Goal: Task Accomplishment & Management: Complete application form

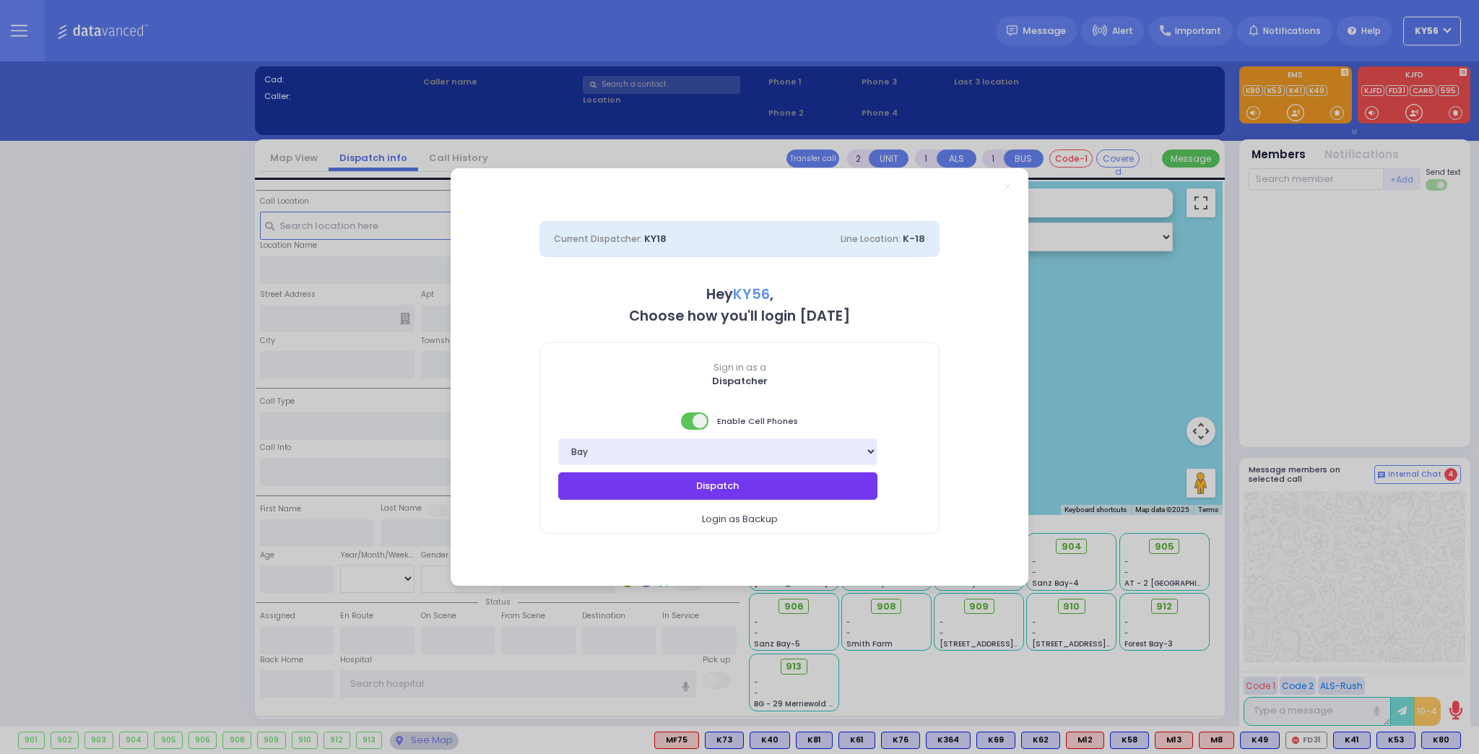
click at [848, 493] on button "Dispatch" at bounding box center [717, 485] width 319 height 27
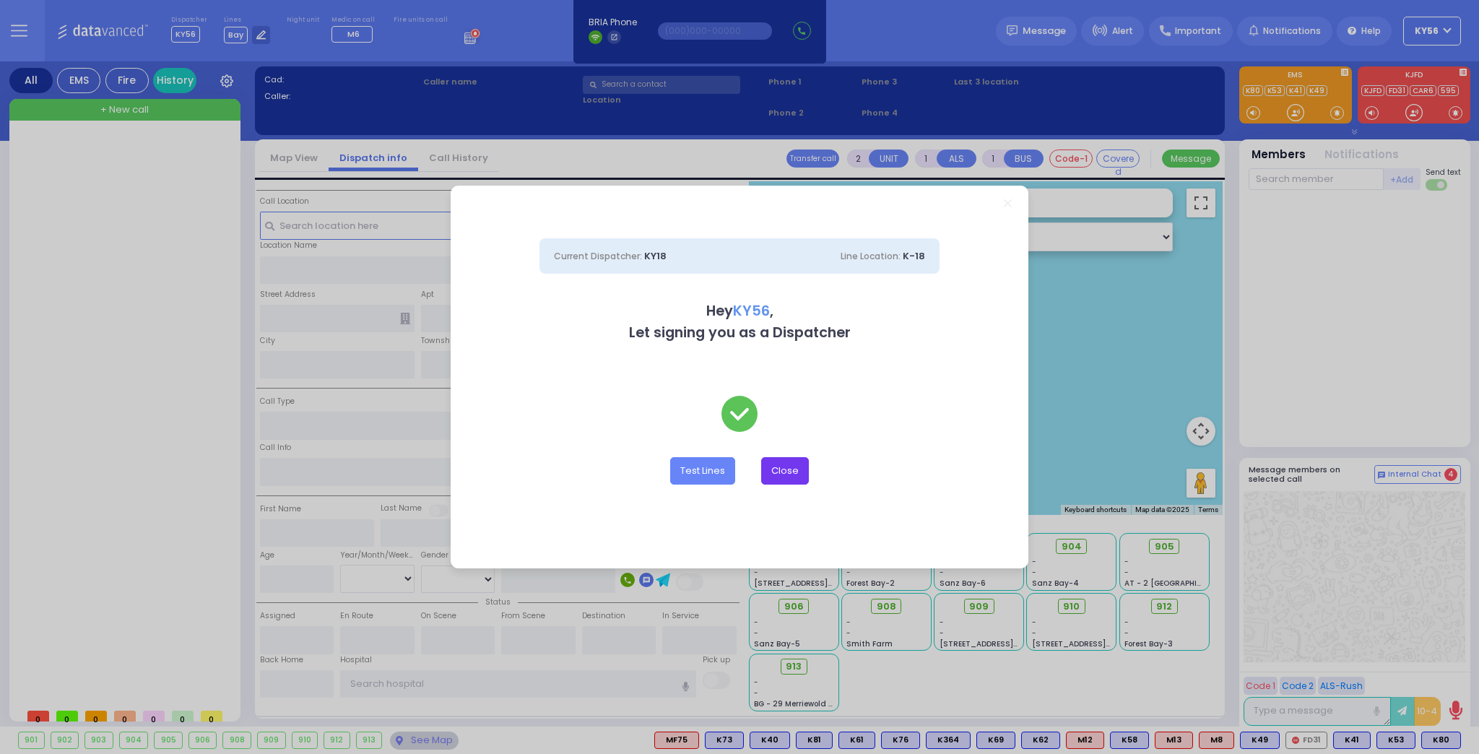
click at [803, 475] on button "Close" at bounding box center [785, 470] width 48 height 27
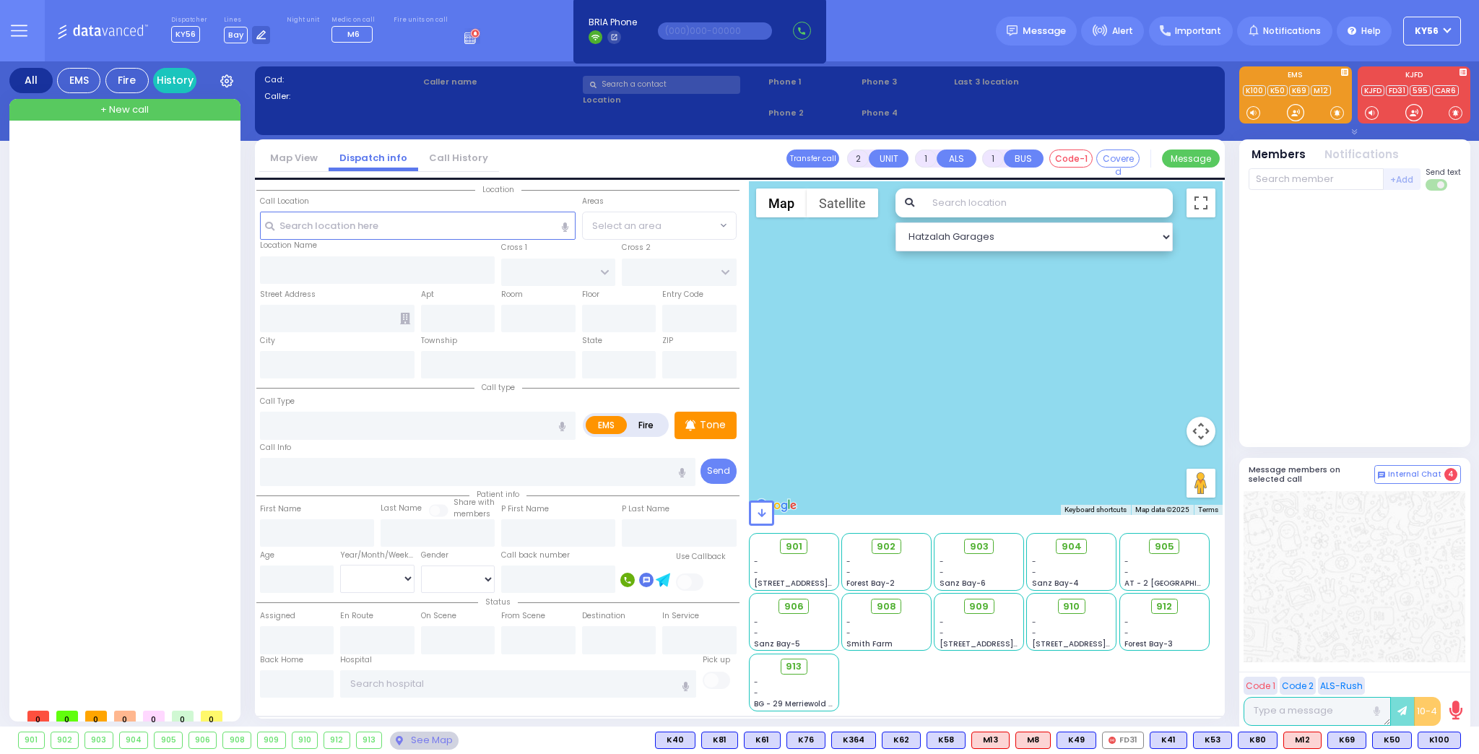
click at [156, 116] on div "+ New call" at bounding box center [124, 110] width 231 height 22
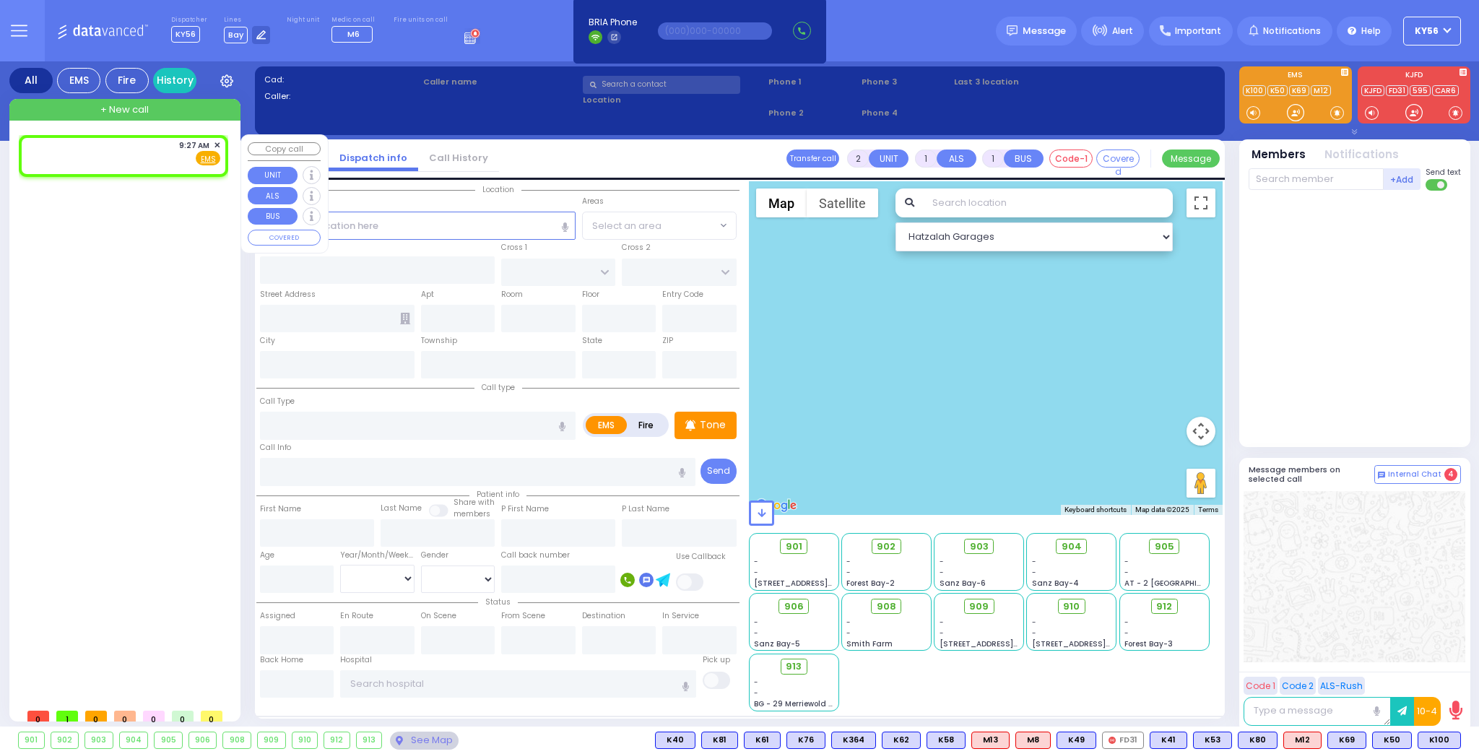
select select
radio input "true"
select select
type input "09:27"
select select "Hatzalah Garages"
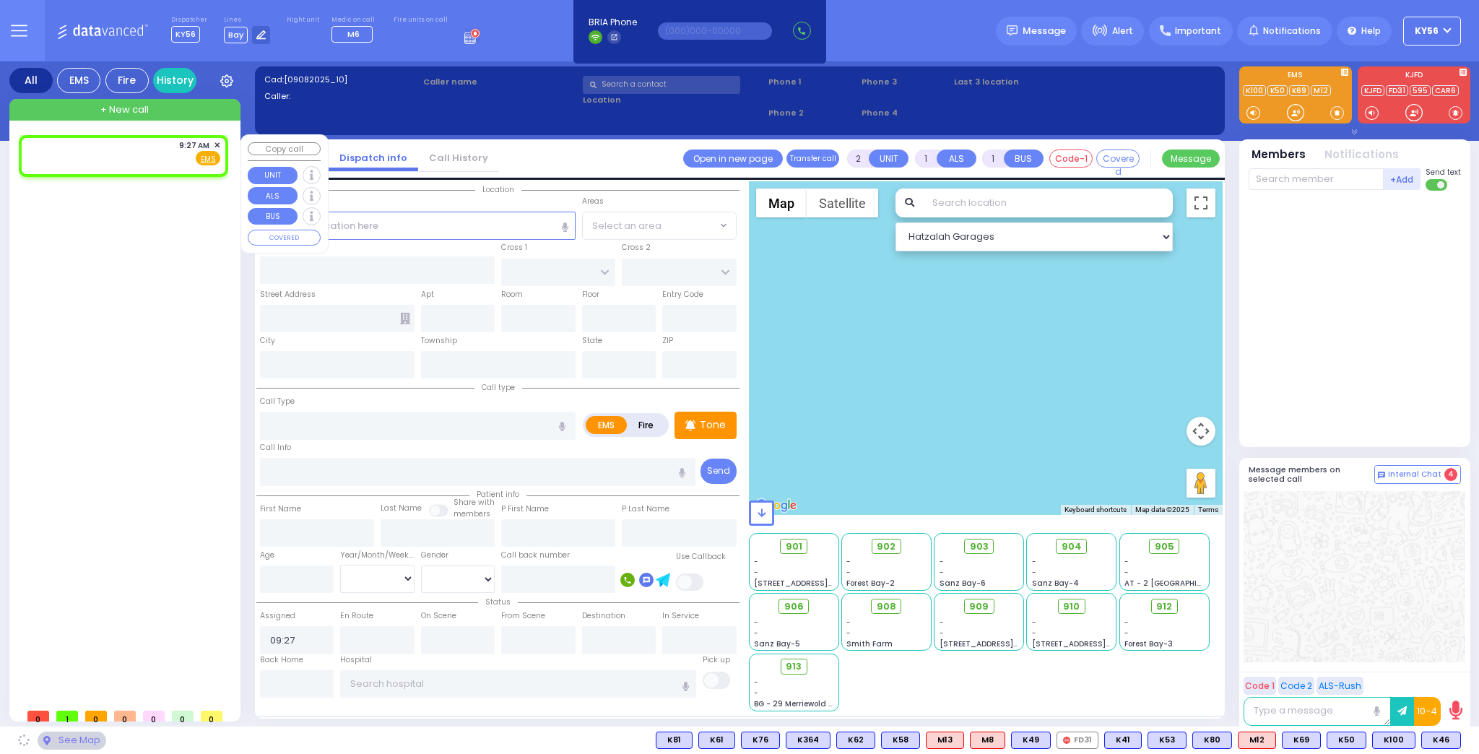
select select
radio input "true"
select select
select select "Hatzalah Garages"
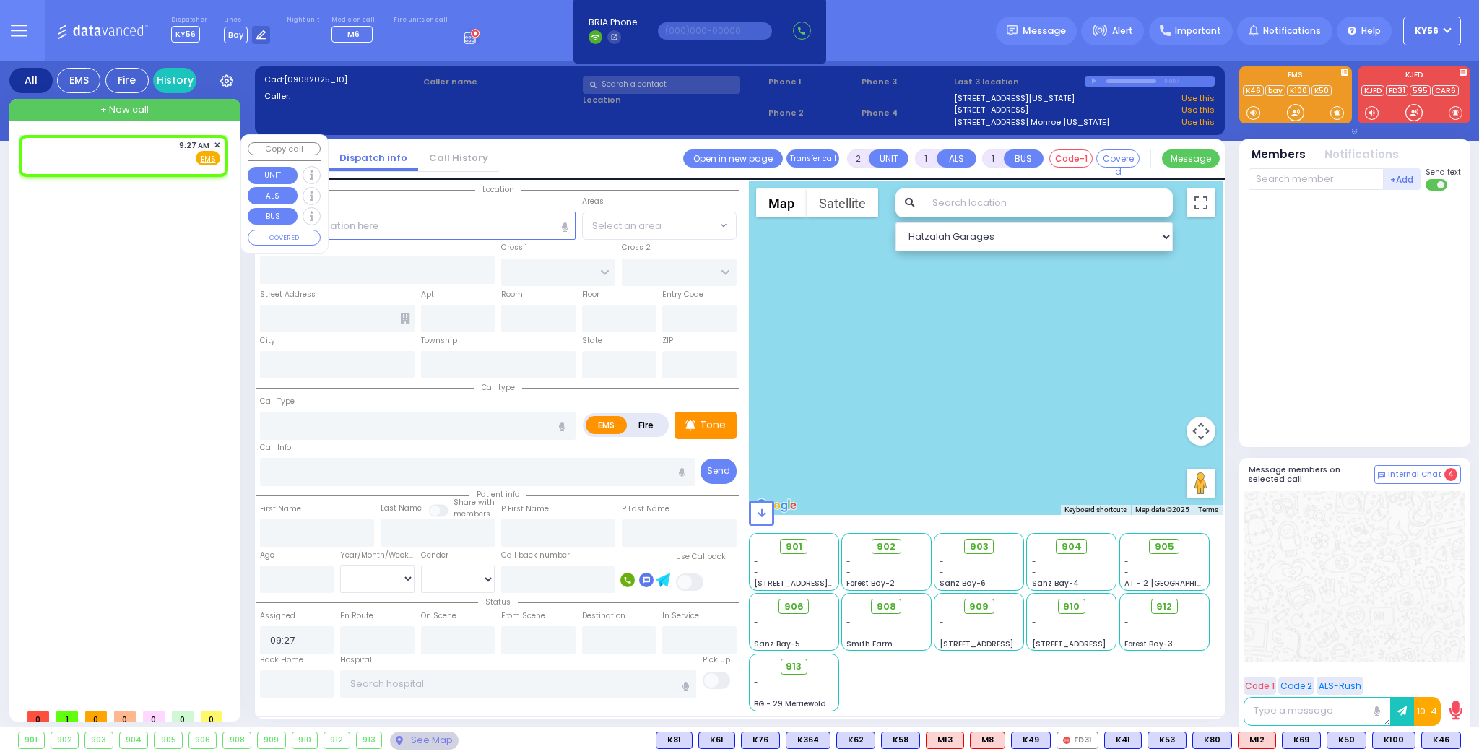
click at [113, 162] on div "9:27 AM ✕ Fire EMS" at bounding box center [123, 152] width 194 height 27
select select
radio input "true"
select select
select select "Hatzalah Garages"
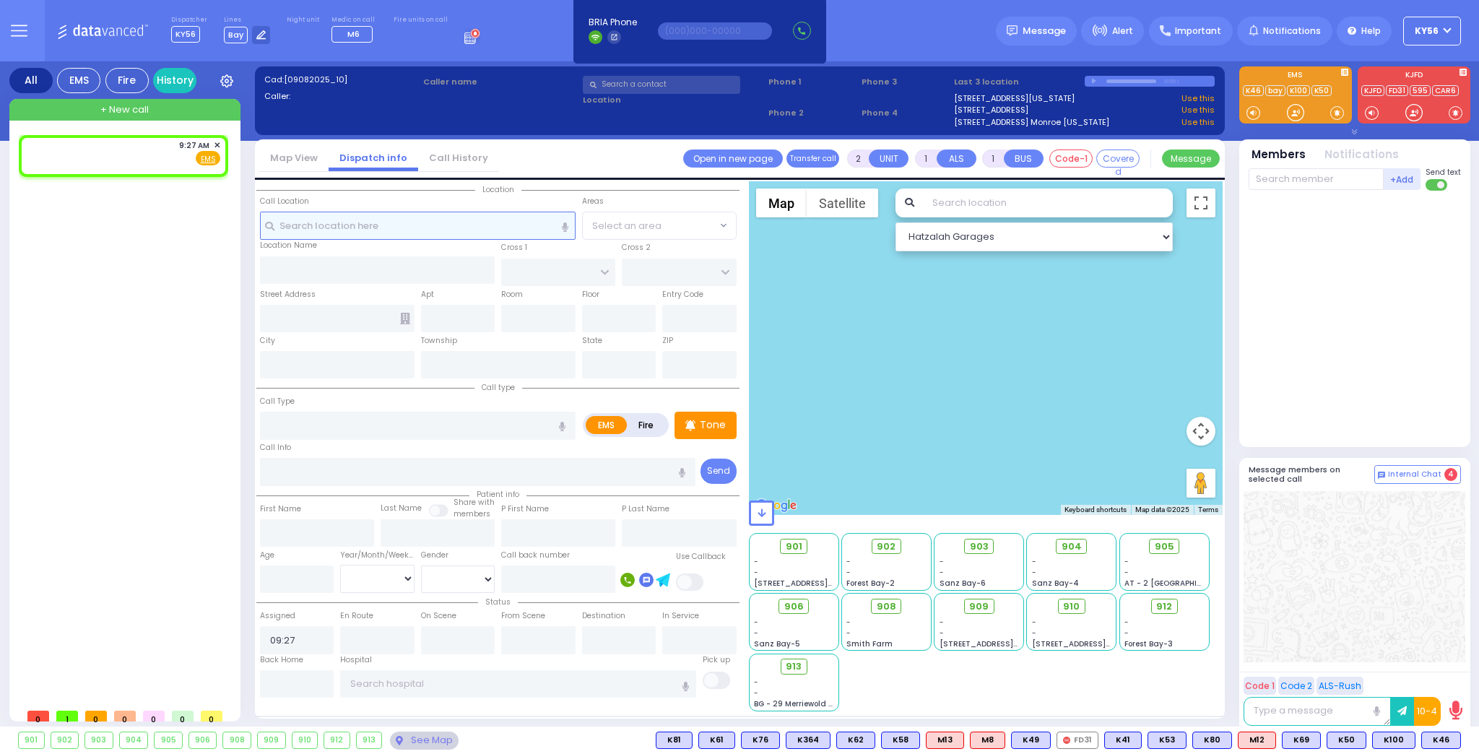
click at [422, 220] on input "text" at bounding box center [418, 225] width 316 height 27
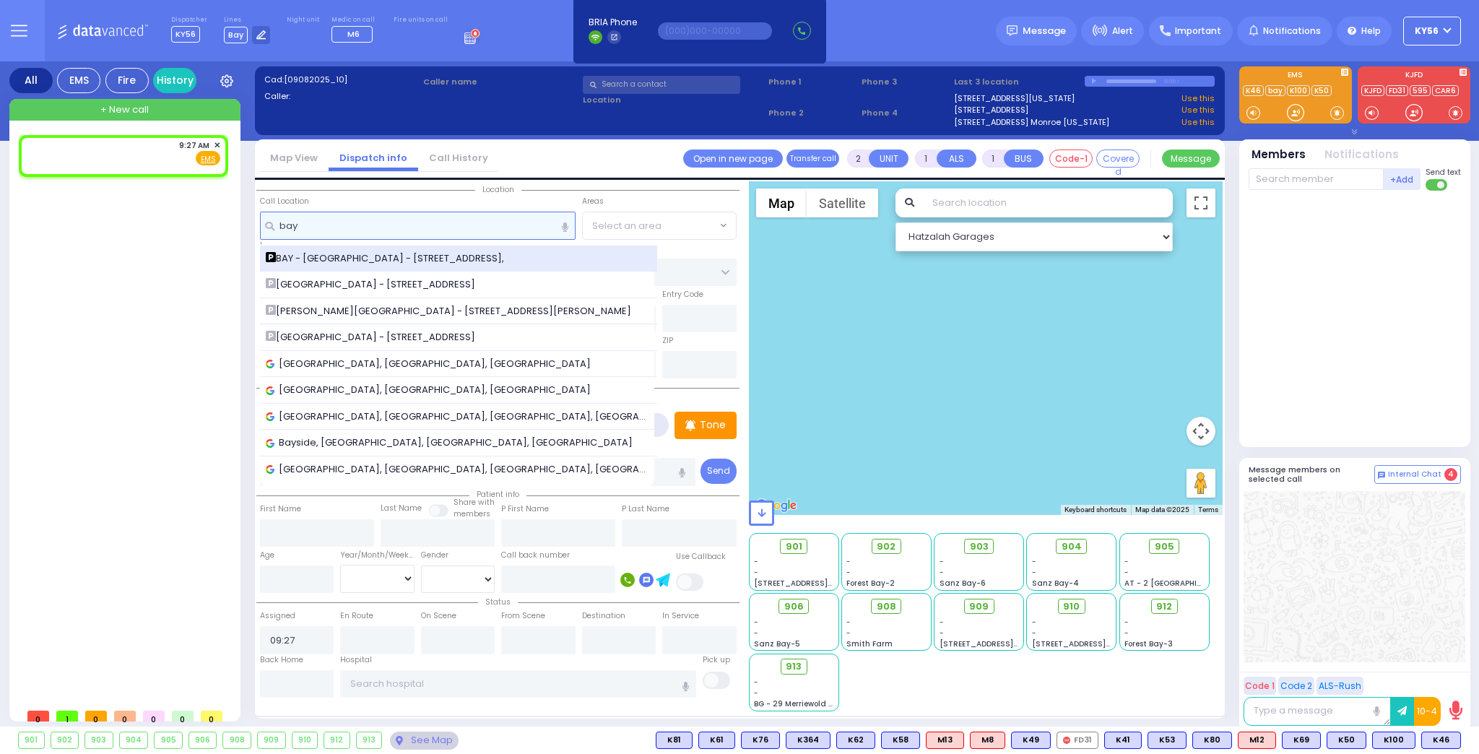
type input "bay"
click at [410, 253] on span "BAY - [GEOGRAPHIC_DATA] - [STREET_ADDRESS]," at bounding box center [387, 258] width 243 height 14
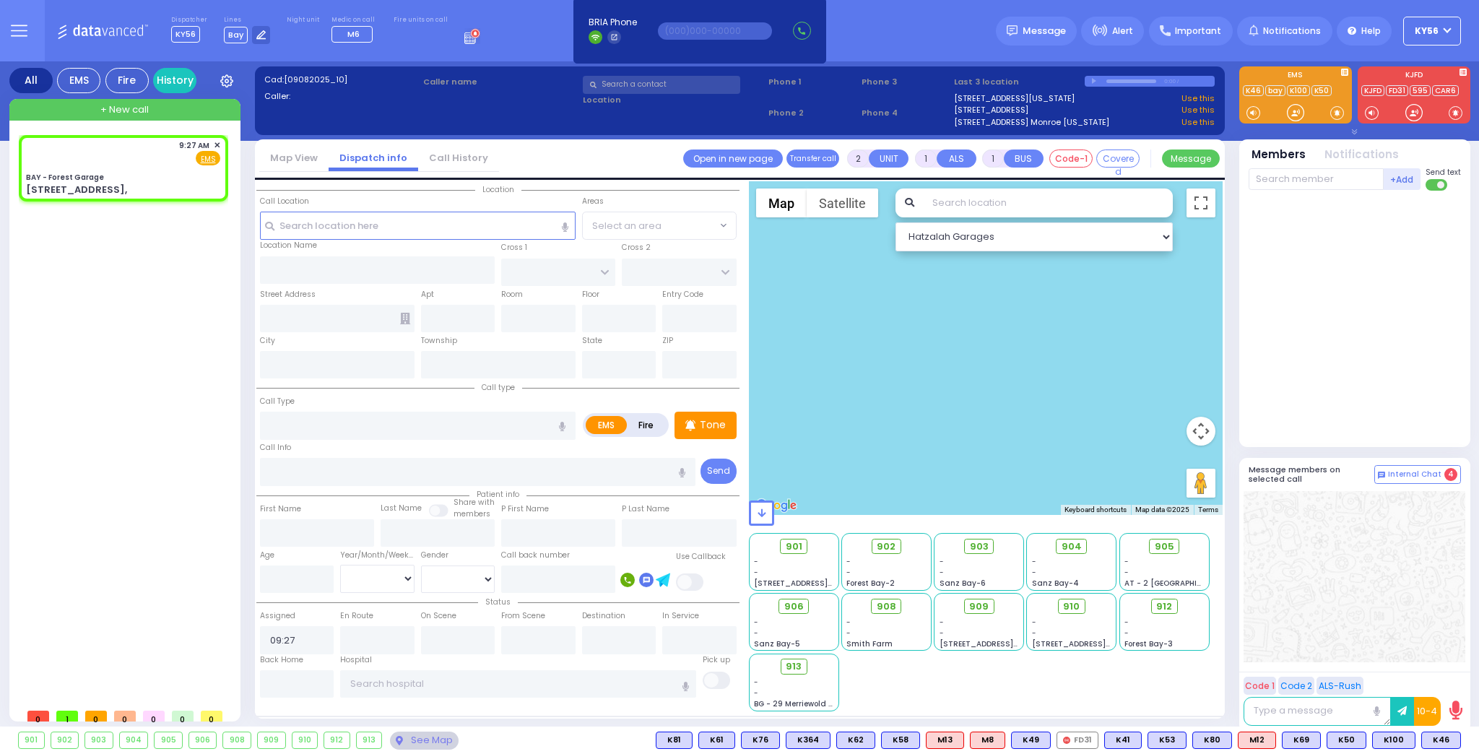
select select
radio input "true"
select select
select select "Hatzalah Garages"
type input "BAY - Forest Garage"
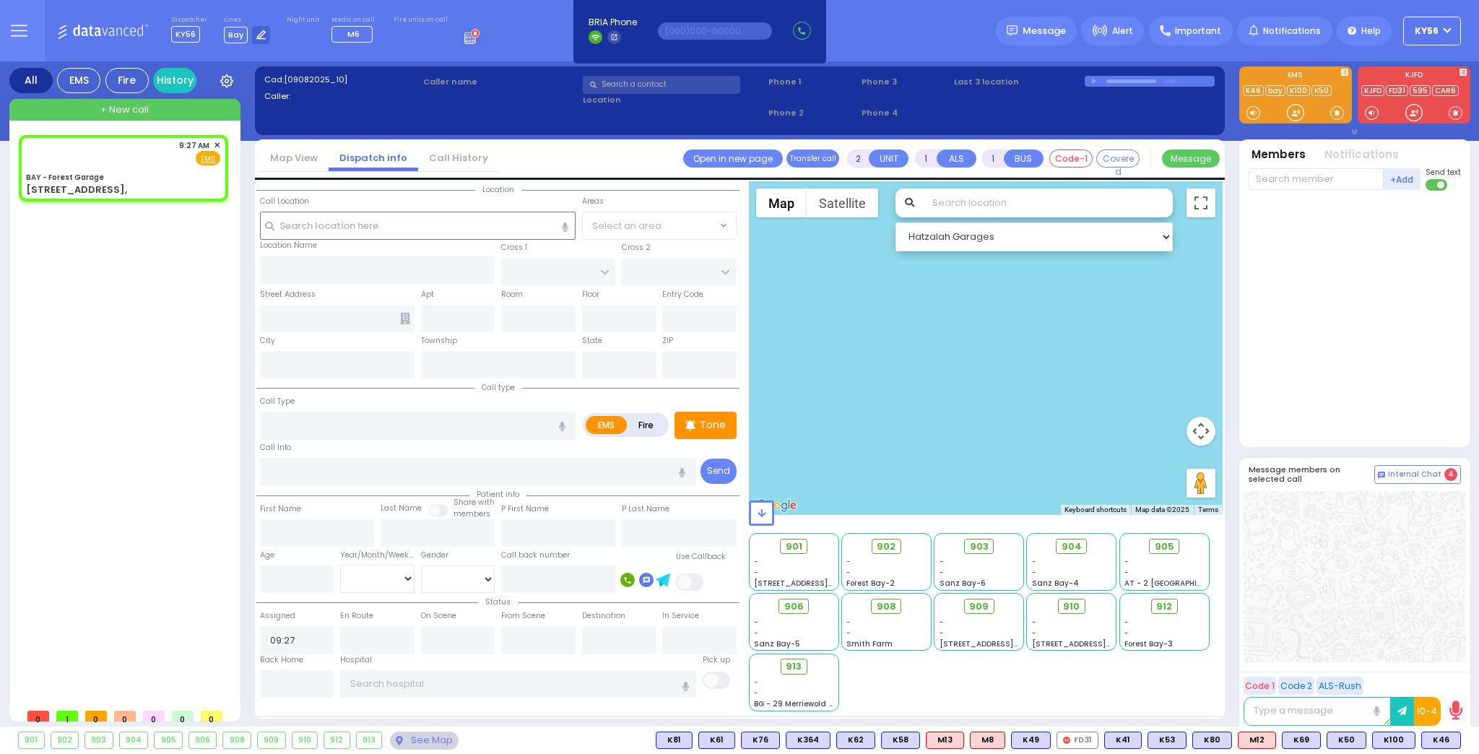
type input "SANZ COURT"
type input "HAYES COURT"
type input "[STREET_ADDRESS],"
type input "Monroe"
type input "[US_STATE]"
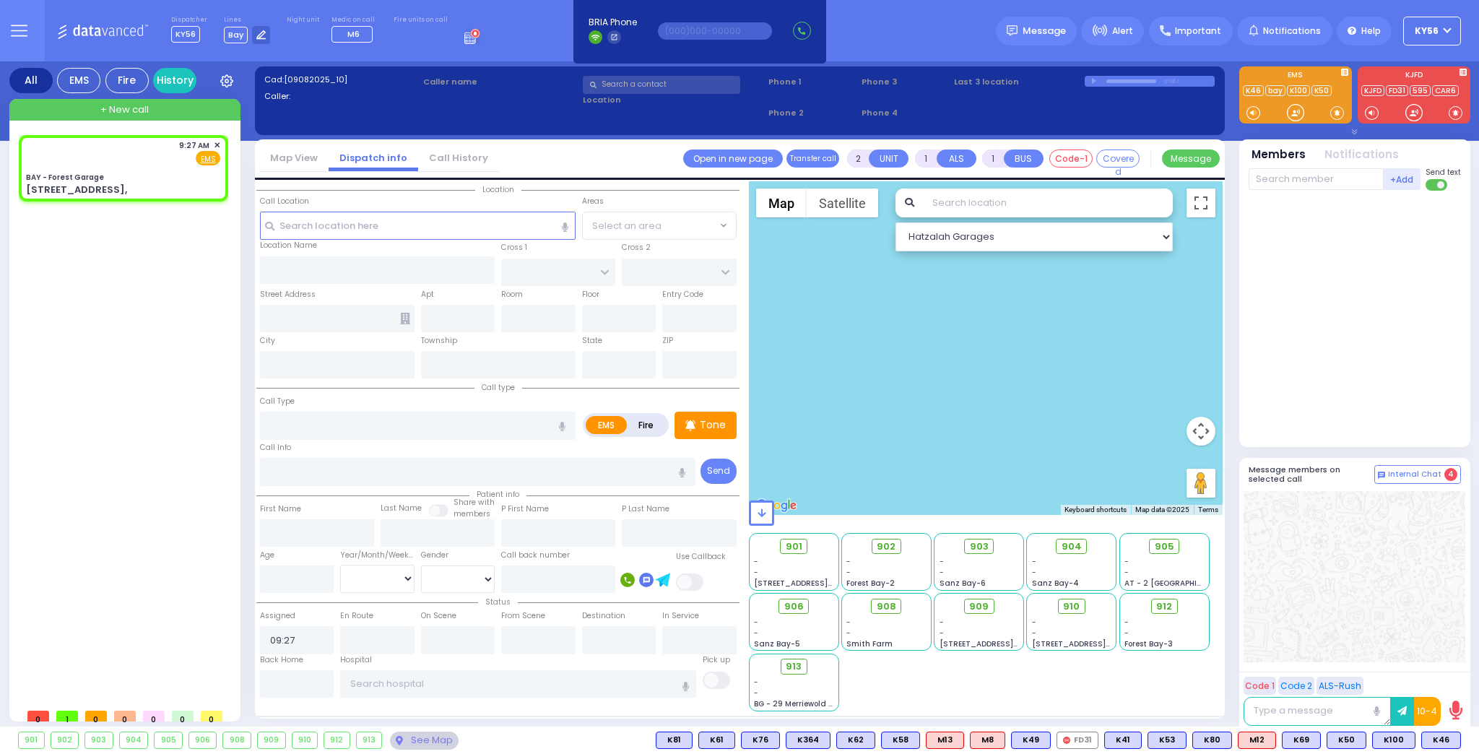
type input "10950"
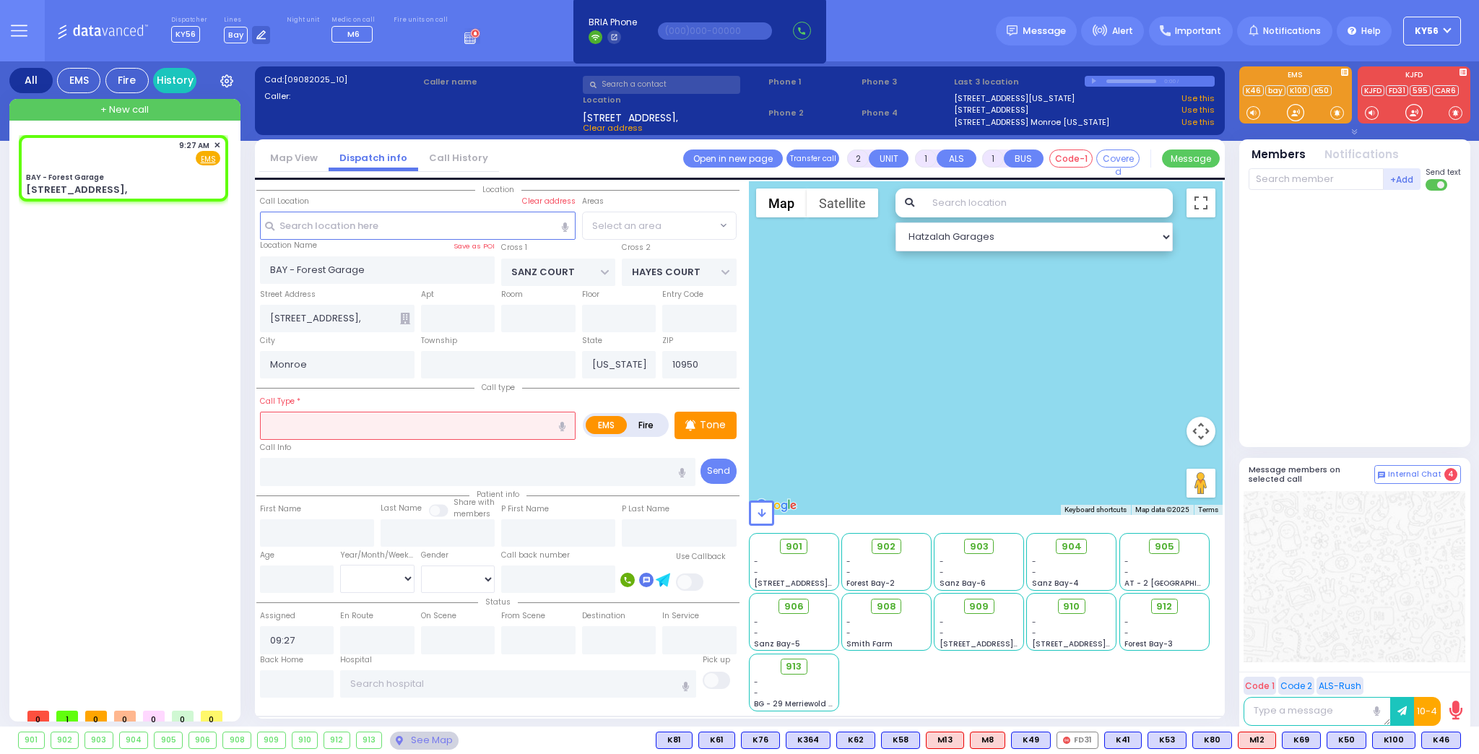
select select "SECTION 2"
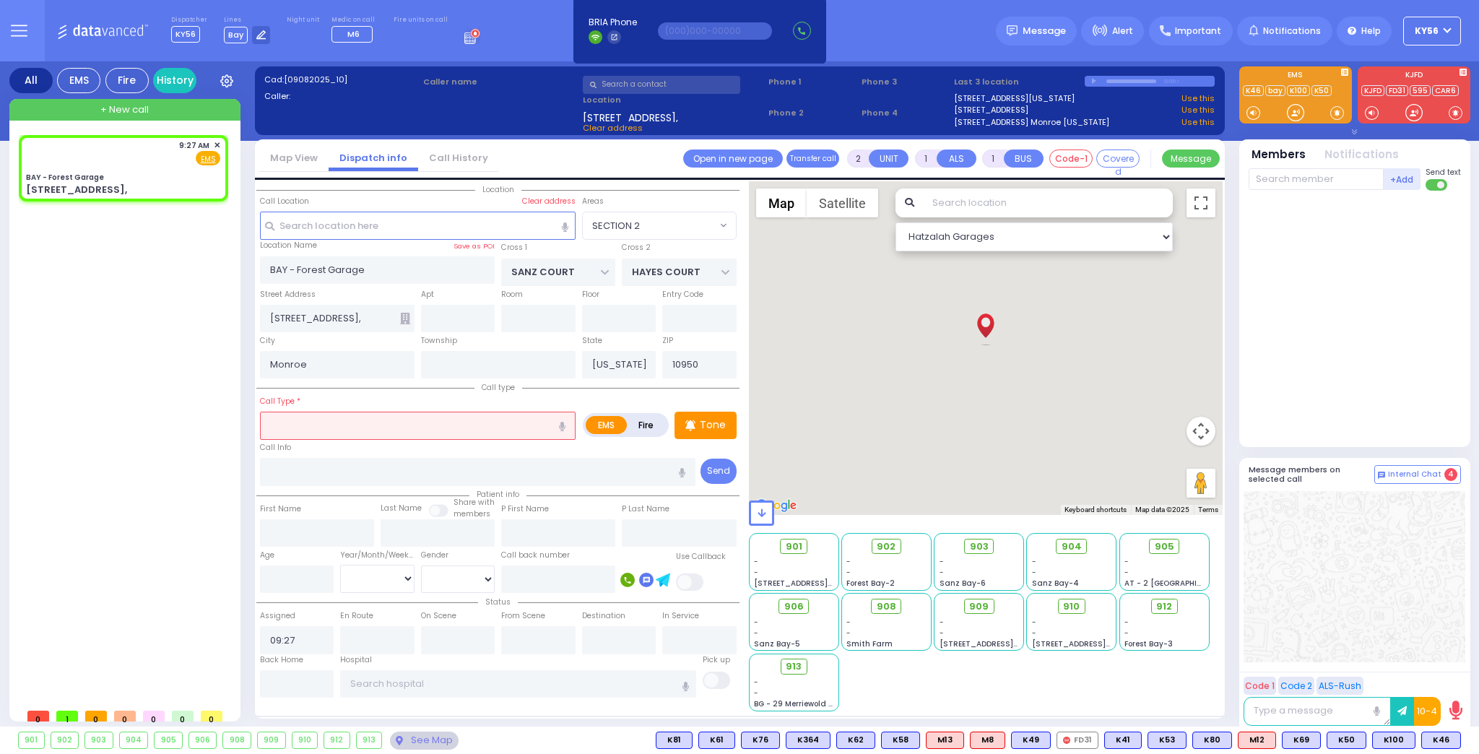
click at [416, 424] on input "text" at bounding box center [418, 425] width 316 height 27
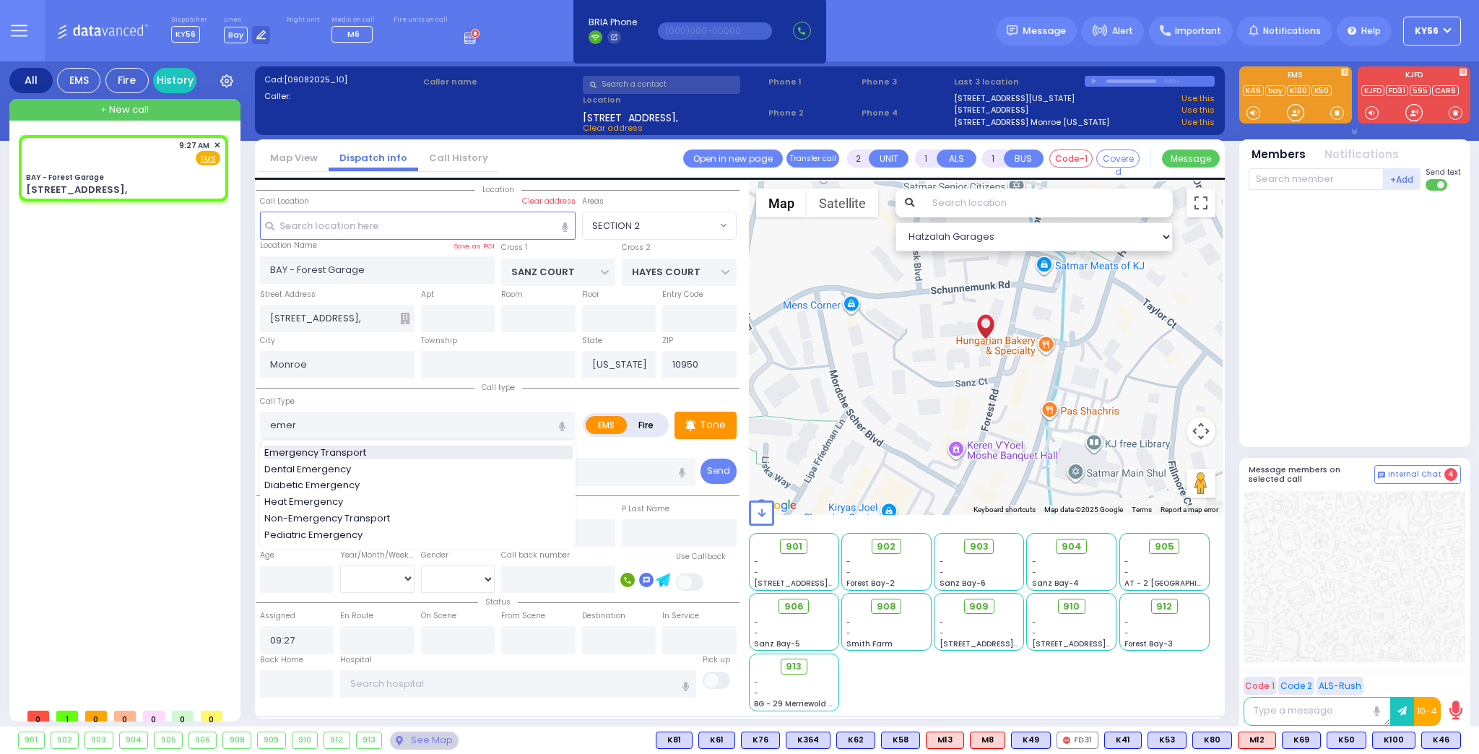
click at [371, 452] on div "Emergency Transport" at bounding box center [418, 453] width 308 height 14
type input "Emergency Transport"
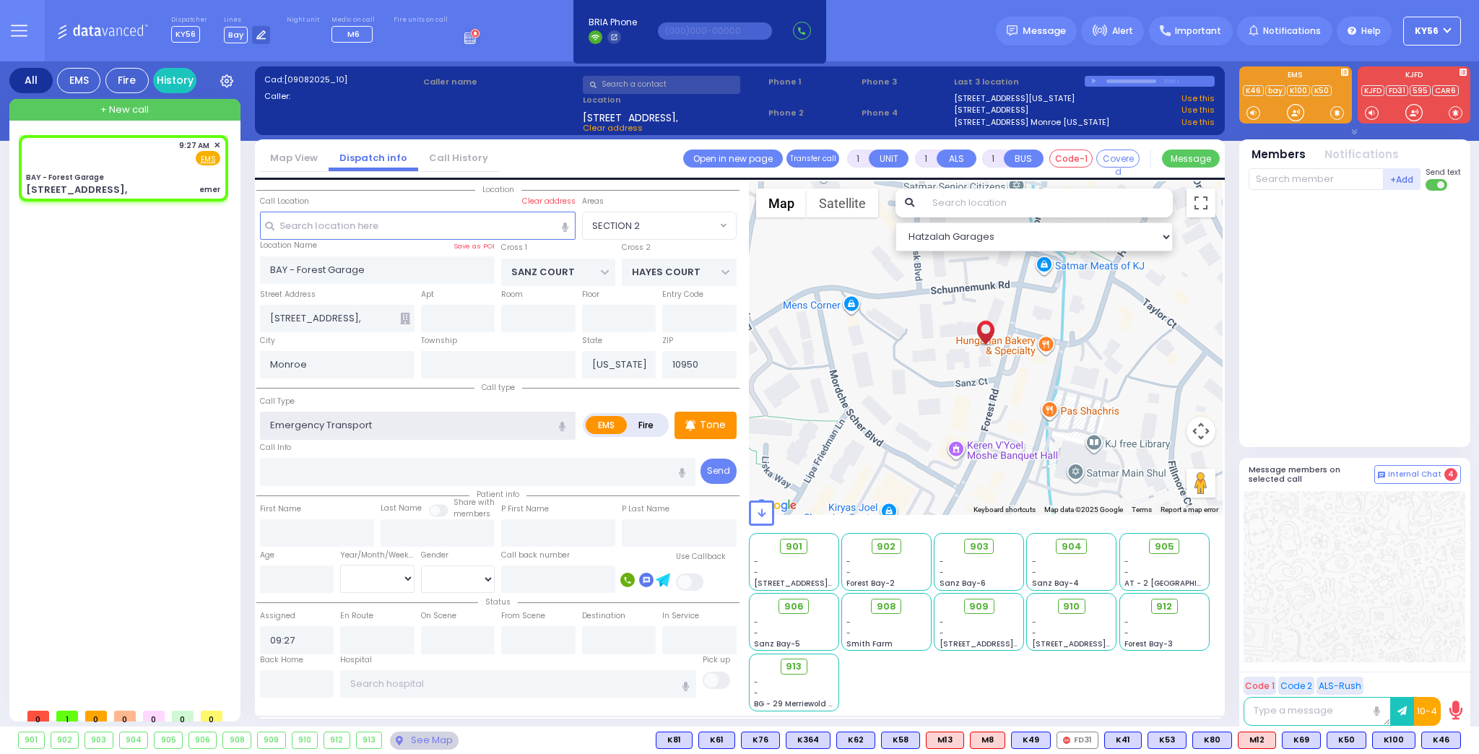
type input "2"
select select
radio input "true"
select select
select select "Hatzalah Garages"
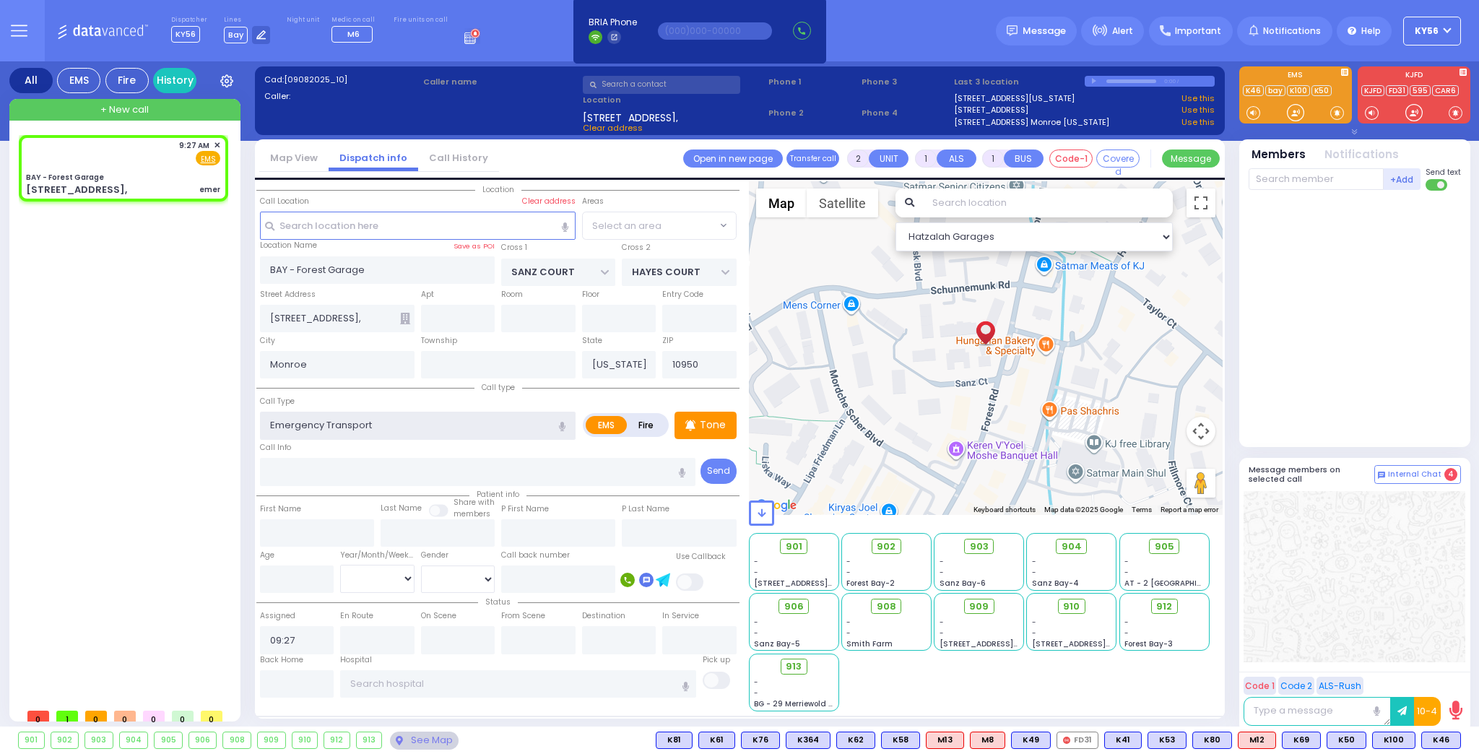
select select "SECTION 2"
drag, startPoint x: 1292, startPoint y: 178, endPoint x: 1299, endPoint y: 181, distance: 8.5
click at [1299, 181] on input "text" at bounding box center [1316, 179] width 135 height 22
type input "1"
select select
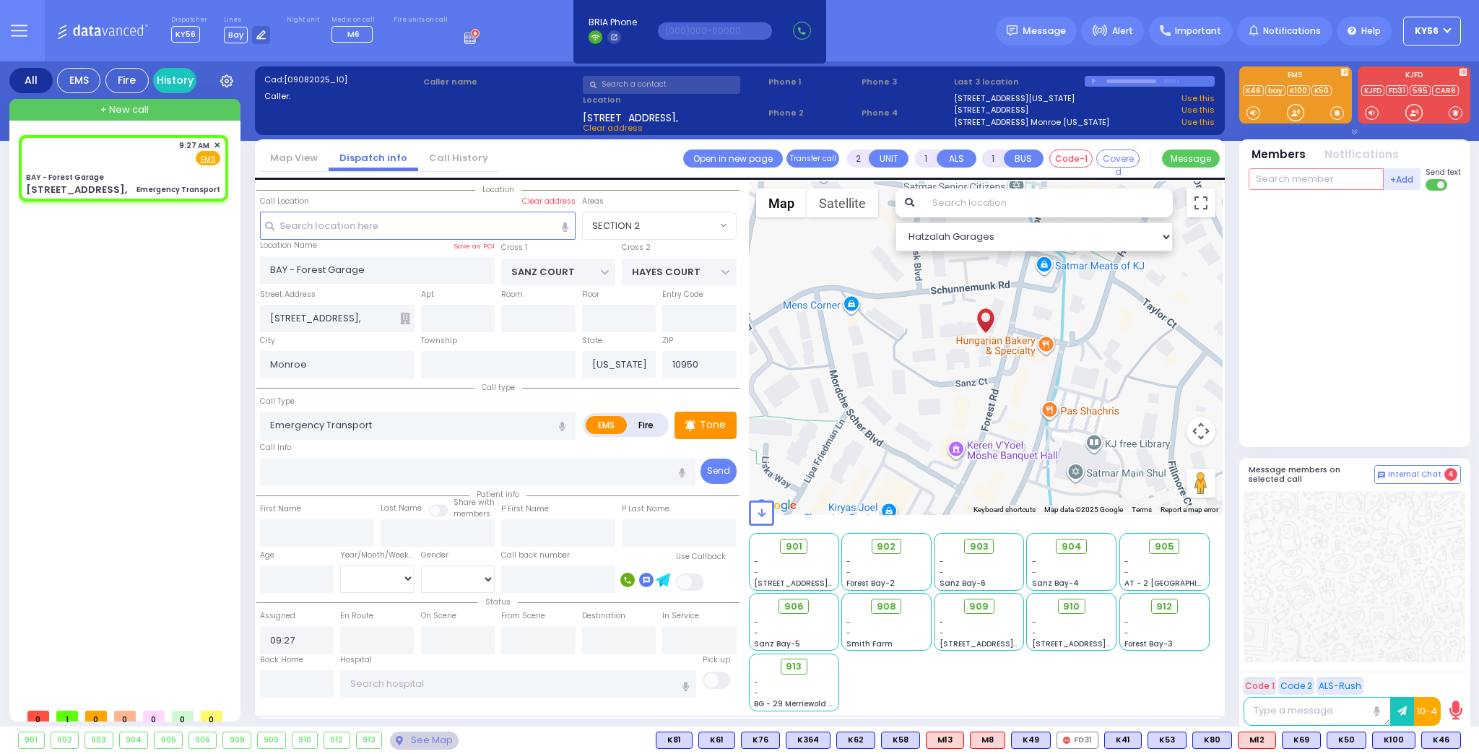
radio input "true"
select select
select select "Hatzalah Garages"
type input "100"
select select "SECTION 2"
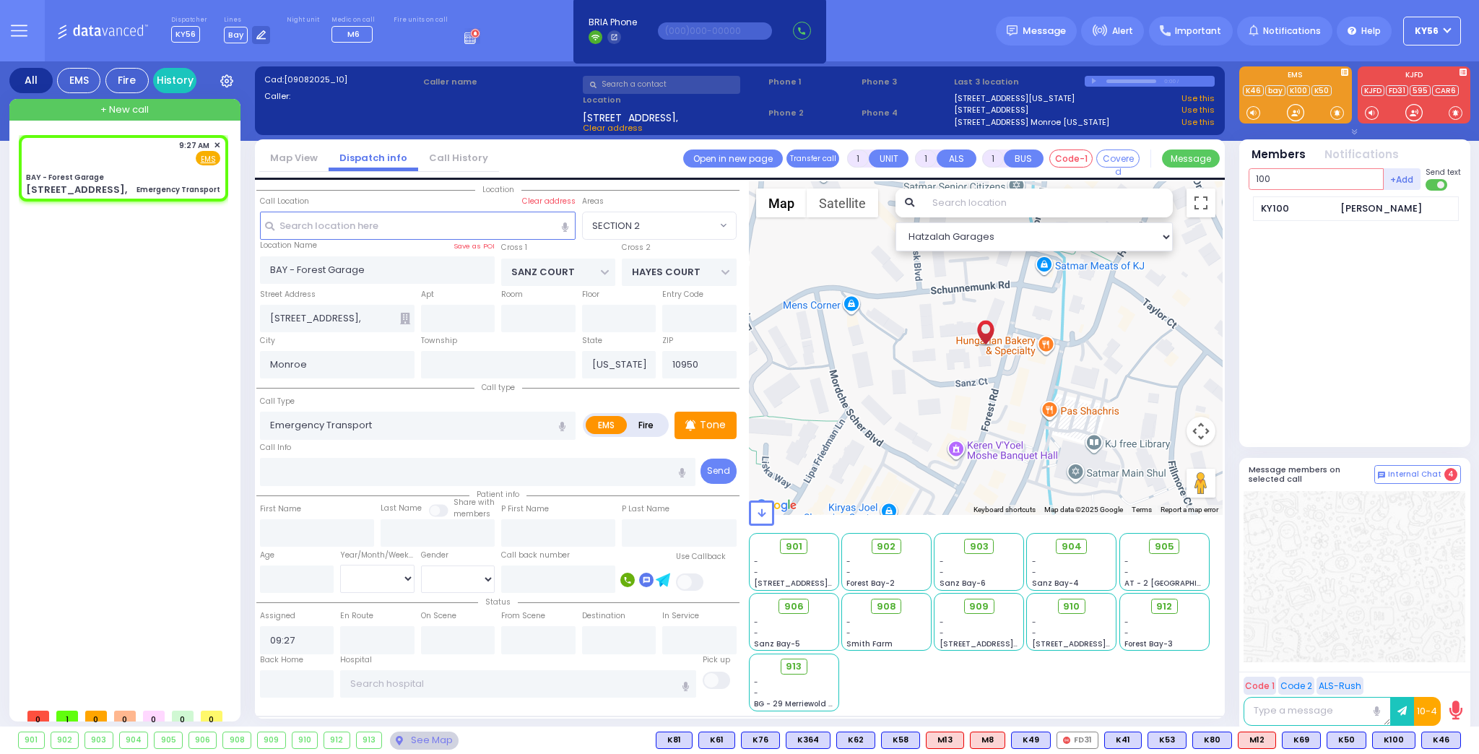
select select
radio input "true"
select select
select select "Hatzalah Garages"
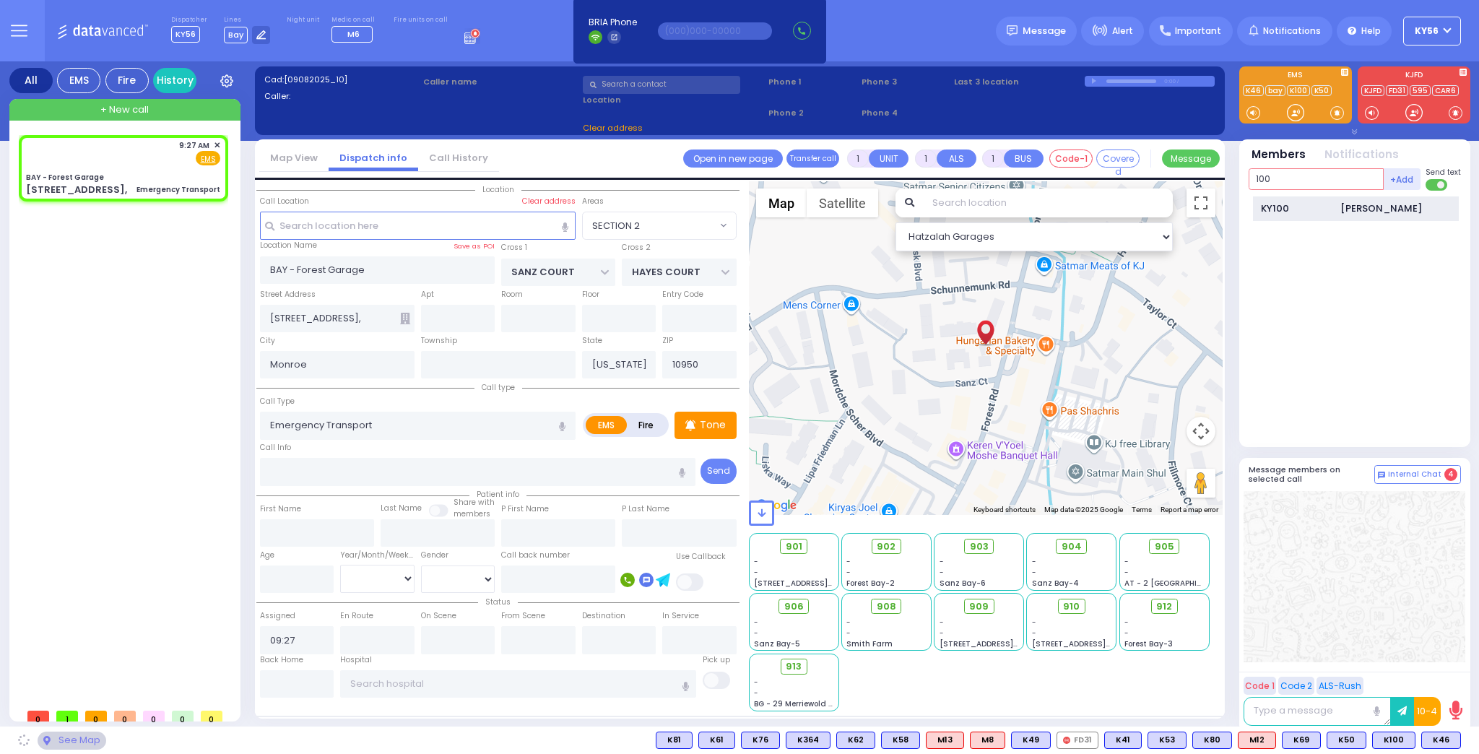
type input "100"
click at [1297, 209] on div "KY100" at bounding box center [1297, 209] width 72 height 14
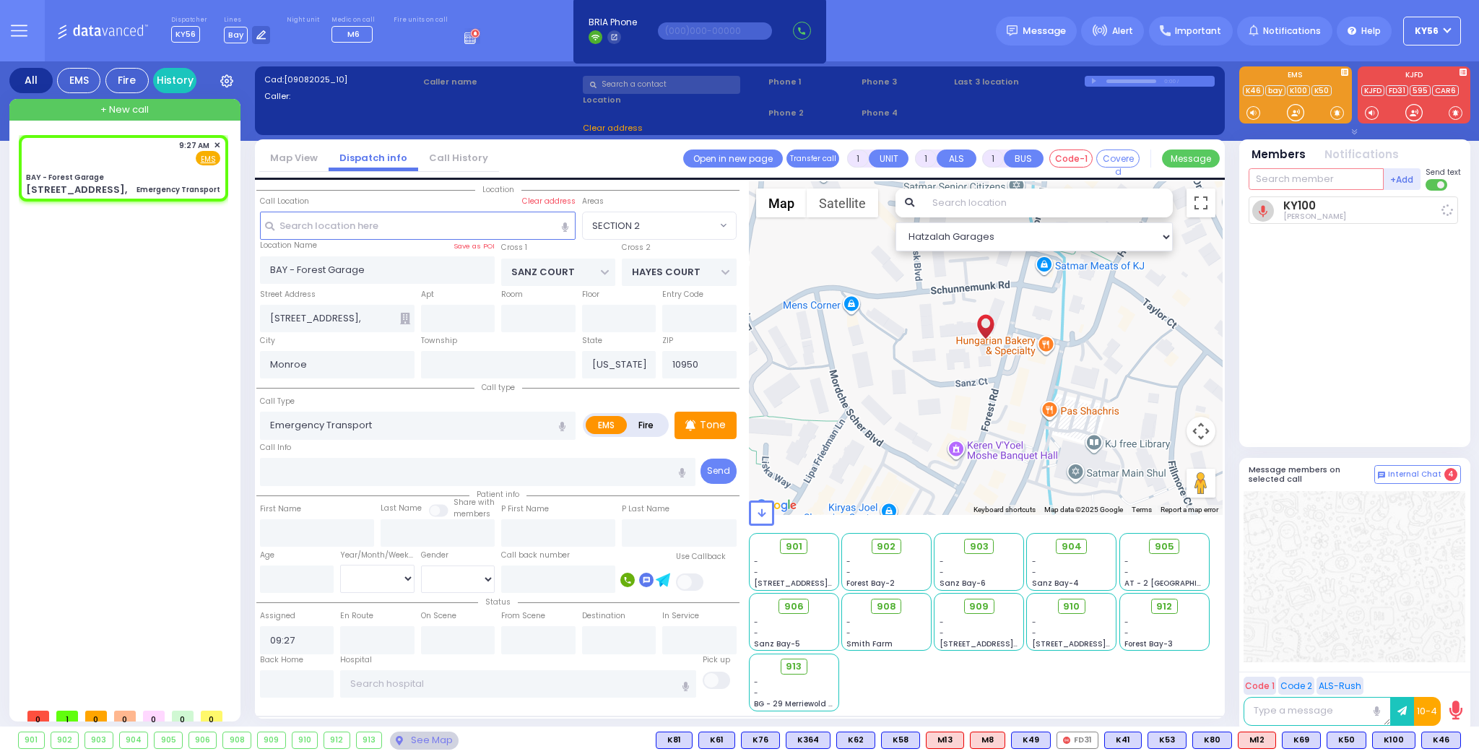
click at [1295, 179] on input "text" at bounding box center [1316, 179] width 135 height 22
type input "46"
select select "SECTION 2"
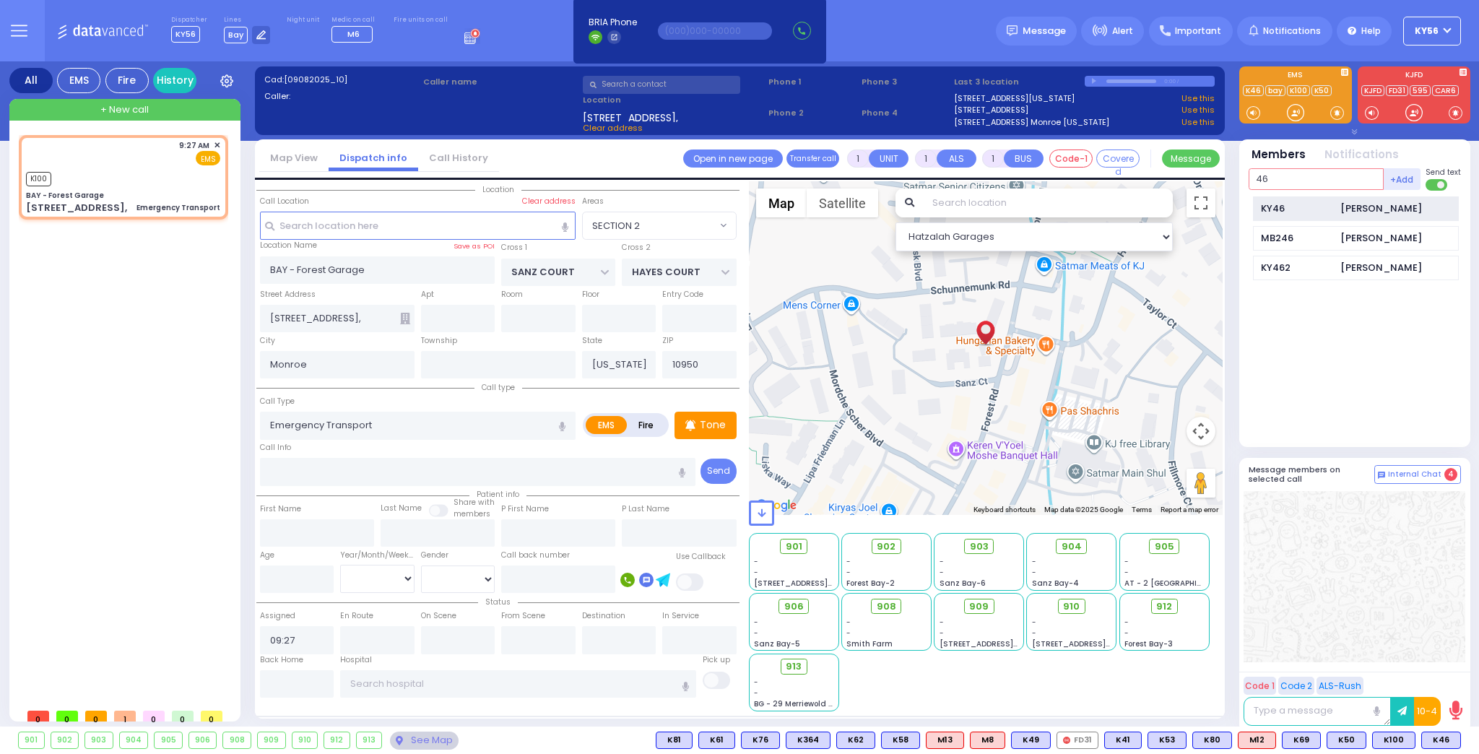
type input "46"
select select
radio input "true"
select select
type input "09:27"
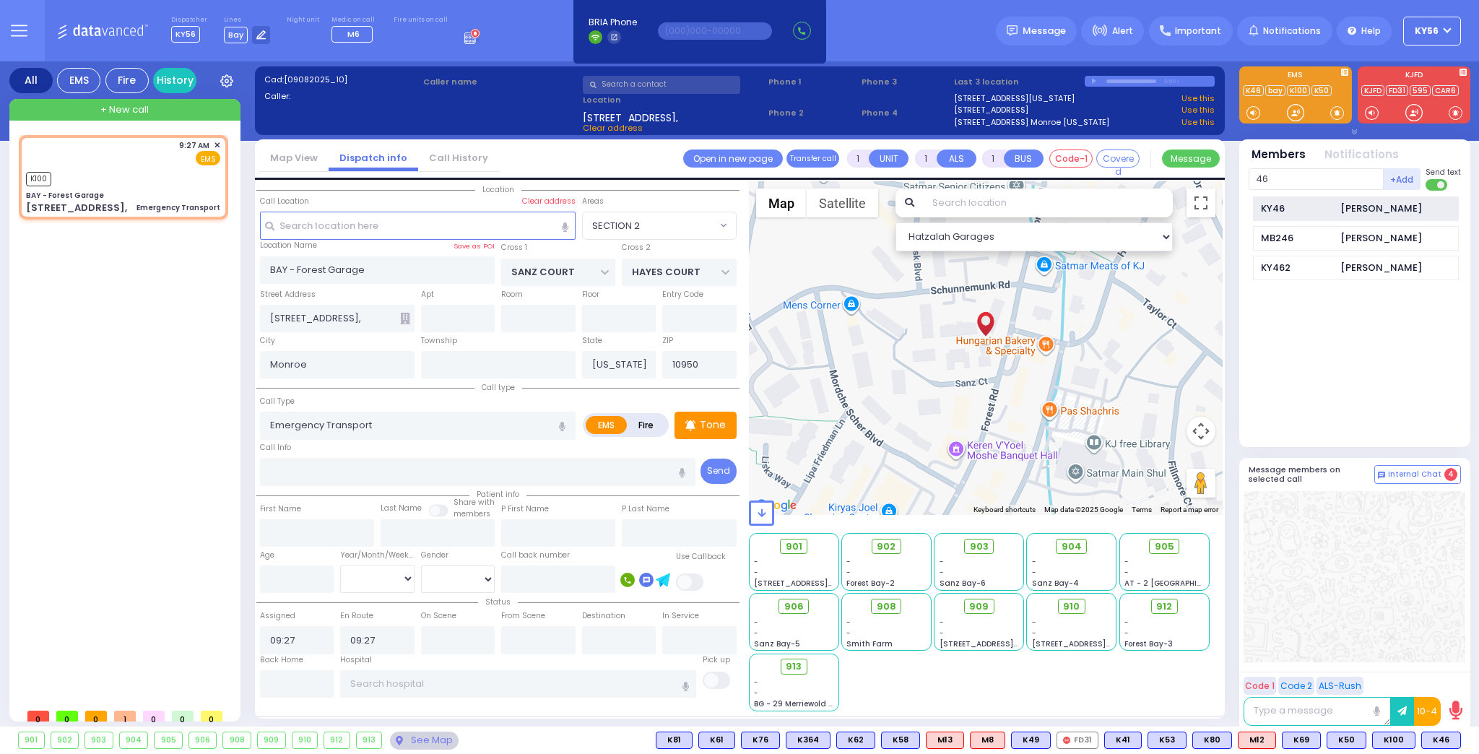
click at [1302, 209] on div "KY46" at bounding box center [1297, 209] width 72 height 14
select select "Hatzalah Garages"
select select "SECTION 2"
select select
radio input "true"
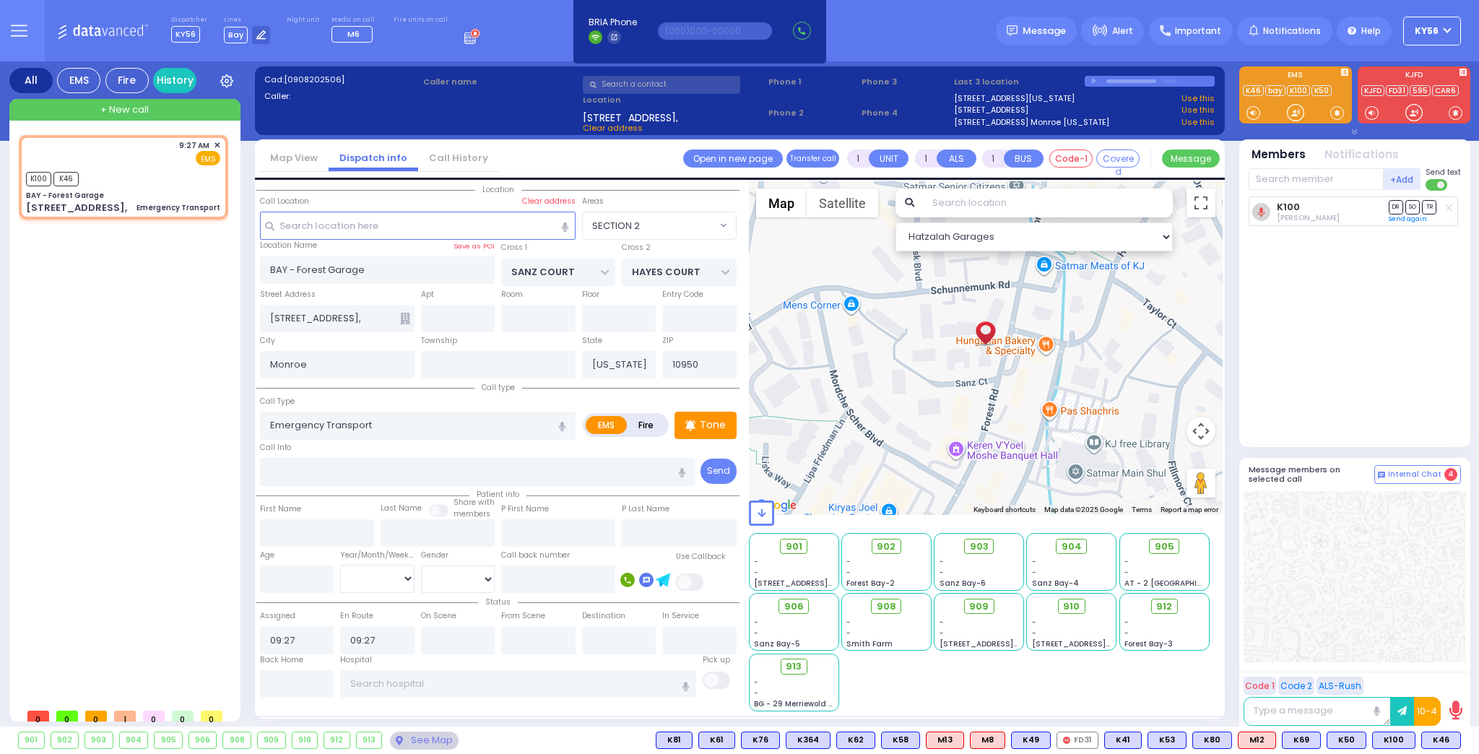
select select
select select "Hatzalah Garages"
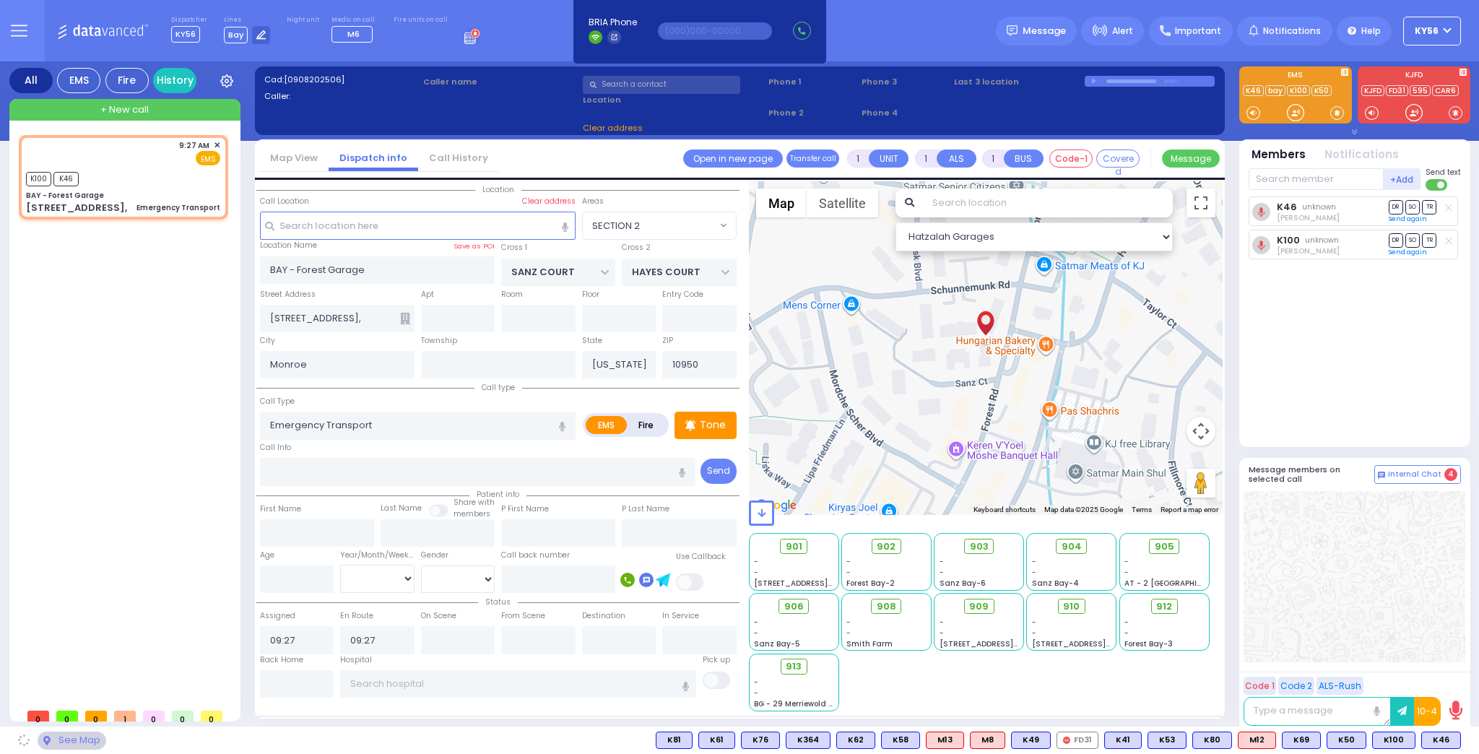
select select "SECTION 2"
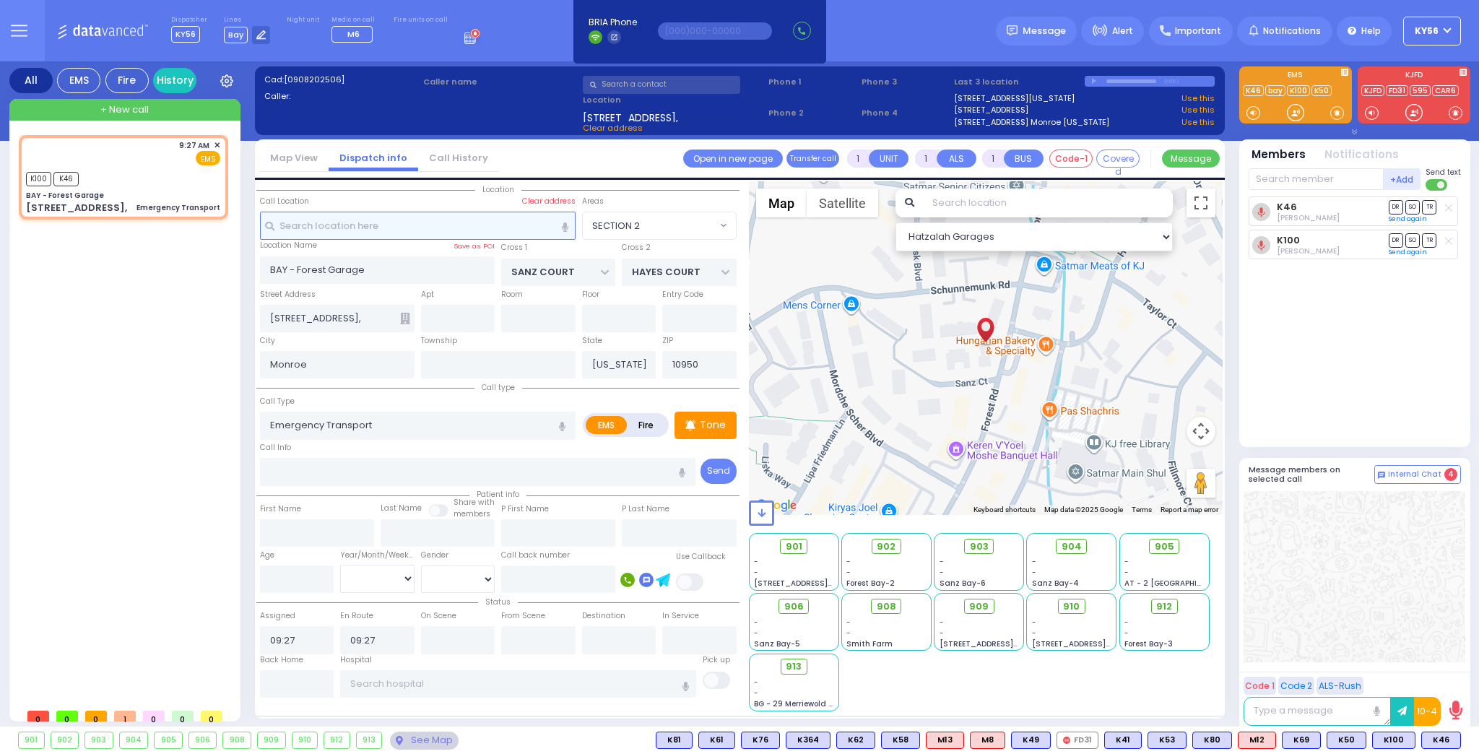
click at [488, 223] on input "text" at bounding box center [418, 225] width 316 height 27
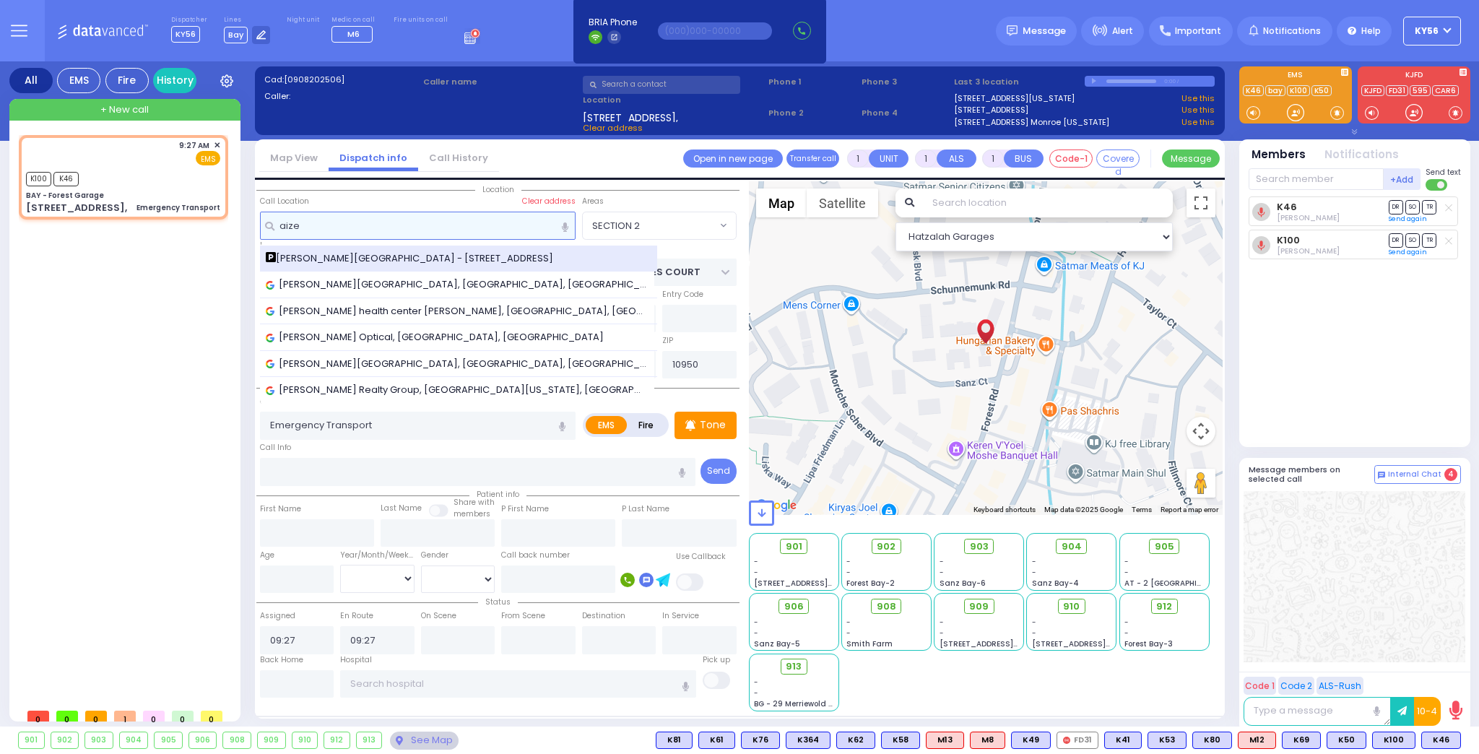
type input "aize"
click at [432, 246] on div "[PERSON_NAME][GEOGRAPHIC_DATA] - [STREET_ADDRESS]" at bounding box center [458, 259] width 397 height 27
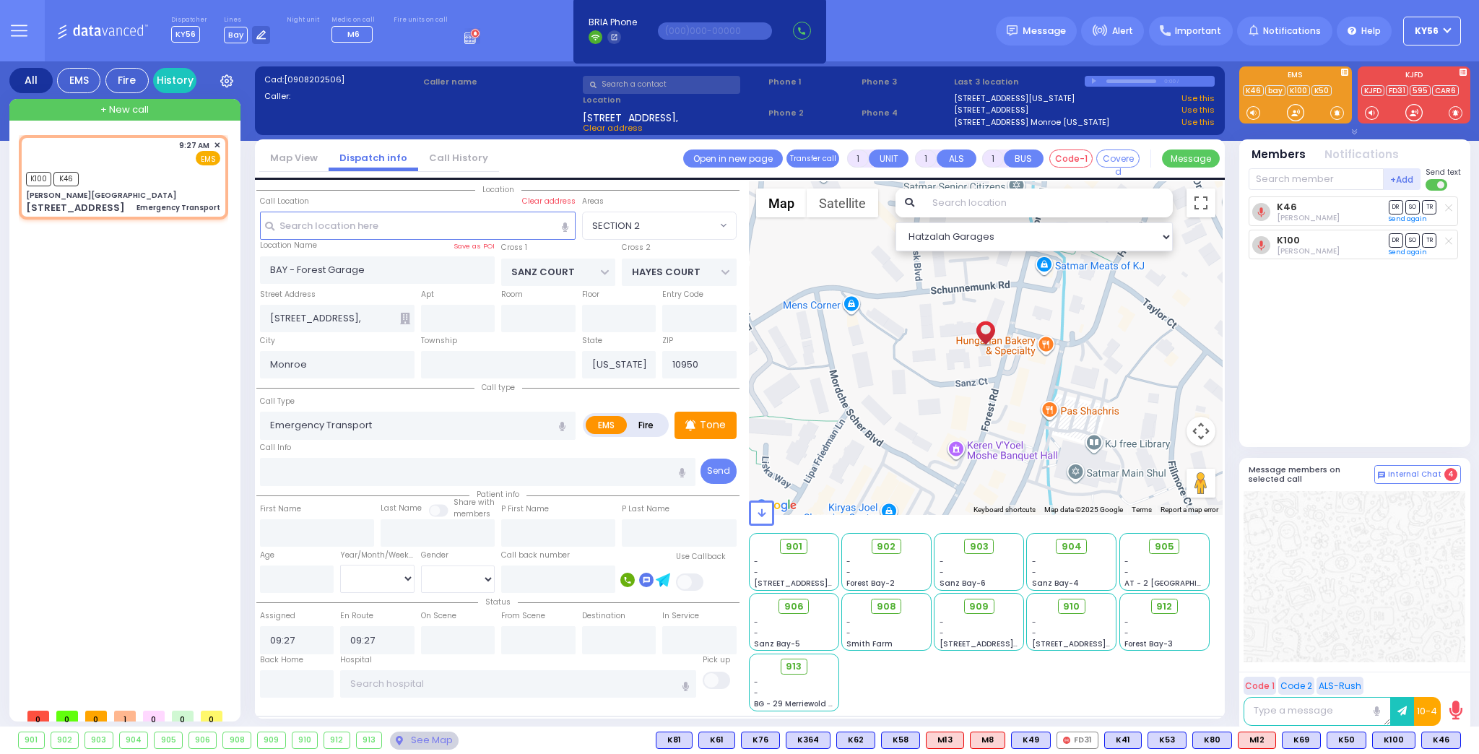
select select
radio input "true"
select select
select select "Hatzalah Garages"
type input "[PERSON_NAME][GEOGRAPHIC_DATA]"
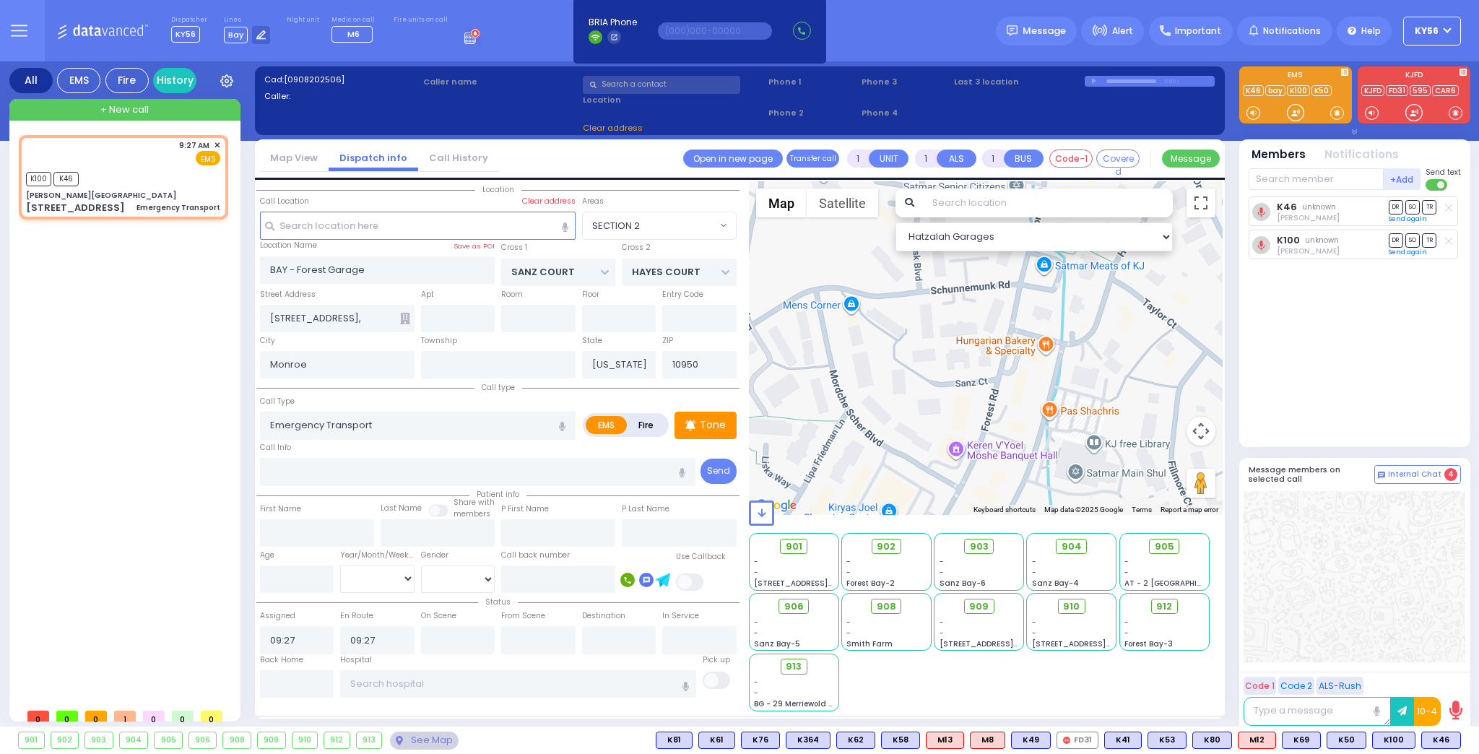
type input "[PERSON_NAME] DR"
type input "CARTER LN"
type input "[STREET_ADDRESS]"
type input "[PERSON_NAME]"
select select "SECTION 2"
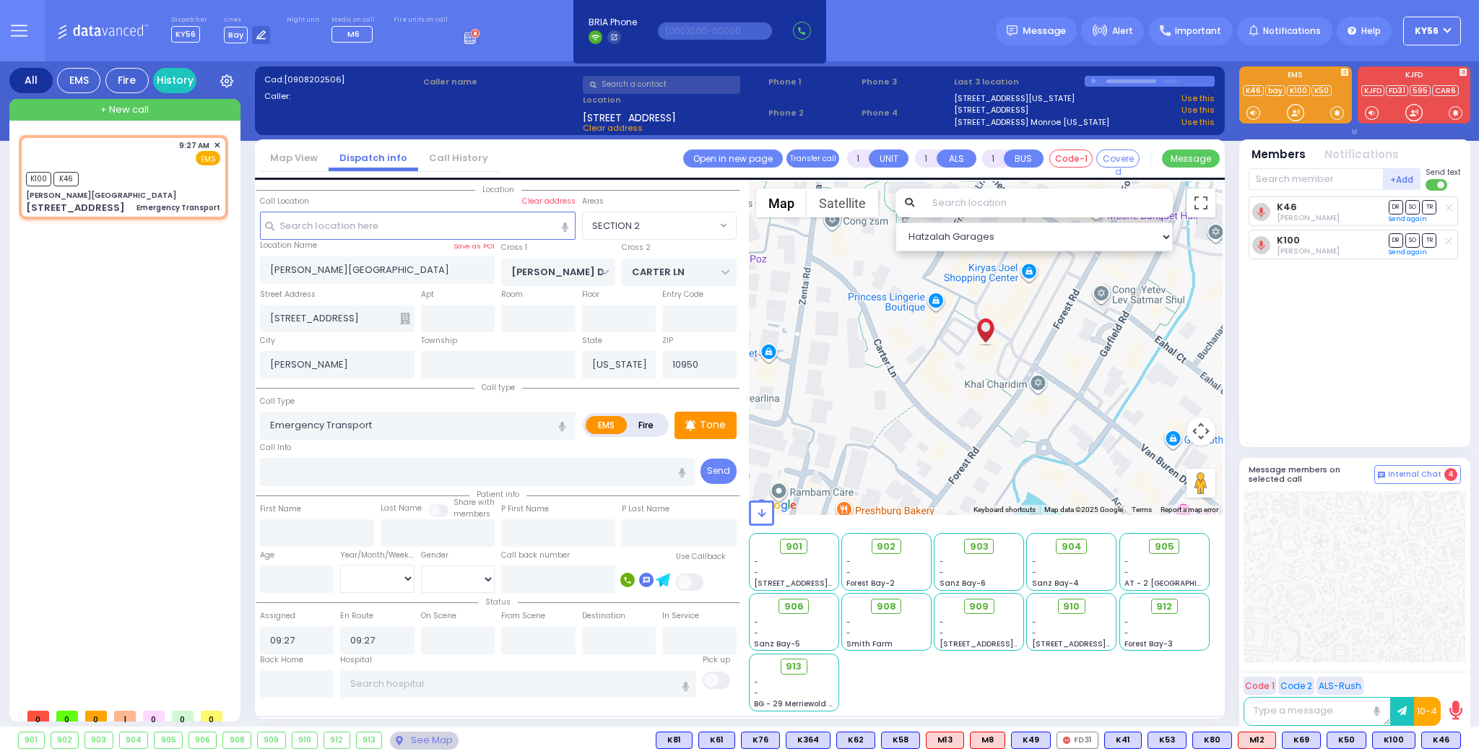
click at [483, 31] on div "Dispatcher KY56 shift has started. Are you ? [GEOGRAPHIC_DATA]" at bounding box center [739, 30] width 1479 height 61
click at [464, 38] on icon at bounding box center [472, 36] width 16 height 16
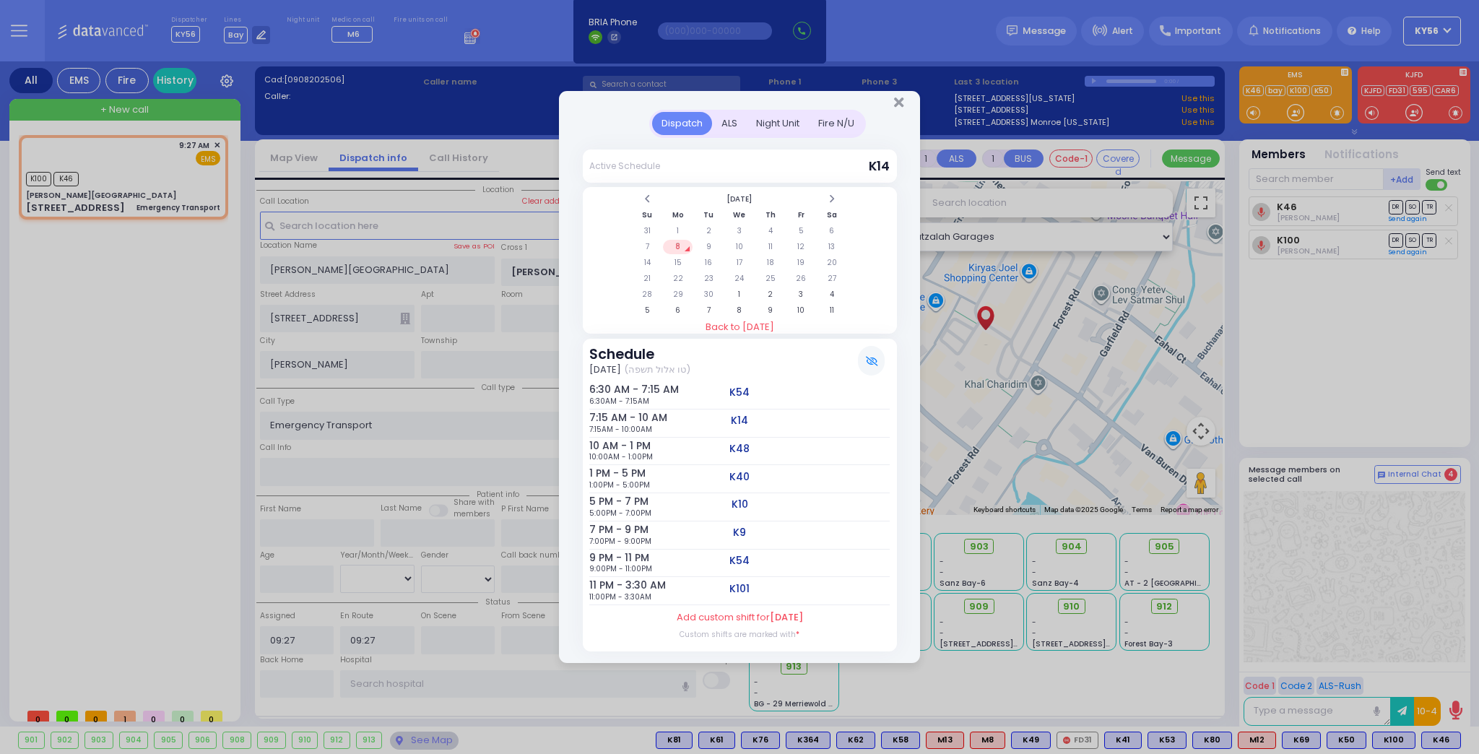
click at [733, 124] on div "ALS" at bounding box center [729, 124] width 35 height 24
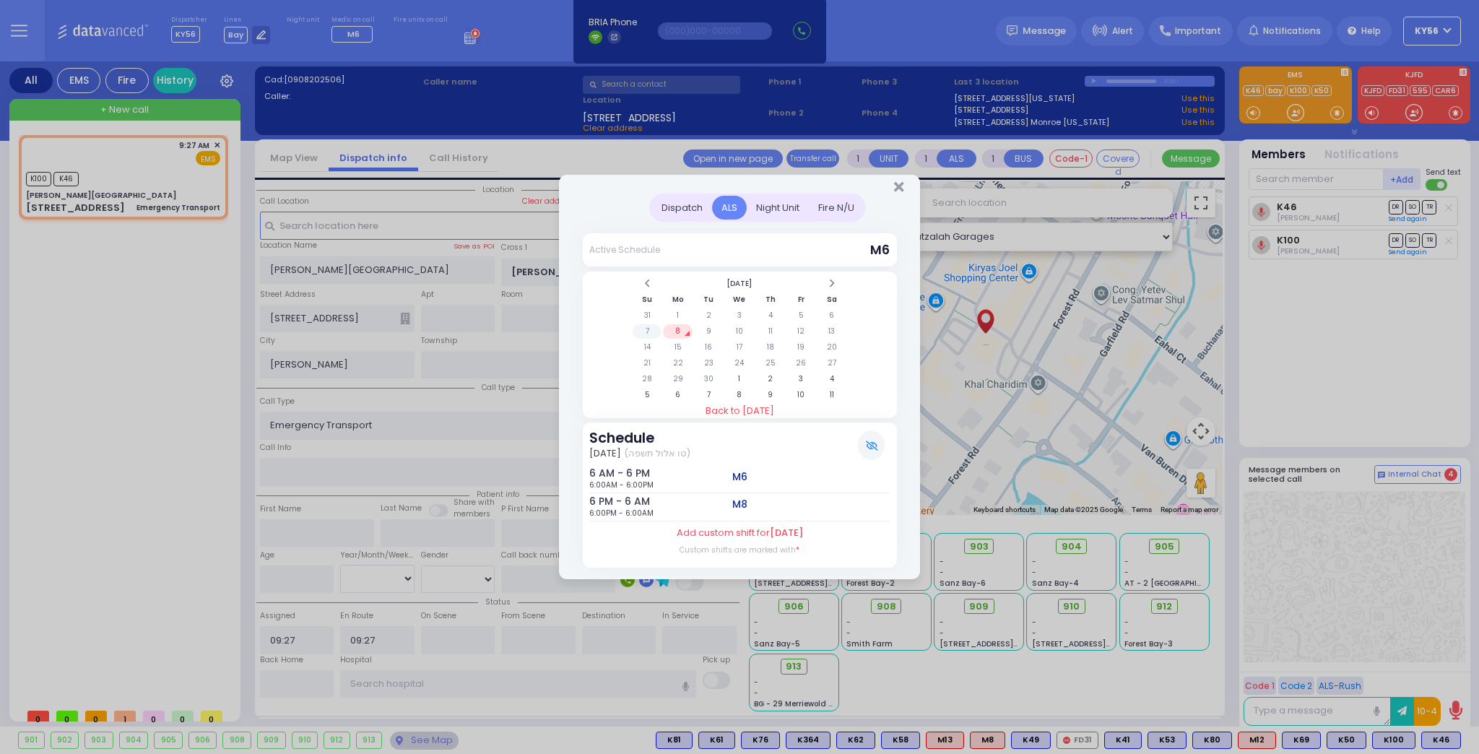
click at [652, 330] on td "7" at bounding box center [648, 331] width 30 height 14
click at [682, 334] on td "8" at bounding box center [678, 331] width 30 height 14
click at [711, 332] on td "9" at bounding box center [709, 331] width 30 height 14
click at [741, 334] on td "10" at bounding box center [740, 331] width 30 height 14
click at [768, 329] on td "11" at bounding box center [771, 331] width 30 height 14
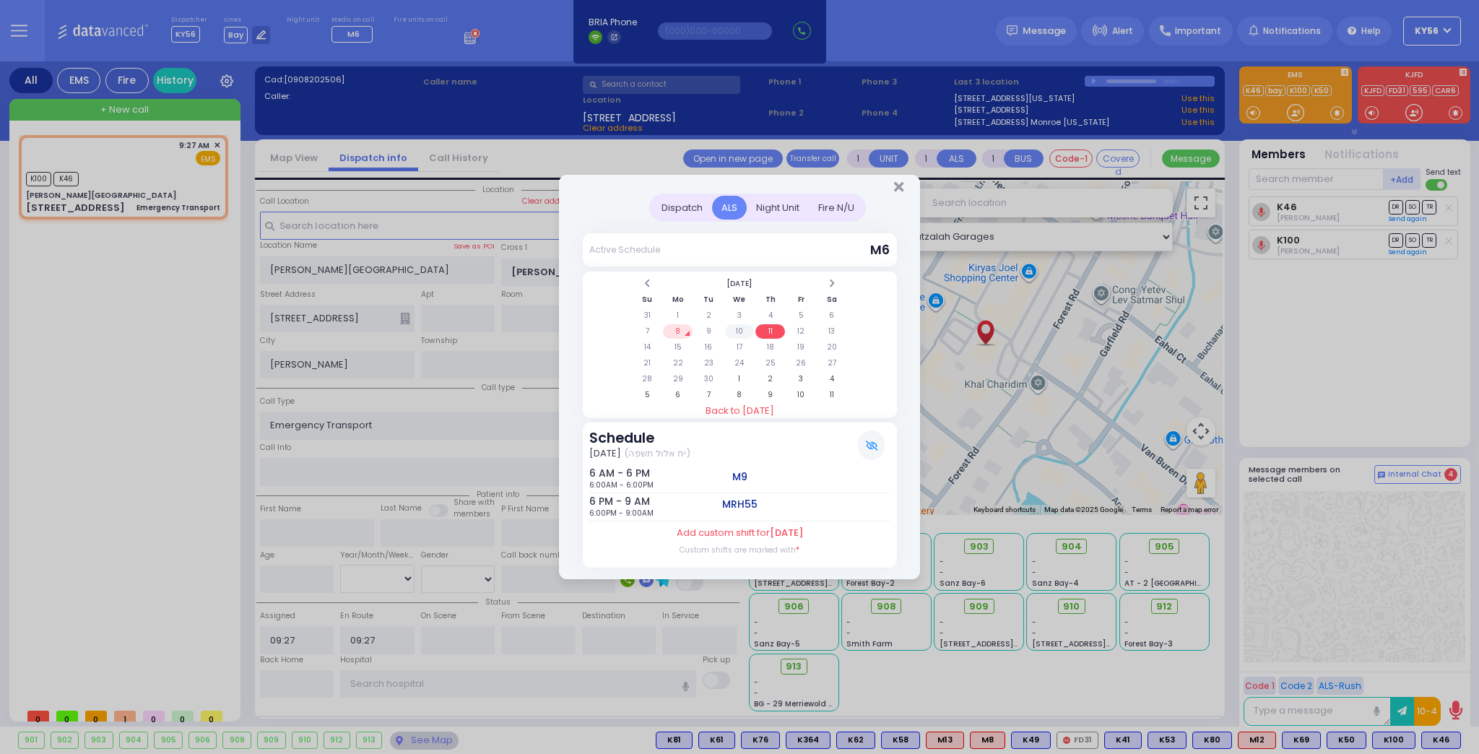
click at [735, 334] on td "10" at bounding box center [740, 331] width 30 height 14
click at [764, 334] on td "11" at bounding box center [771, 331] width 30 height 14
click at [794, 334] on td "12" at bounding box center [802, 331] width 30 height 14
click at [834, 329] on td "13" at bounding box center [833, 331] width 30 height 14
click at [652, 342] on td "14" at bounding box center [648, 347] width 30 height 14
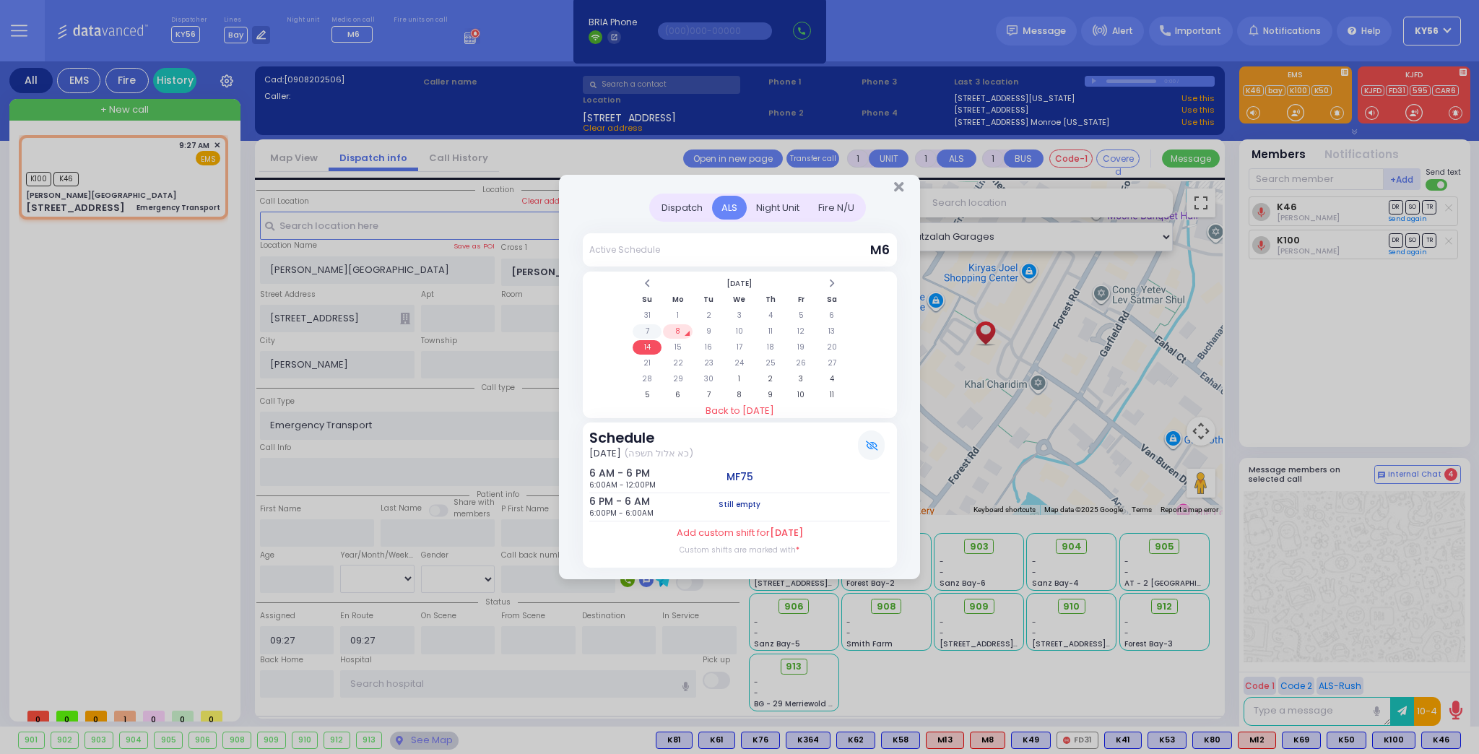
click at [653, 325] on td "7" at bounding box center [648, 331] width 30 height 14
click at [649, 347] on td "14" at bounding box center [648, 347] width 30 height 14
click at [672, 350] on td "15" at bounding box center [678, 347] width 30 height 14
click at [708, 347] on td "16" at bounding box center [709, 347] width 30 height 14
click at [743, 345] on td "17" at bounding box center [740, 347] width 30 height 14
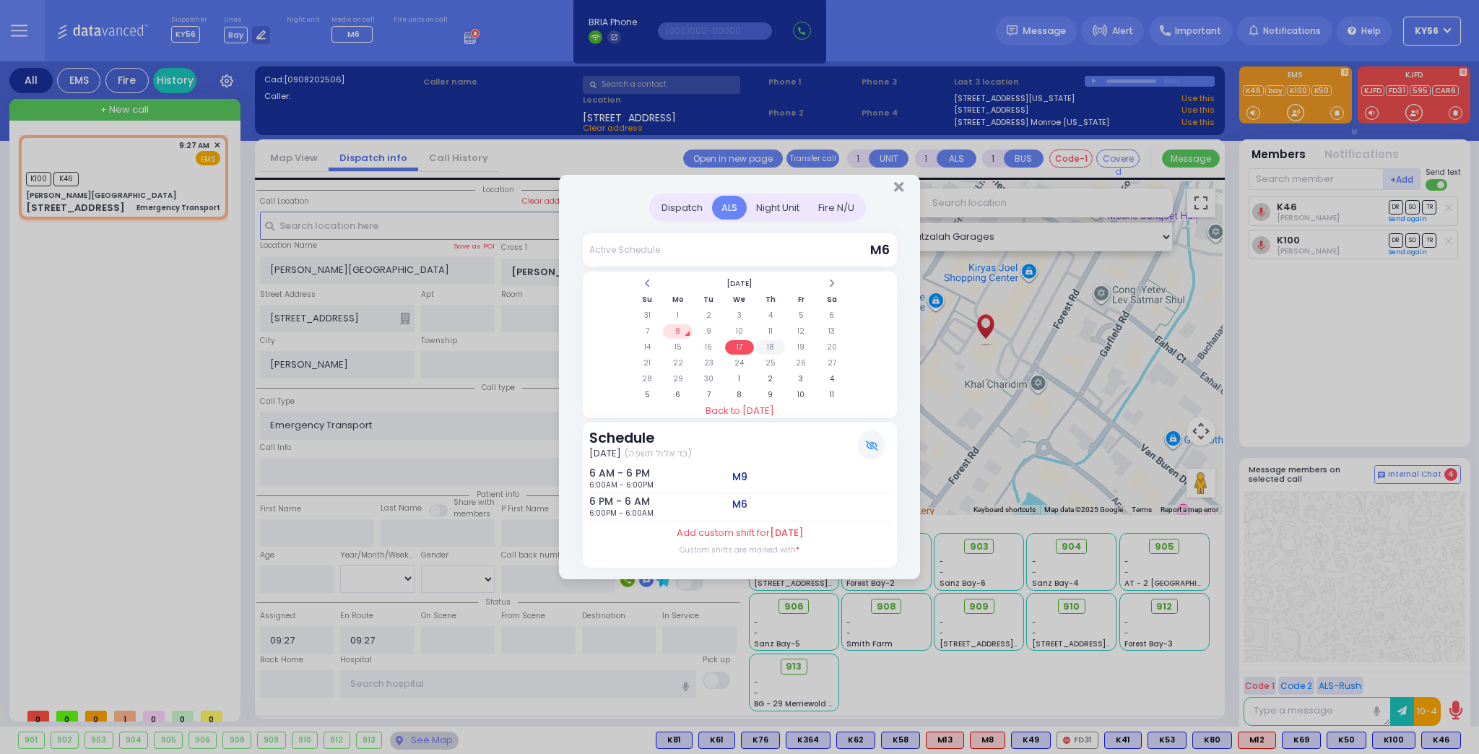
click at [771, 352] on td "18" at bounding box center [771, 347] width 30 height 14
click at [805, 350] on td "19" at bounding box center [802, 347] width 30 height 14
click at [833, 348] on td "20" at bounding box center [833, 347] width 30 height 14
click at [680, 363] on td "22" at bounding box center [678, 363] width 30 height 14
click at [713, 359] on td "23" at bounding box center [709, 363] width 30 height 14
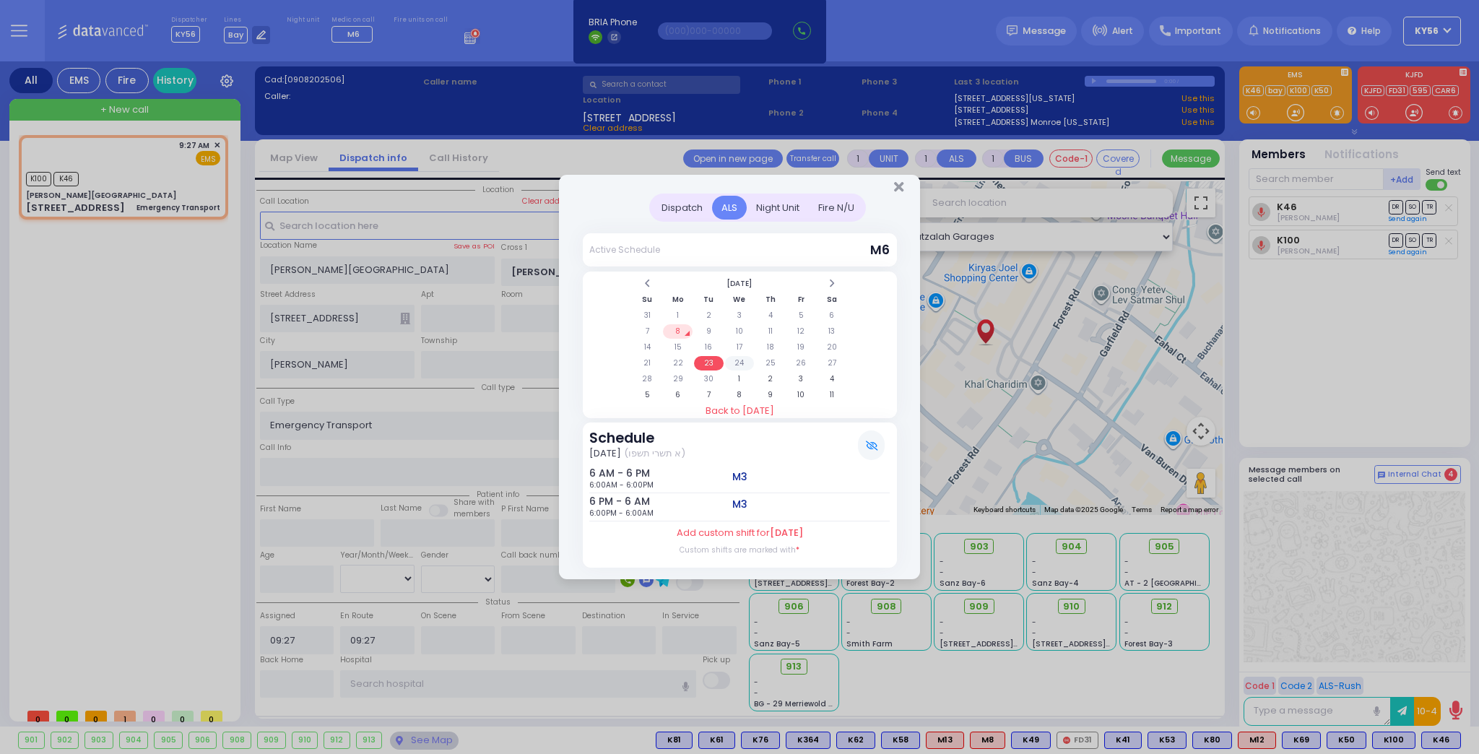
click at [739, 362] on td "24" at bounding box center [740, 363] width 30 height 14
click at [683, 360] on td "22" at bounding box center [678, 363] width 30 height 14
click at [703, 374] on td "30" at bounding box center [709, 379] width 30 height 14
click at [704, 391] on td "7" at bounding box center [709, 395] width 30 height 14
click at [901, 188] on icon "Close" at bounding box center [898, 187] width 9 height 14
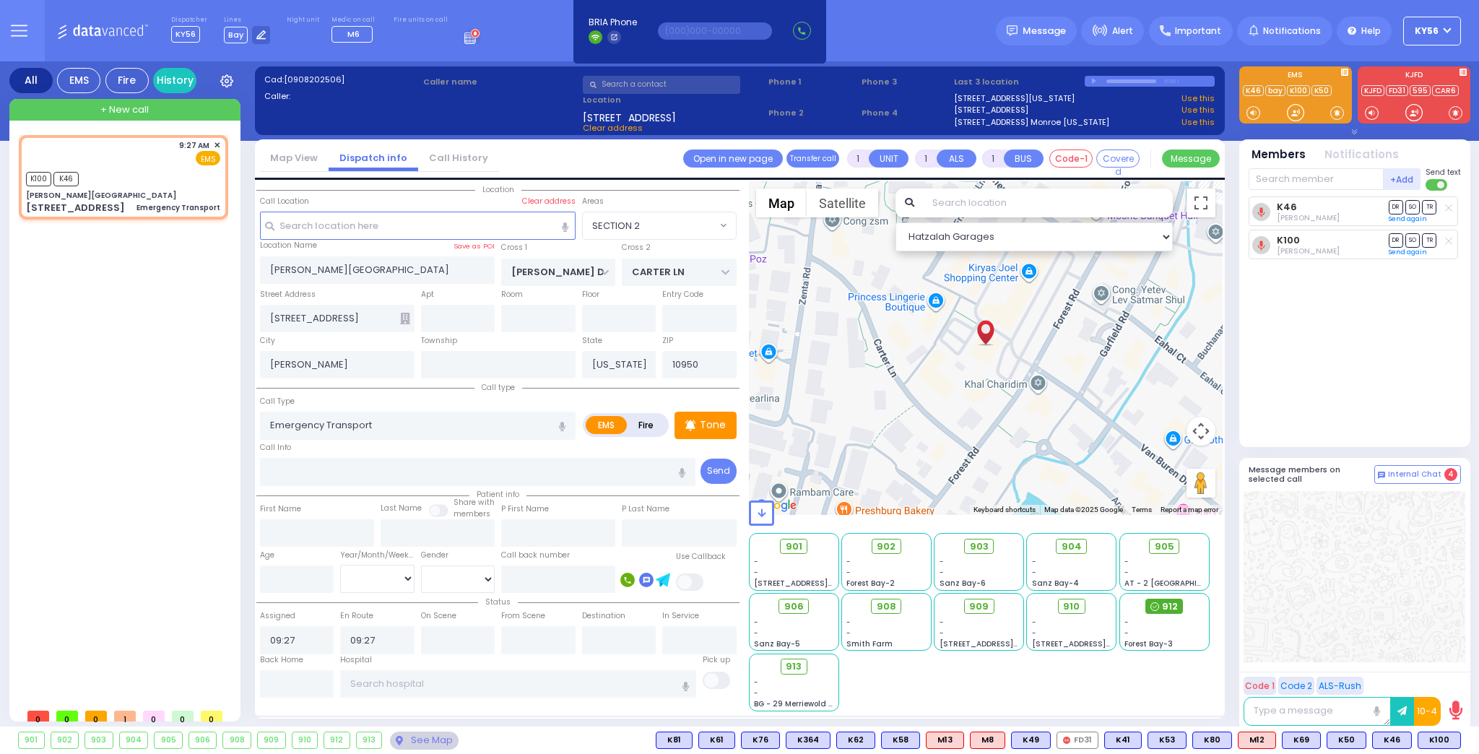
click at [1164, 602] on span "912" at bounding box center [1170, 607] width 16 height 14
select select
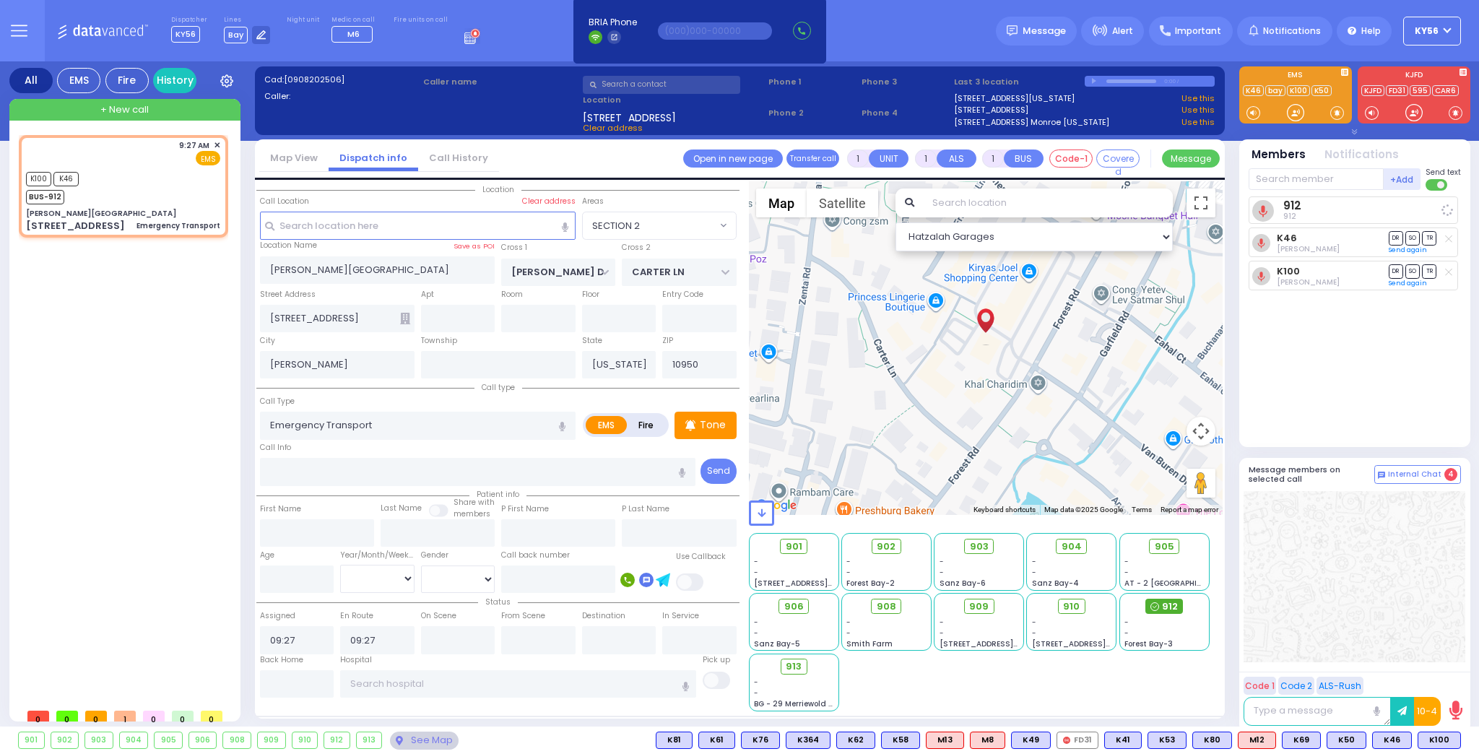
radio input "true"
select select
select select "Hatzalah Garages"
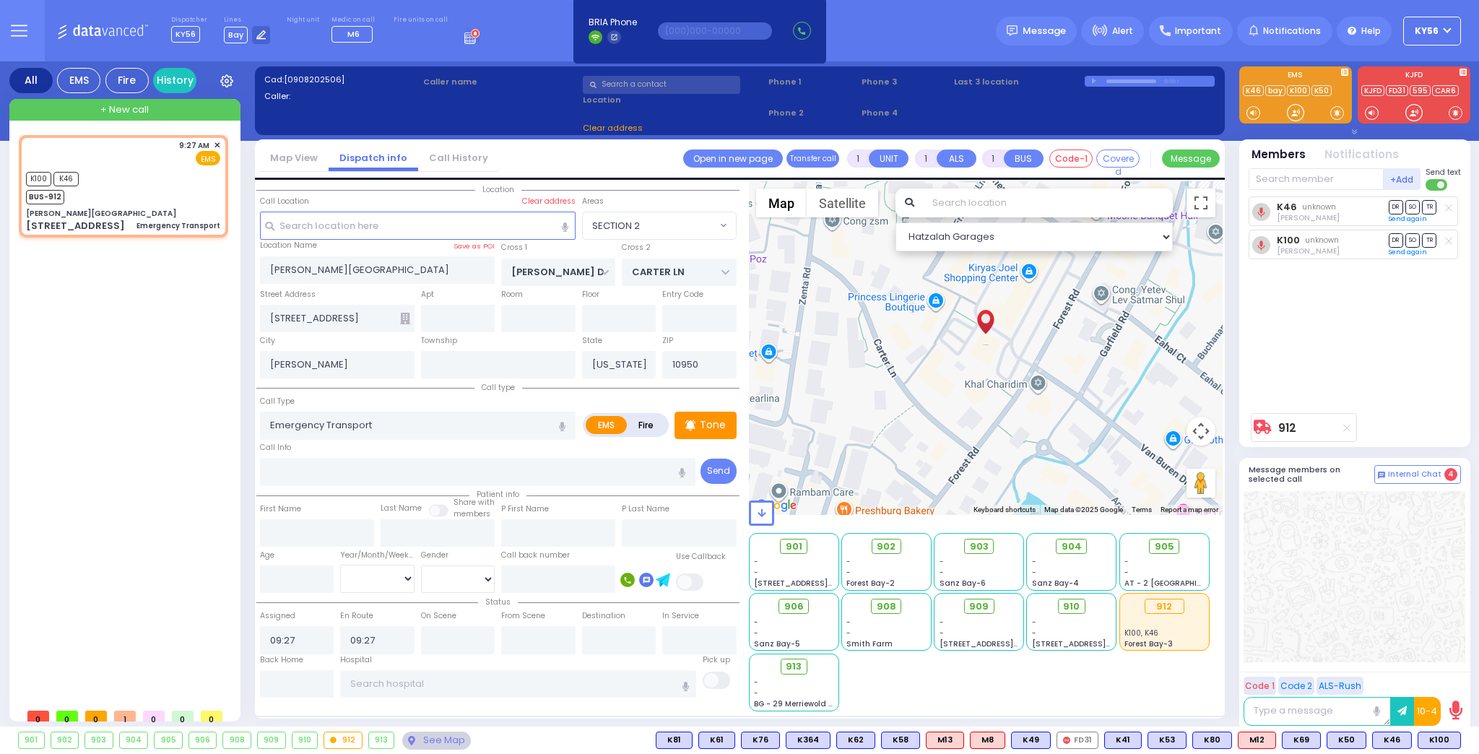
select select "SECTION 2"
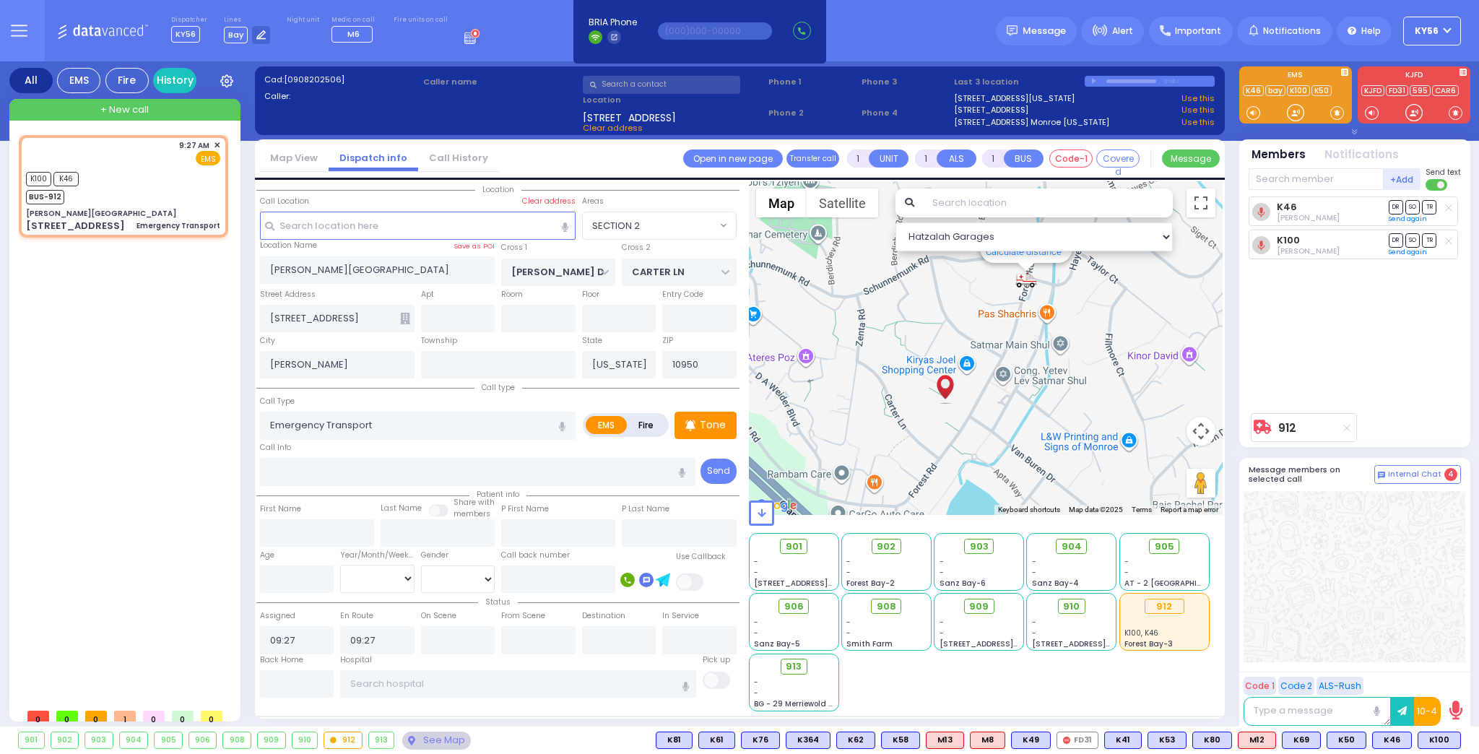
type input "6"
select select
radio input "true"
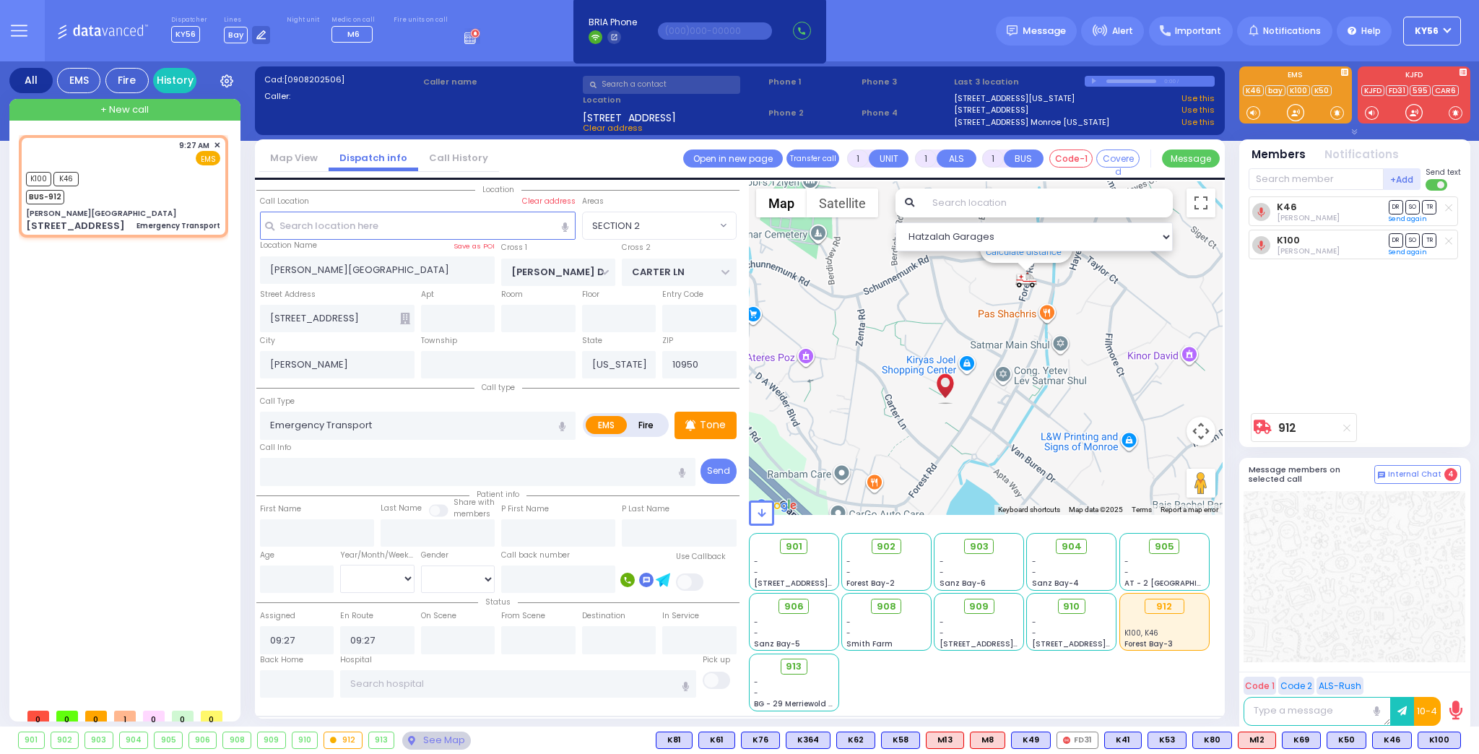
type input "Unknown"
select select "Year"
select select "Hatzalah Garages"
select select "SECTION 2"
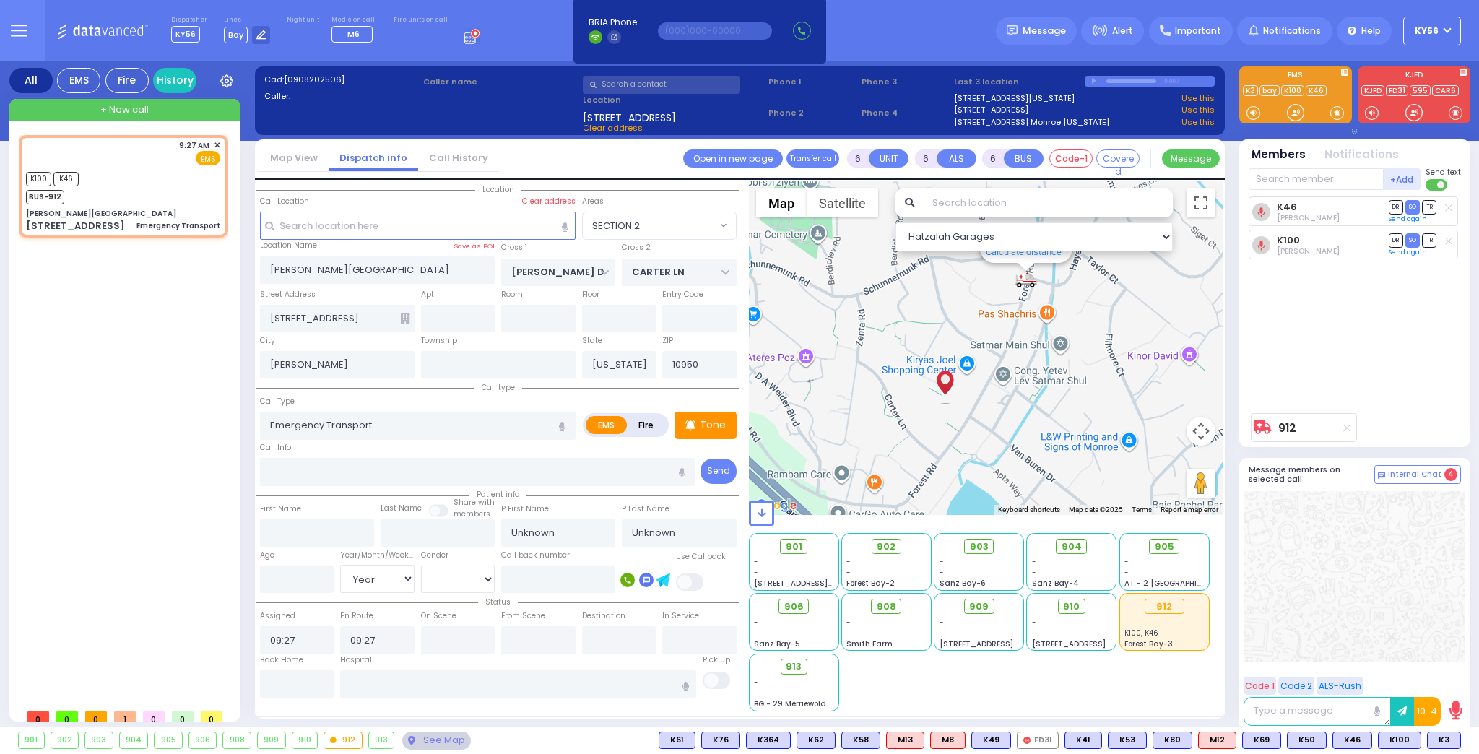
click at [1023, 678] on div "901 - - [STREET_ADDRESS][PERSON_NAME] - - - -" at bounding box center [986, 621] width 475 height 181
select select
radio input "true"
select select "Year"
select select "Hatzalah Garages"
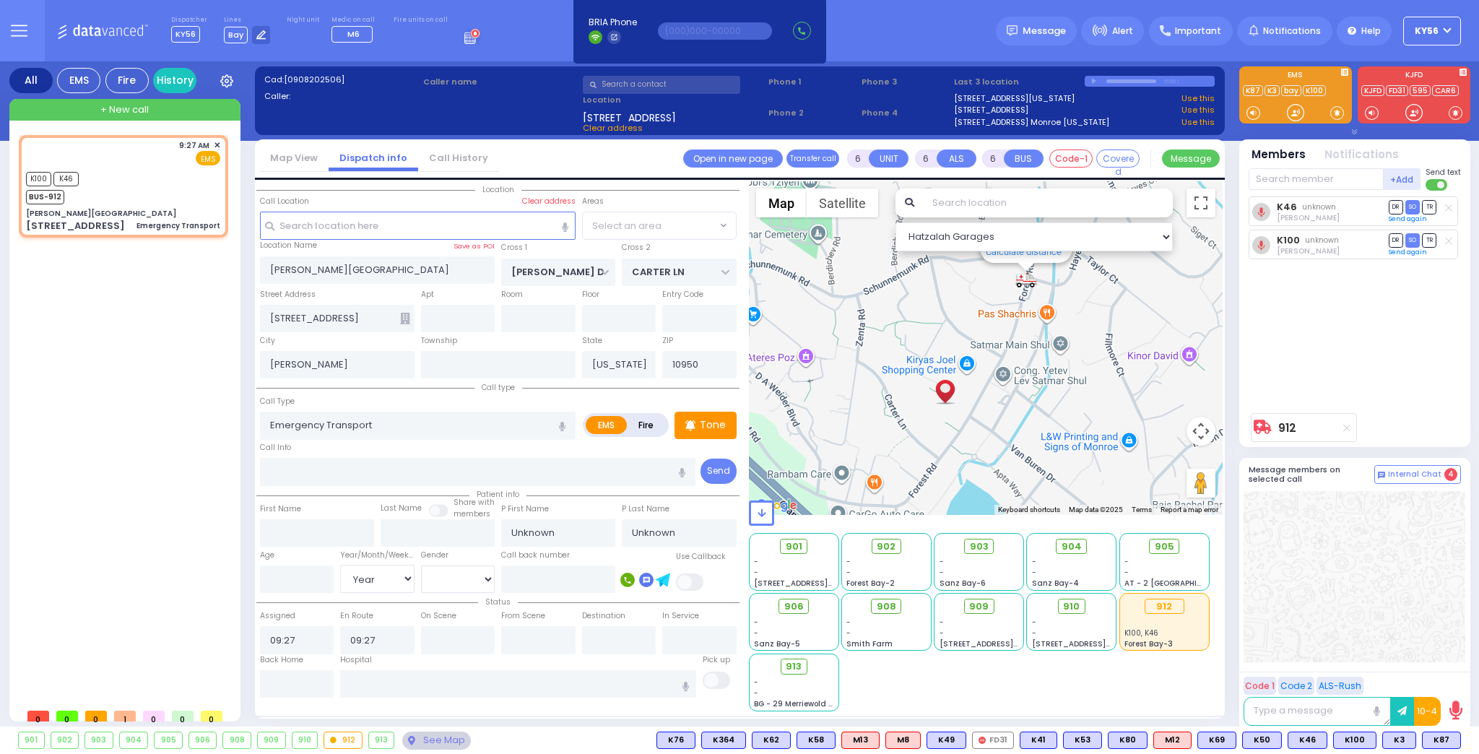
select select "SECTION 2"
select select
radio input "true"
select select "Year"
type input "09:30"
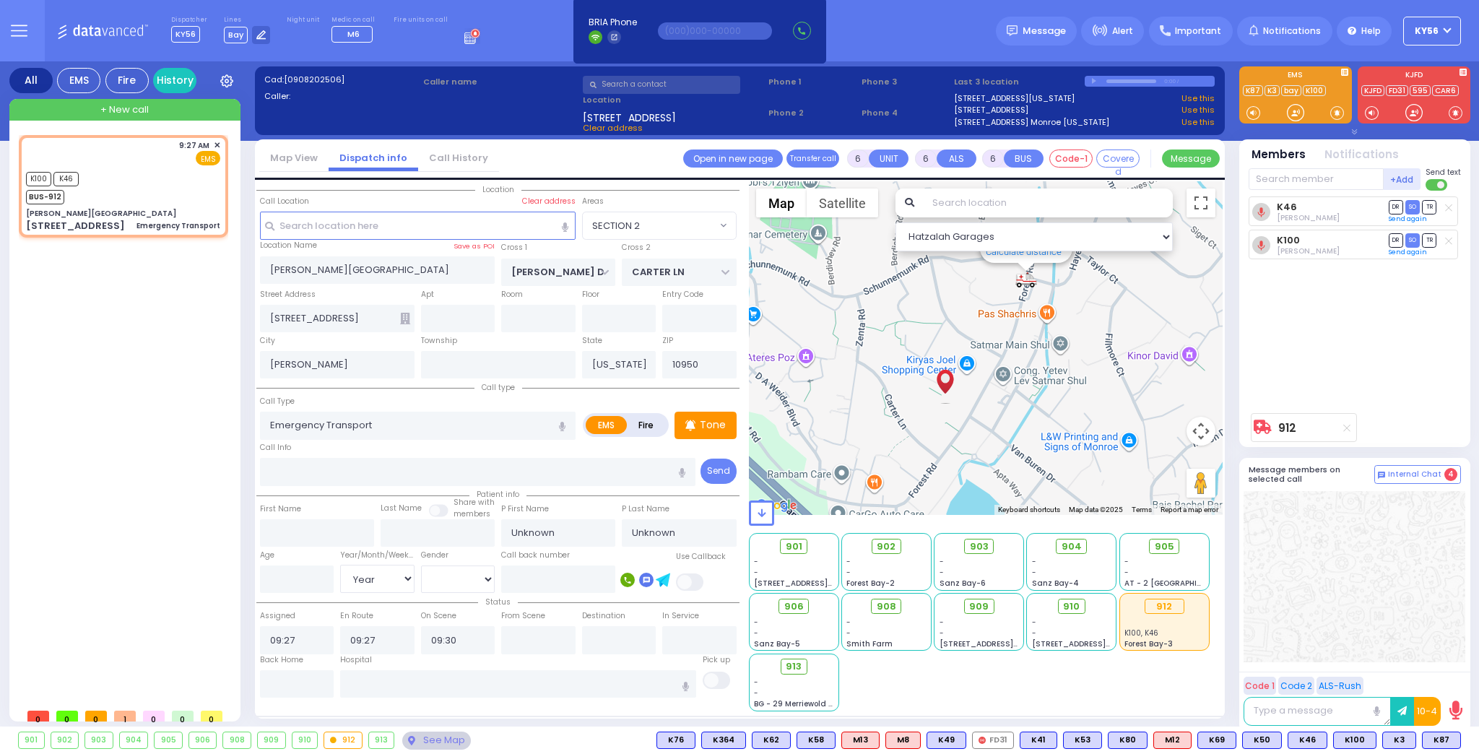
select select "Hatzalah Garages"
select select
radio input "true"
select select "Year"
select select "SECTION 2"
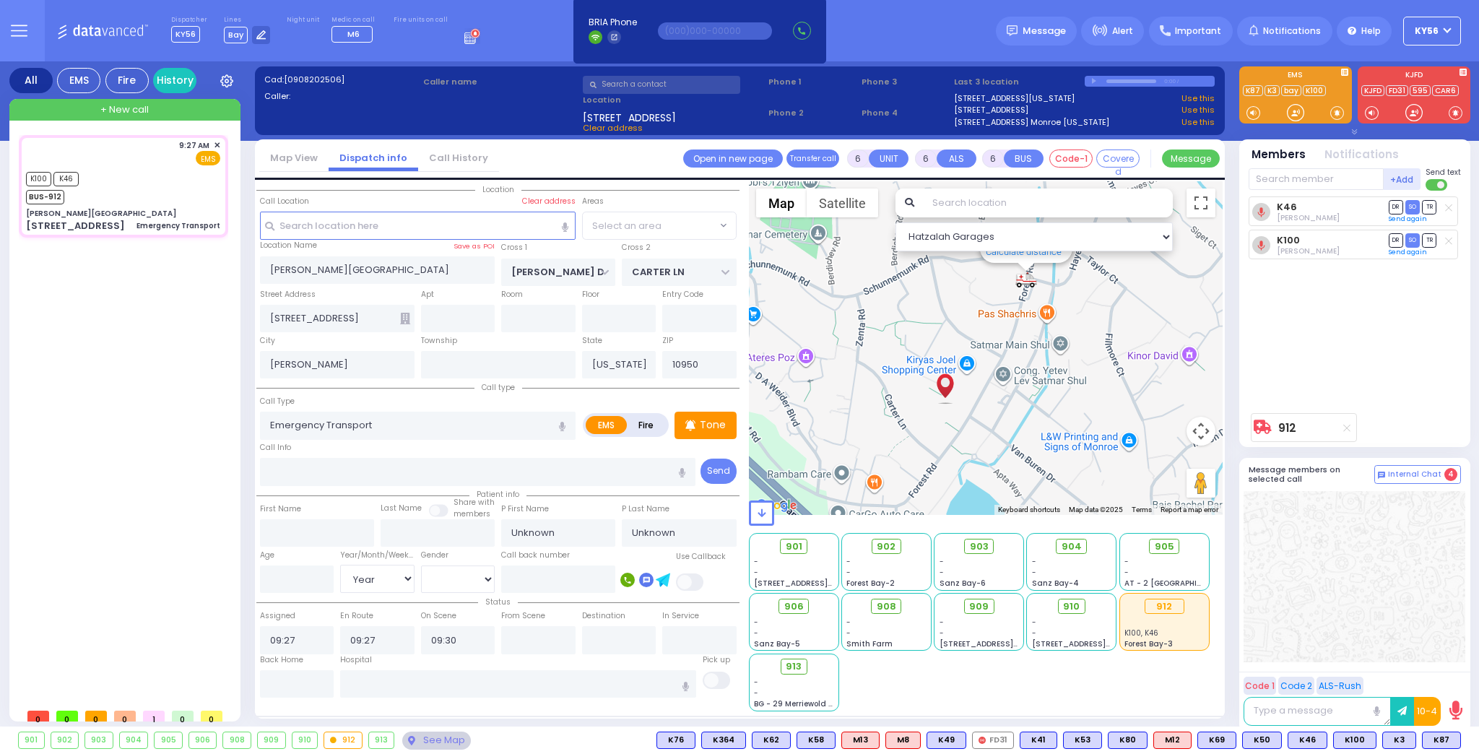
select select "Hatzalah Garages"
select select
radio input "true"
select select "Year"
select select "Hatzalah Garages"
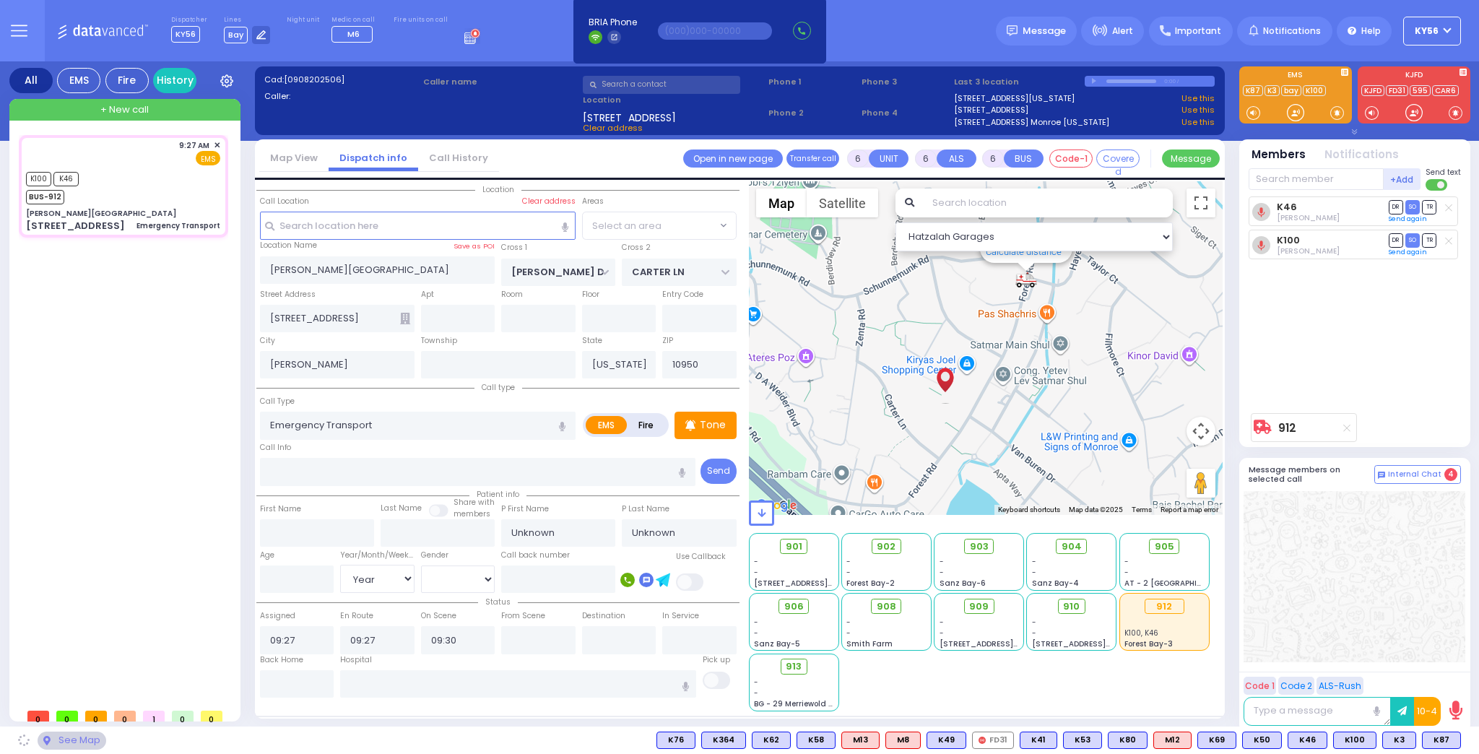
select select
radio input "true"
select select "Year"
select select "Hatzalah Garages"
select select "SECTION 2"
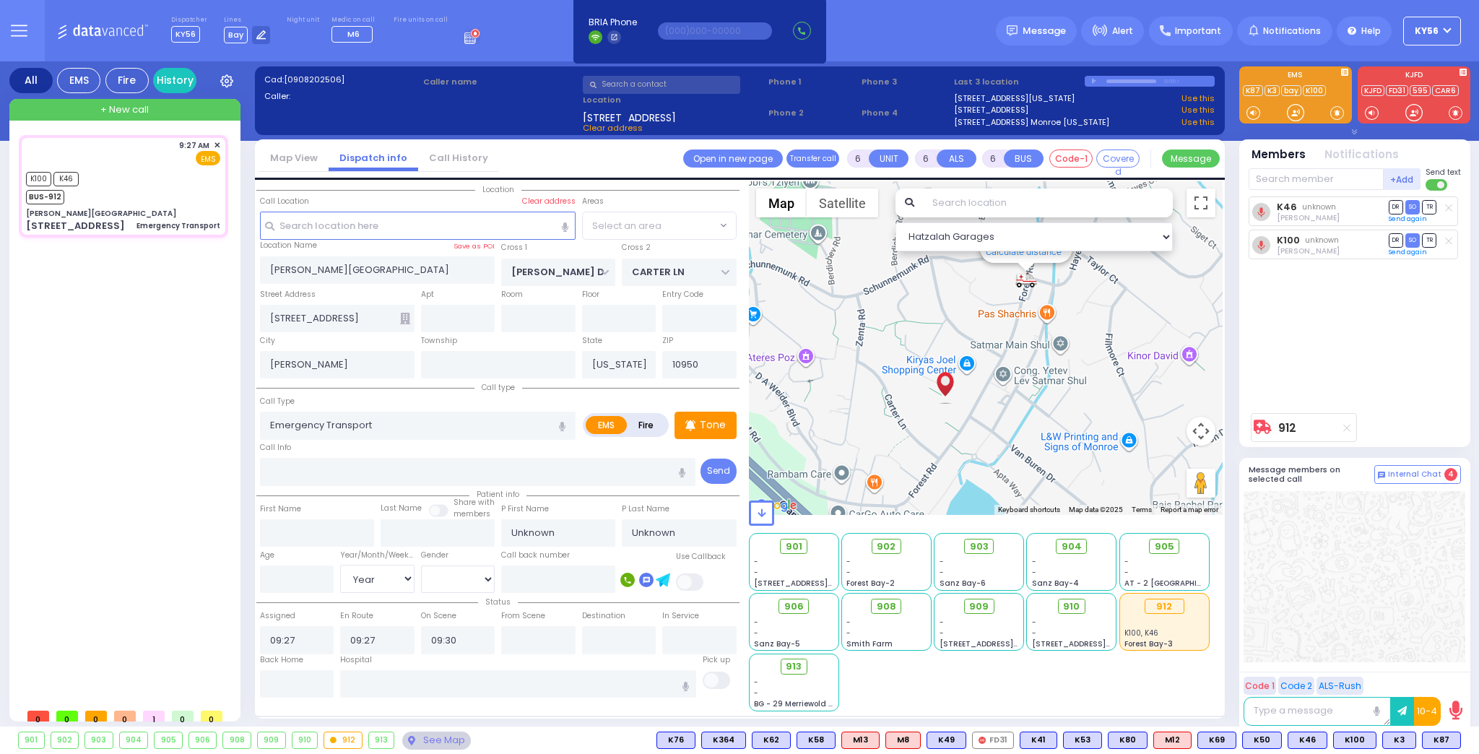
select select "SECTION 2"
select select
radio input "true"
select select "Year"
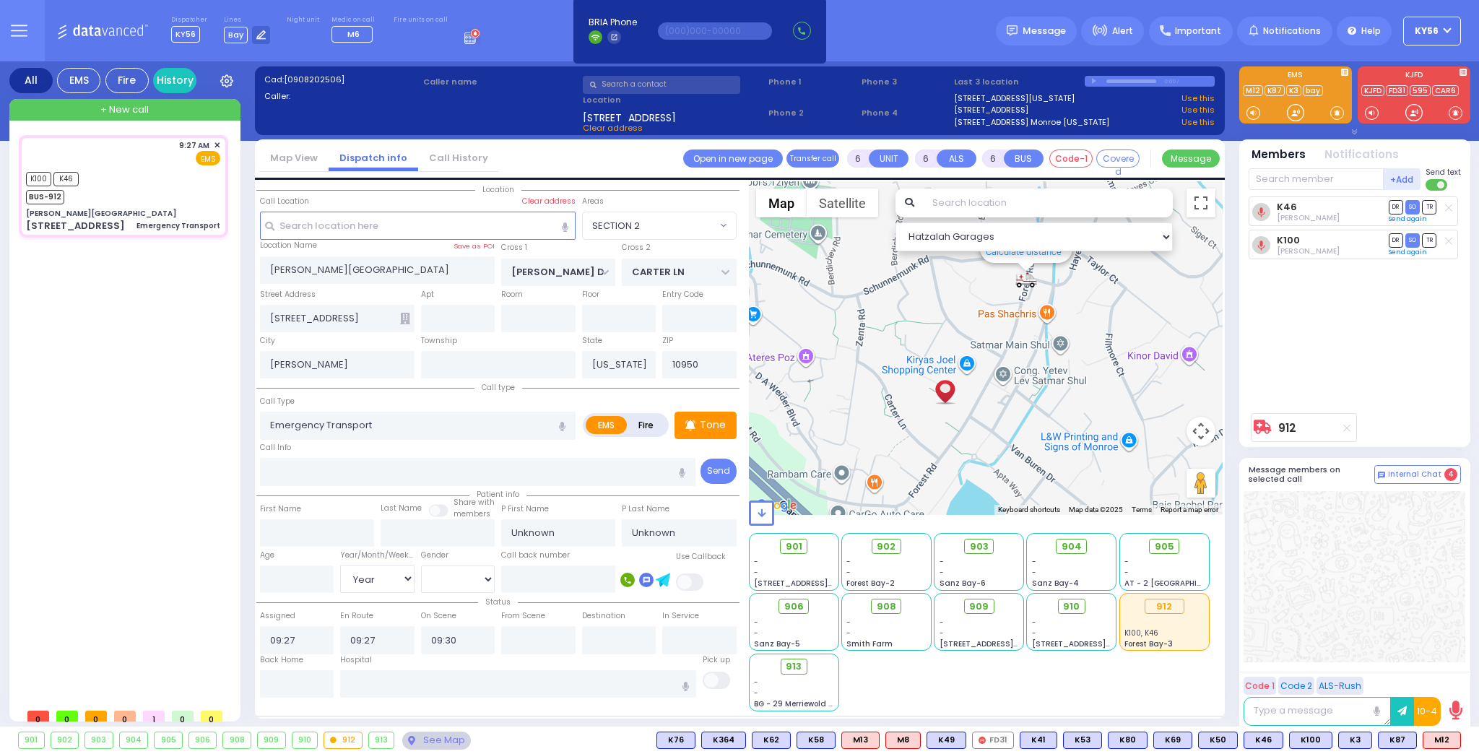
select select "Hatzalah Garages"
select select "SECTION 2"
click at [1295, 174] on input "text" at bounding box center [1316, 179] width 135 height 22
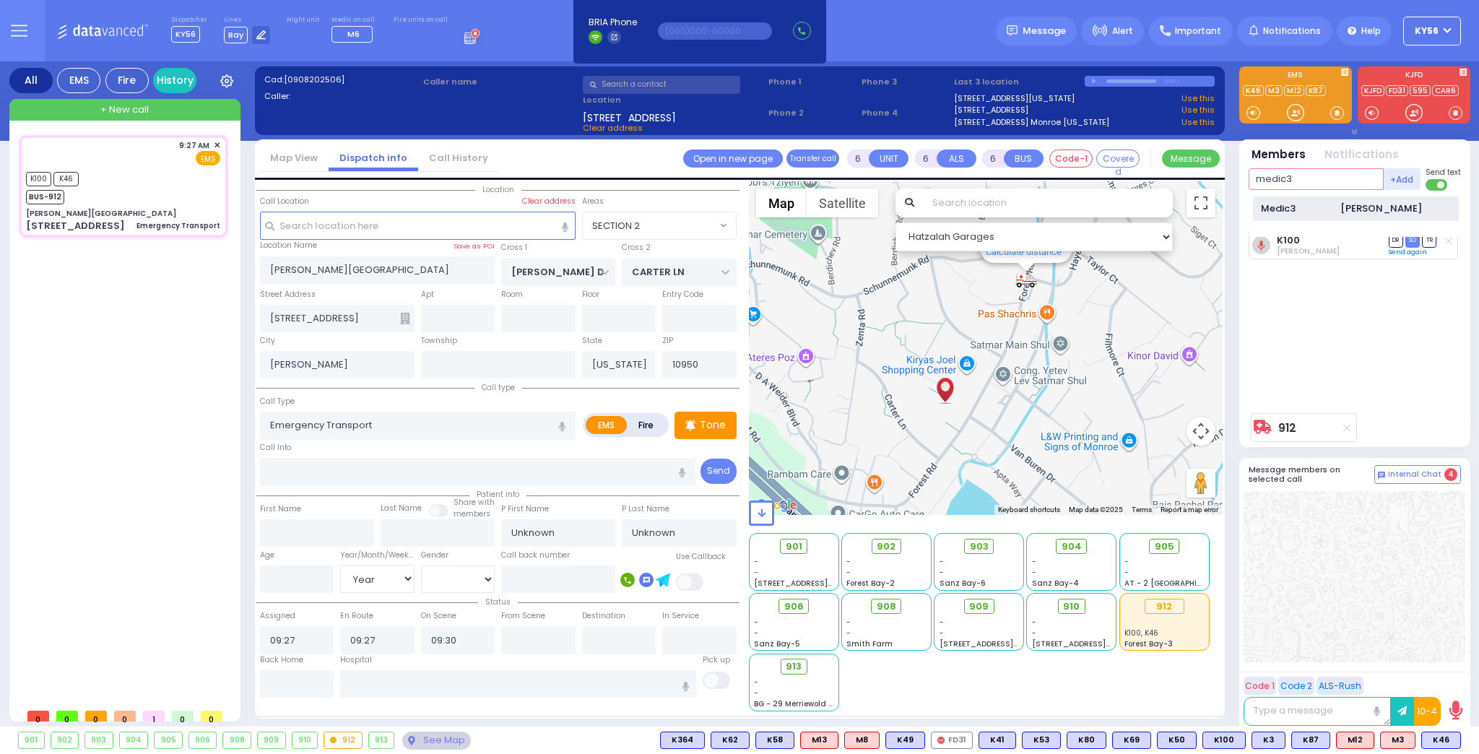
type input "medic3"
click at [1293, 209] on div "Medic3" at bounding box center [1297, 209] width 72 height 14
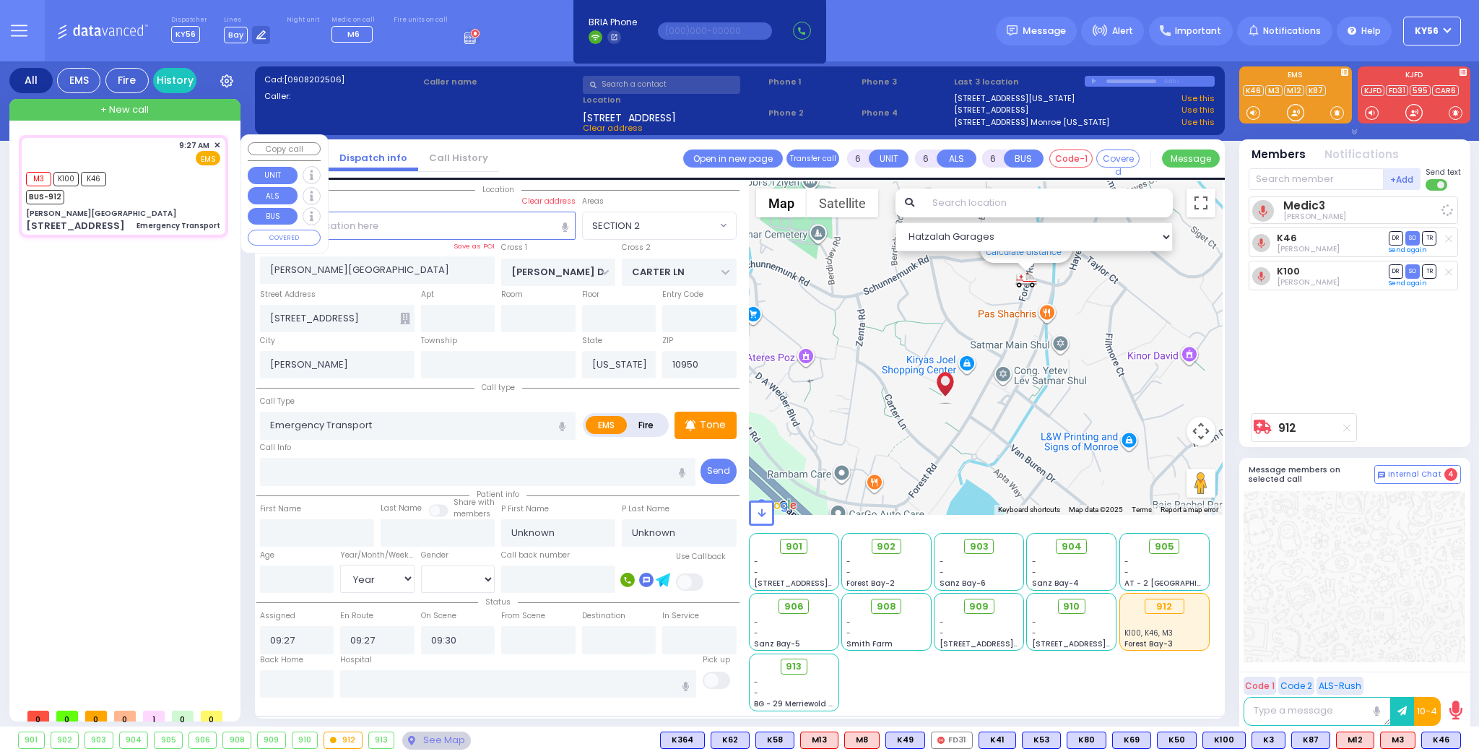
select select
radio input "true"
select select "Year"
select select "Hatzalah Garages"
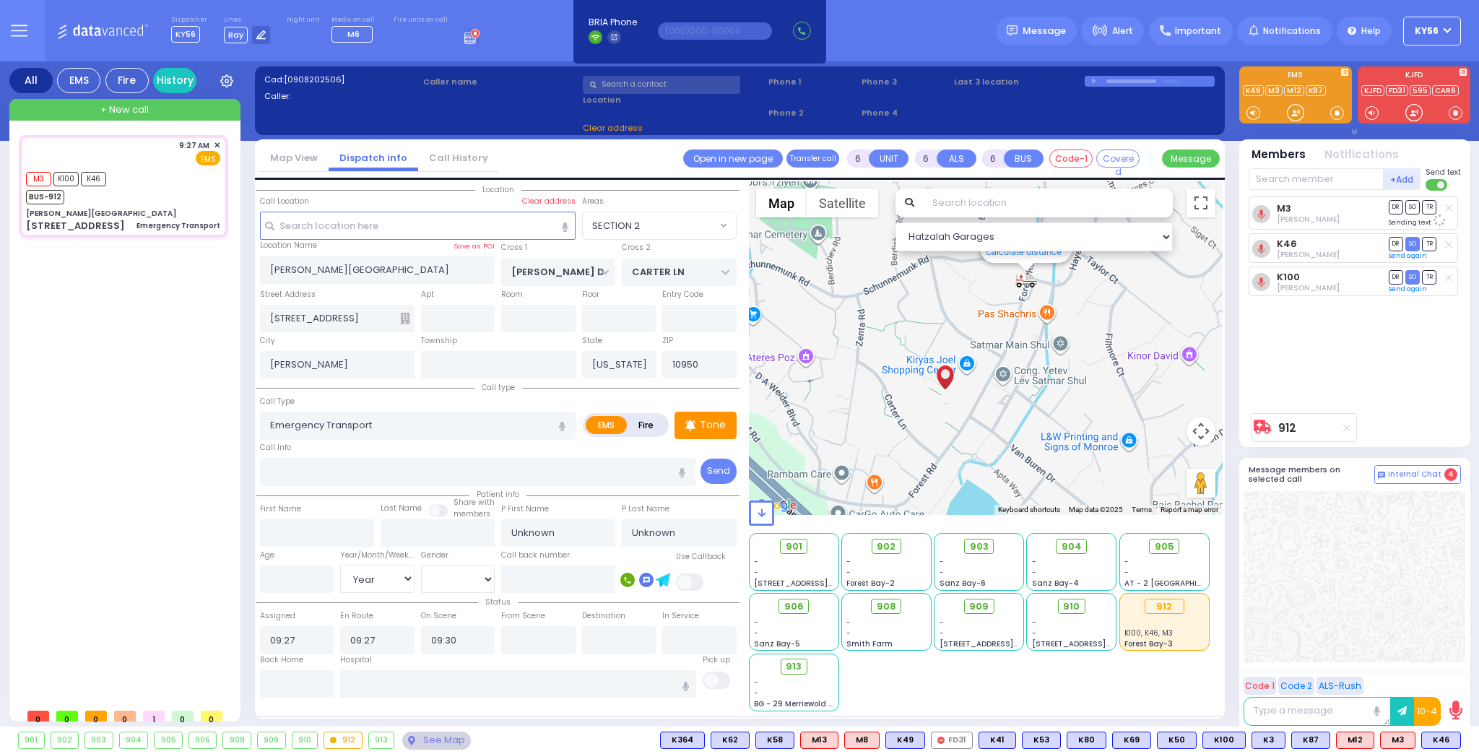
select select "SECTION 2"
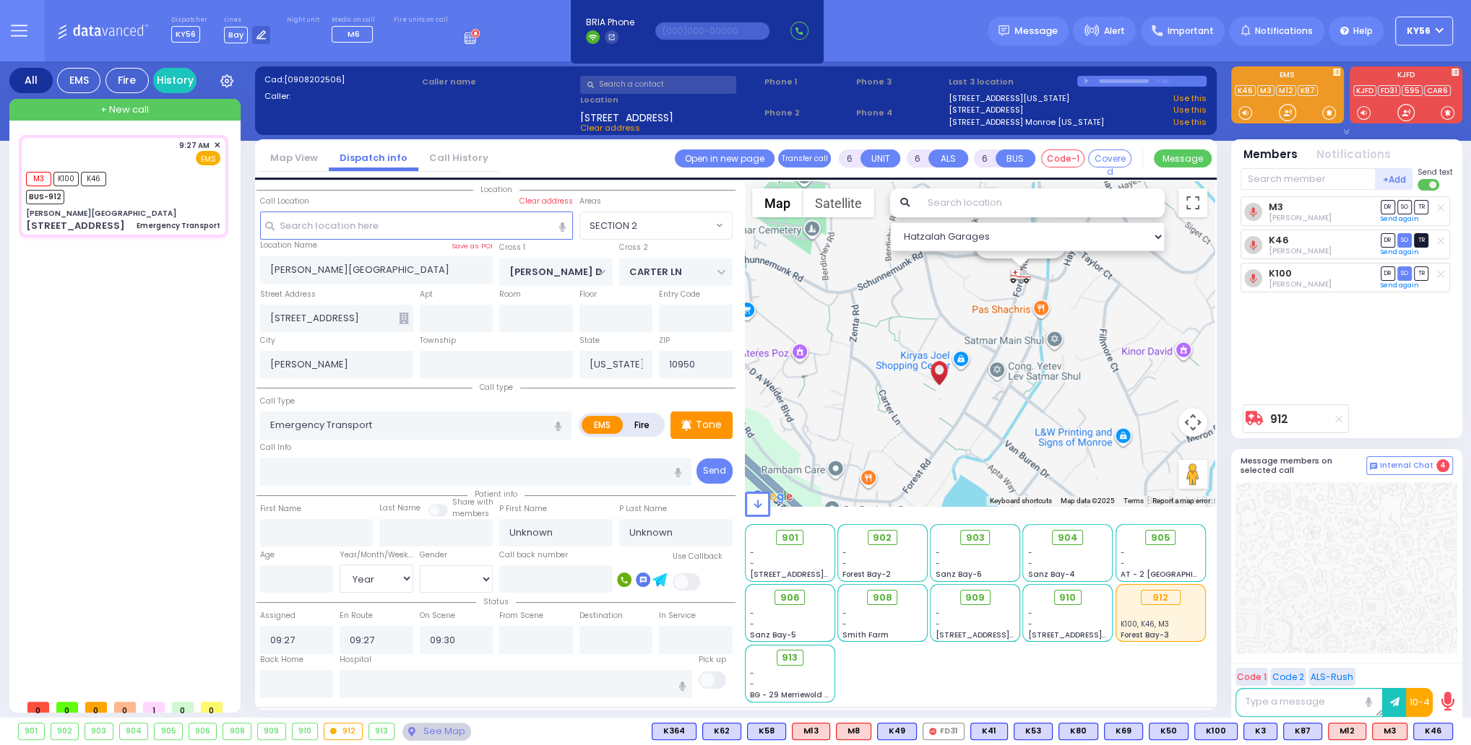
click at [1426, 240] on span "TR" at bounding box center [1421, 240] width 14 height 14
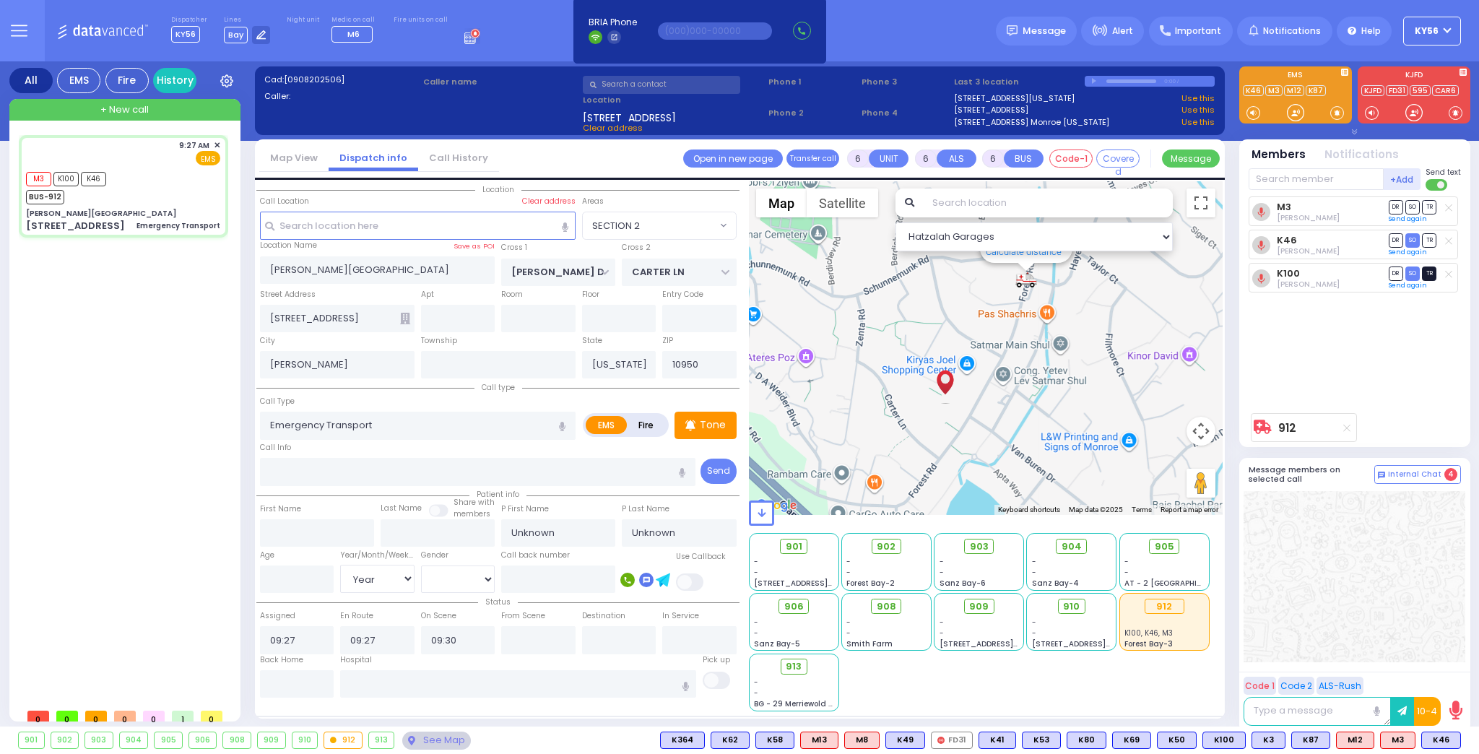
select select
radio input "true"
select select "Year"
type input "09:46"
select select "Hatzalah Garages"
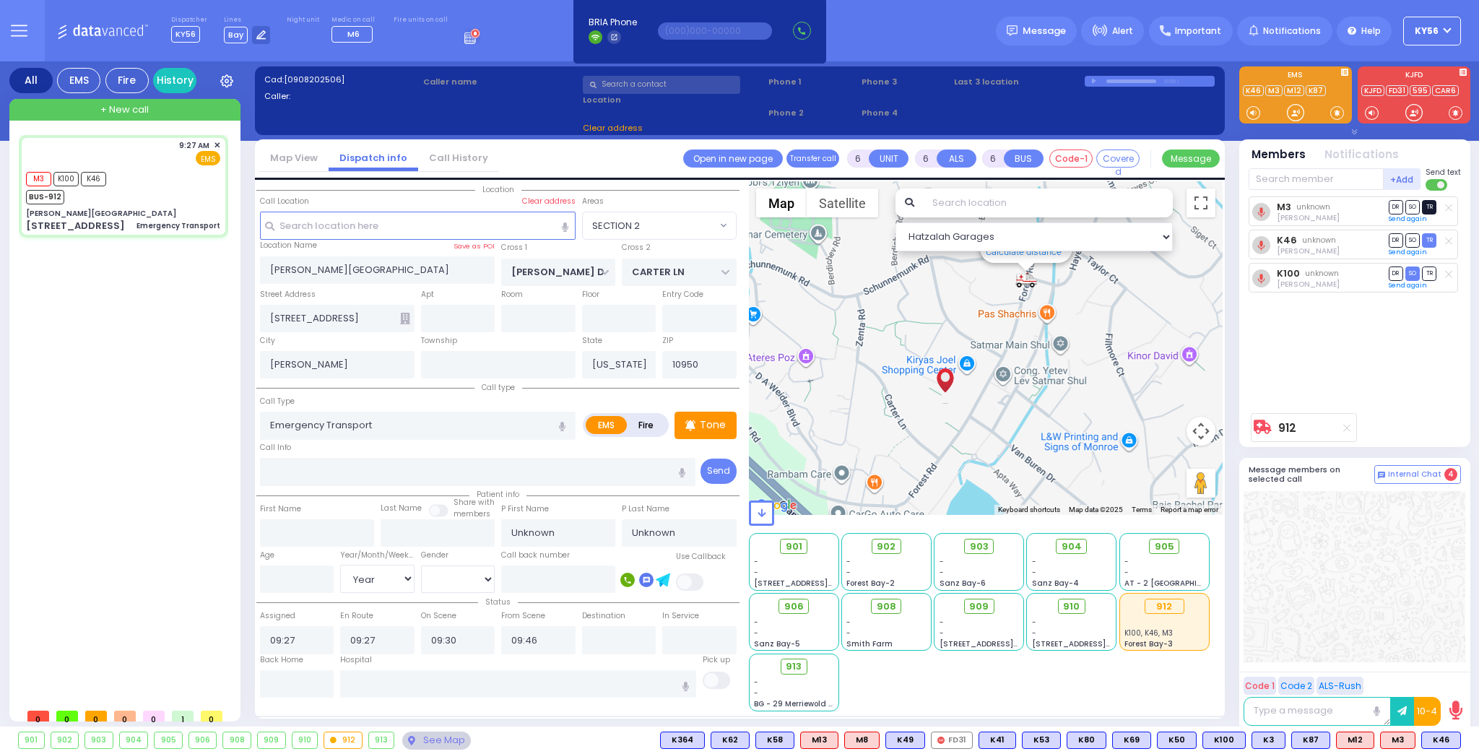
click at [1427, 206] on span "TR" at bounding box center [1429, 207] width 14 height 14
select select "SECTION 2"
click at [1396, 241] on span "DR" at bounding box center [1396, 240] width 14 height 14
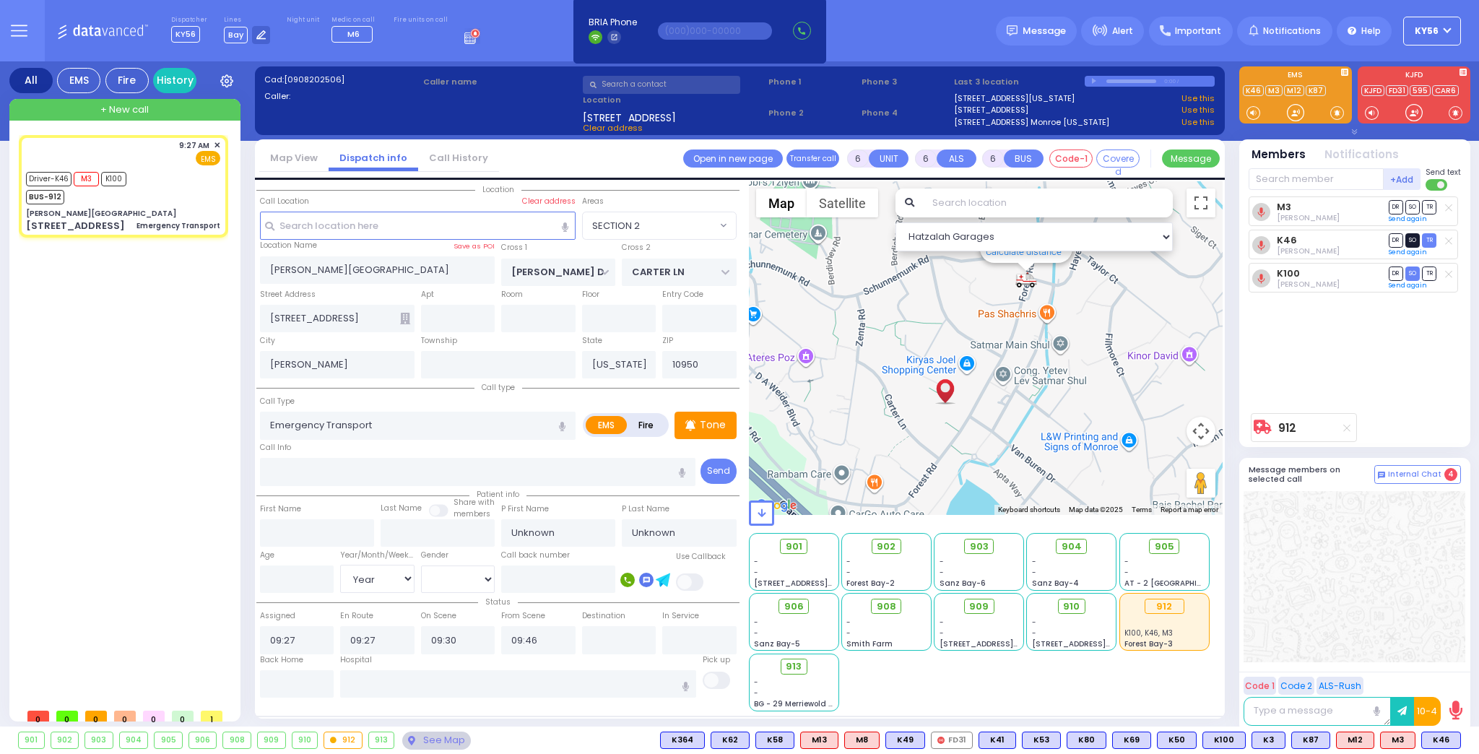
select select
radio input "true"
type input "[PERSON_NAME]"
type input "Zimmet"
type input "23"
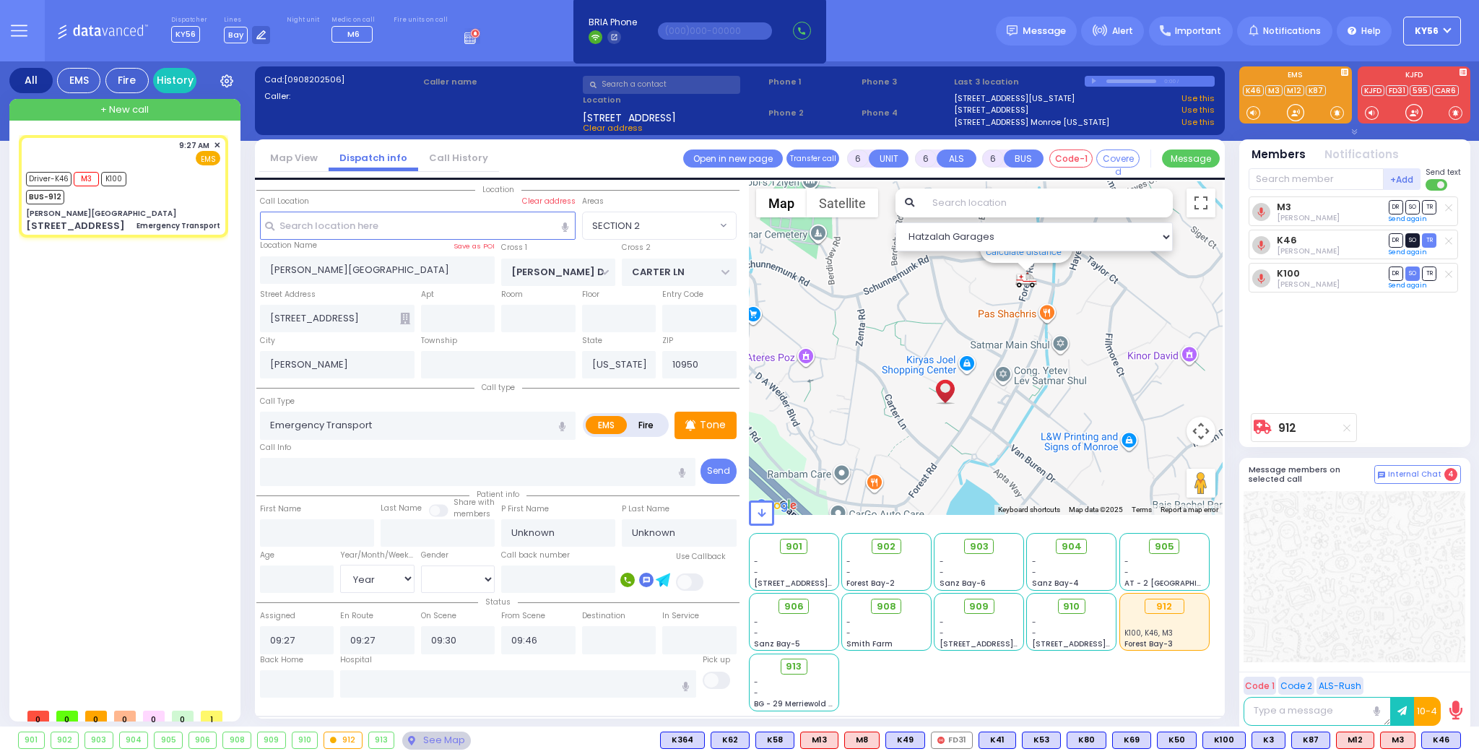
select select "Year"
select select "[DEMOGRAPHIC_DATA]"
select select "Hatzalah Garages"
select select "SECTION 2"
select select
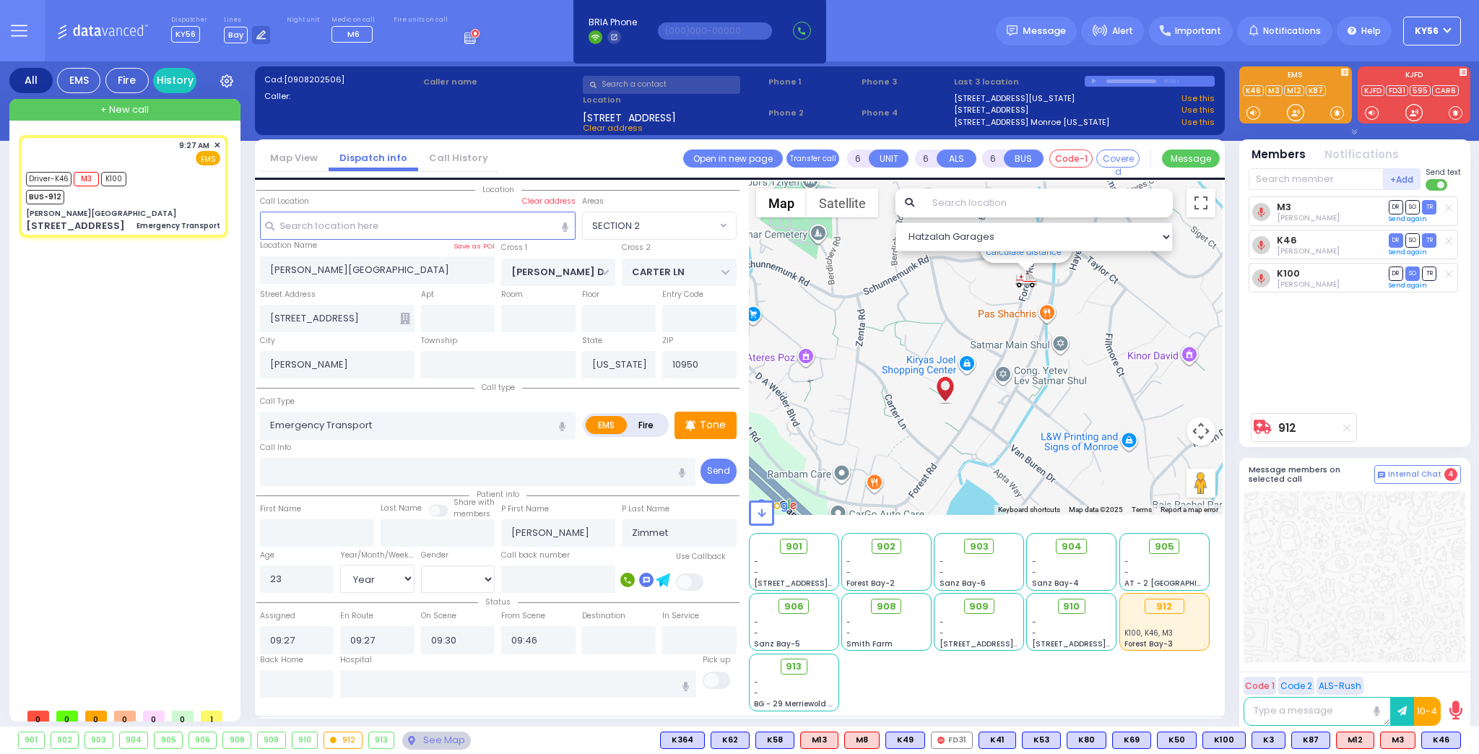
radio input "true"
select select "Year"
select select "[DEMOGRAPHIC_DATA]"
select select "Hatzalah Garages"
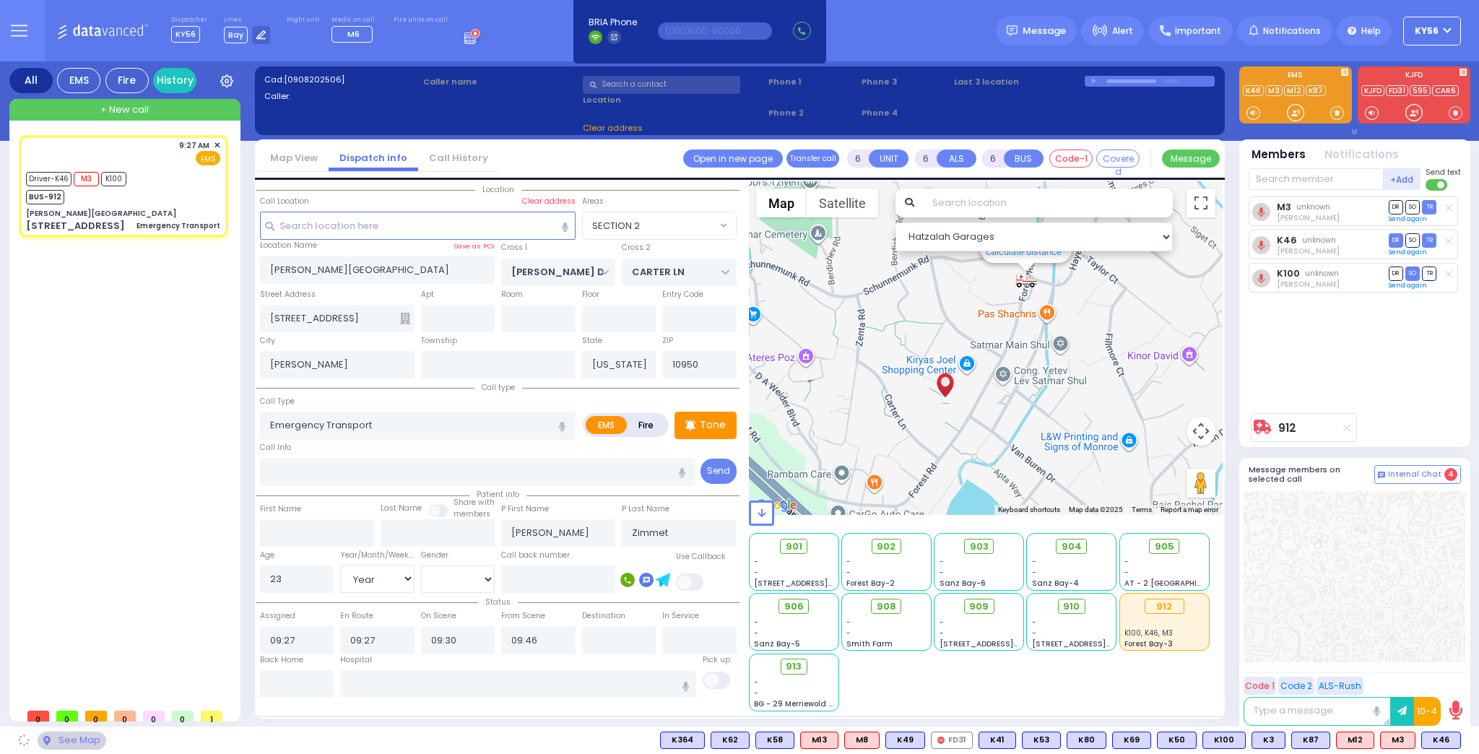
select select
radio input "true"
select select "Year"
select select "[DEMOGRAPHIC_DATA]"
select select "SECTION 2"
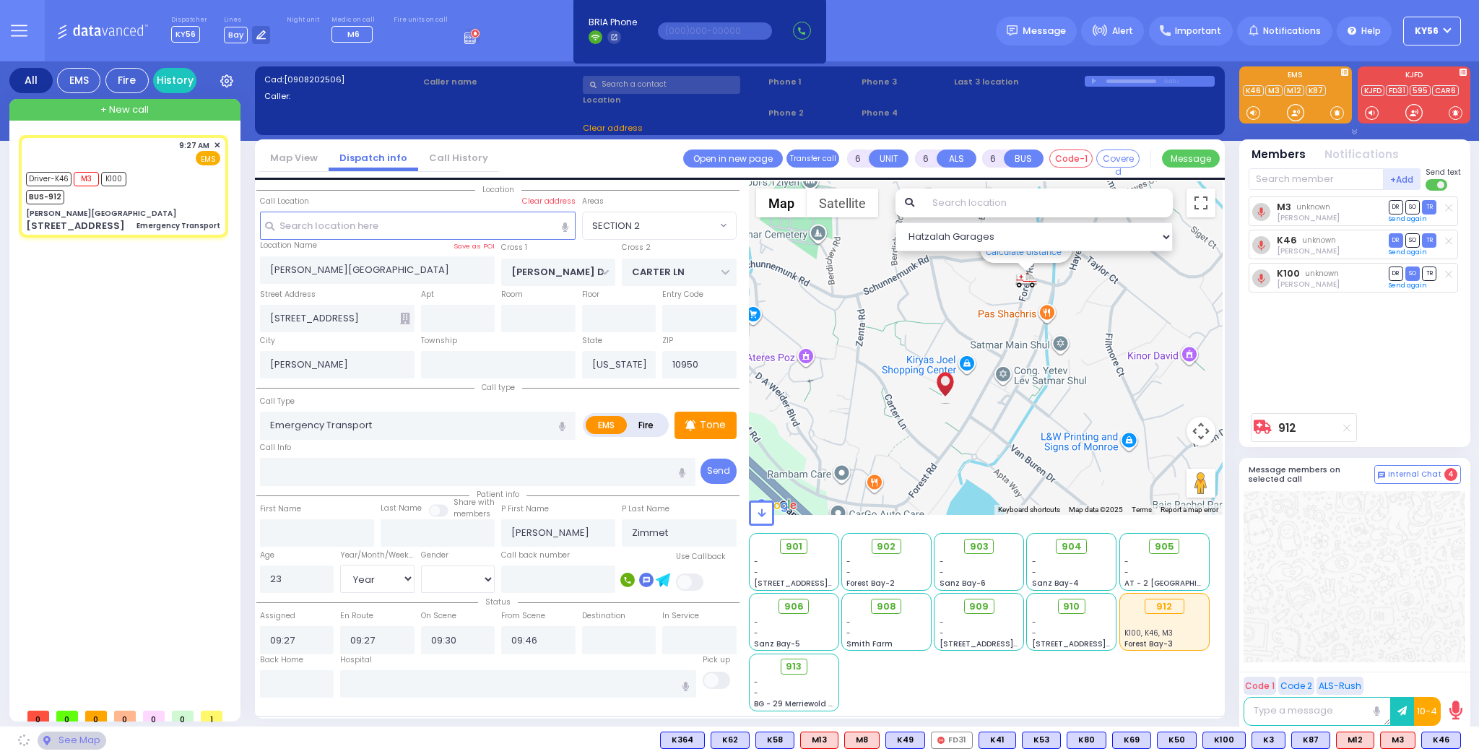
select select "Hatzalah Garages"
select select "SECTION 2"
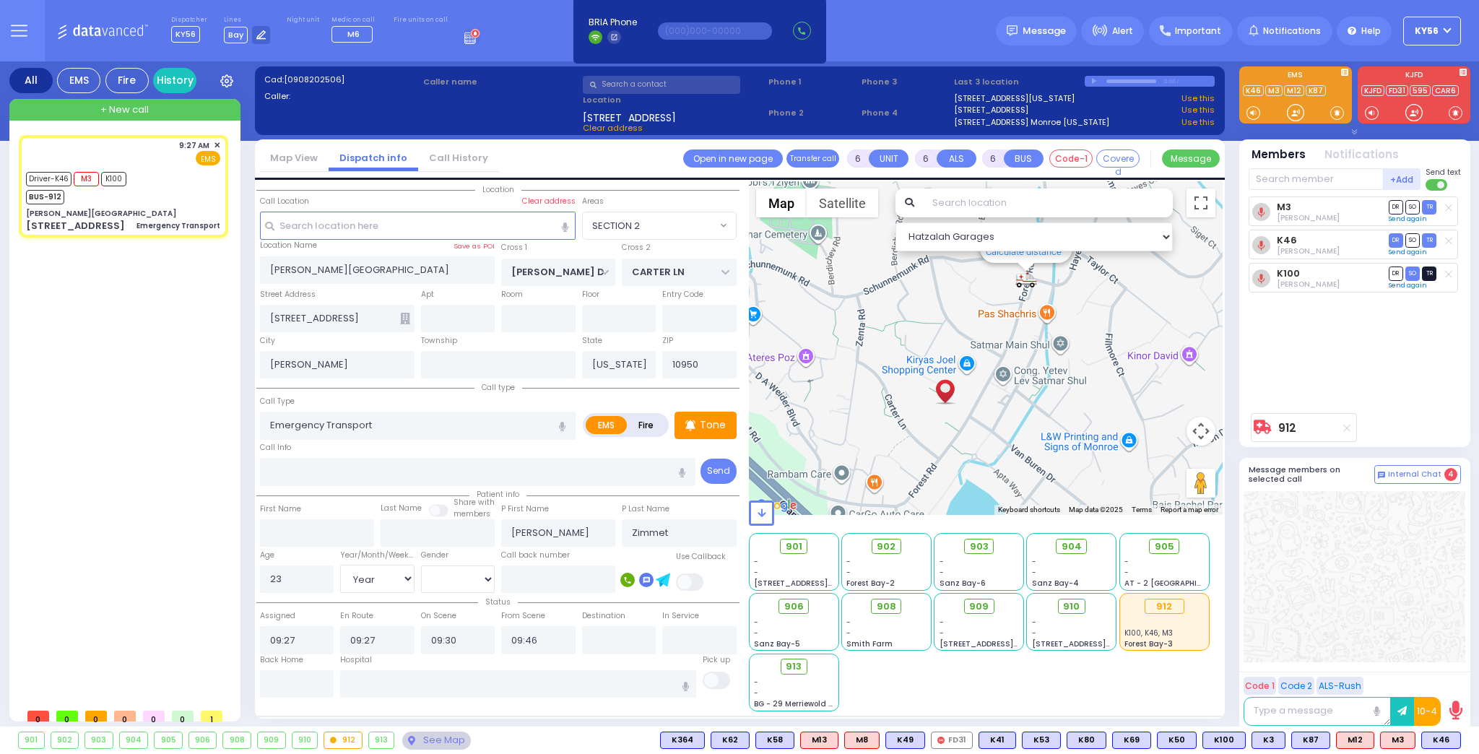
click at [1432, 274] on span "TR" at bounding box center [1429, 274] width 14 height 14
select select
radio input "true"
select select "Year"
select select "[DEMOGRAPHIC_DATA]"
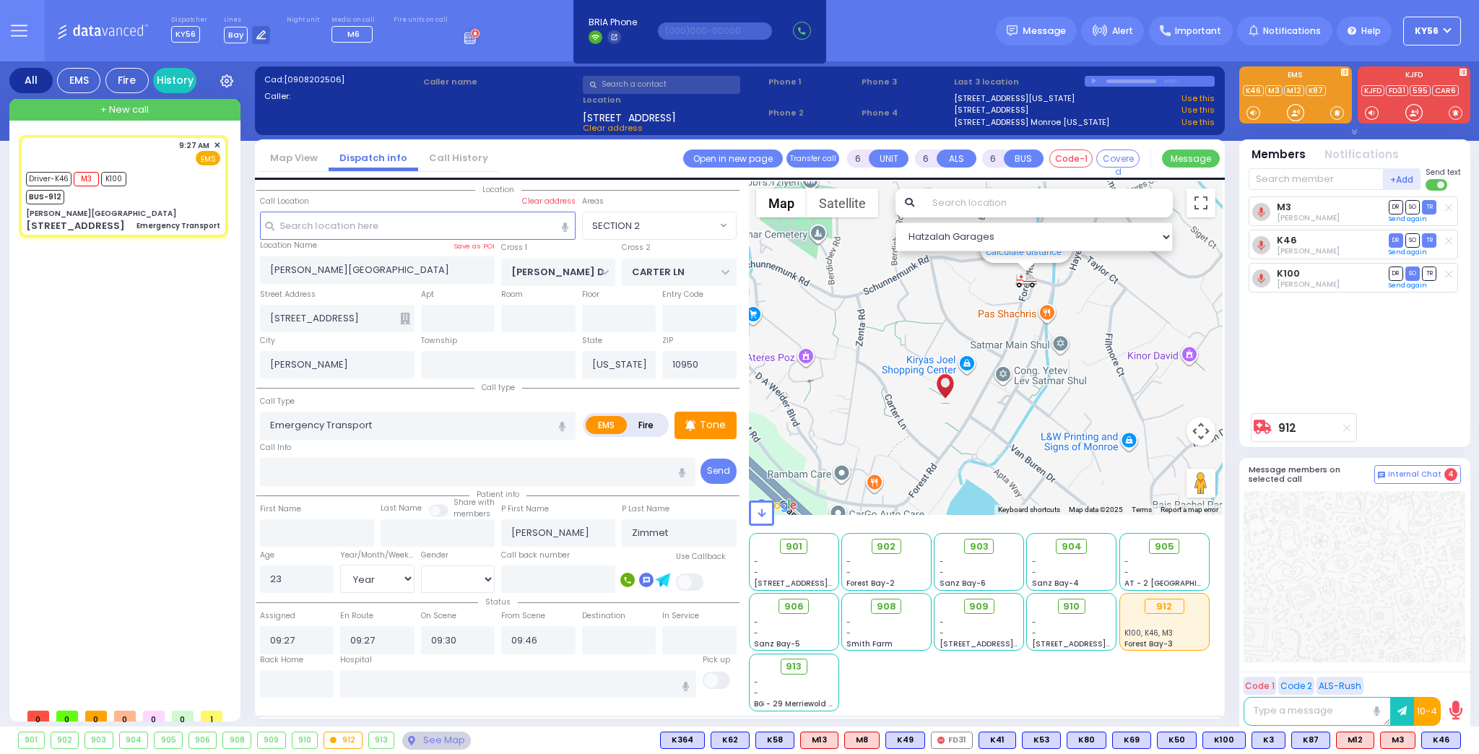
select select "Hatzalah Garages"
select select "SECTION 2"
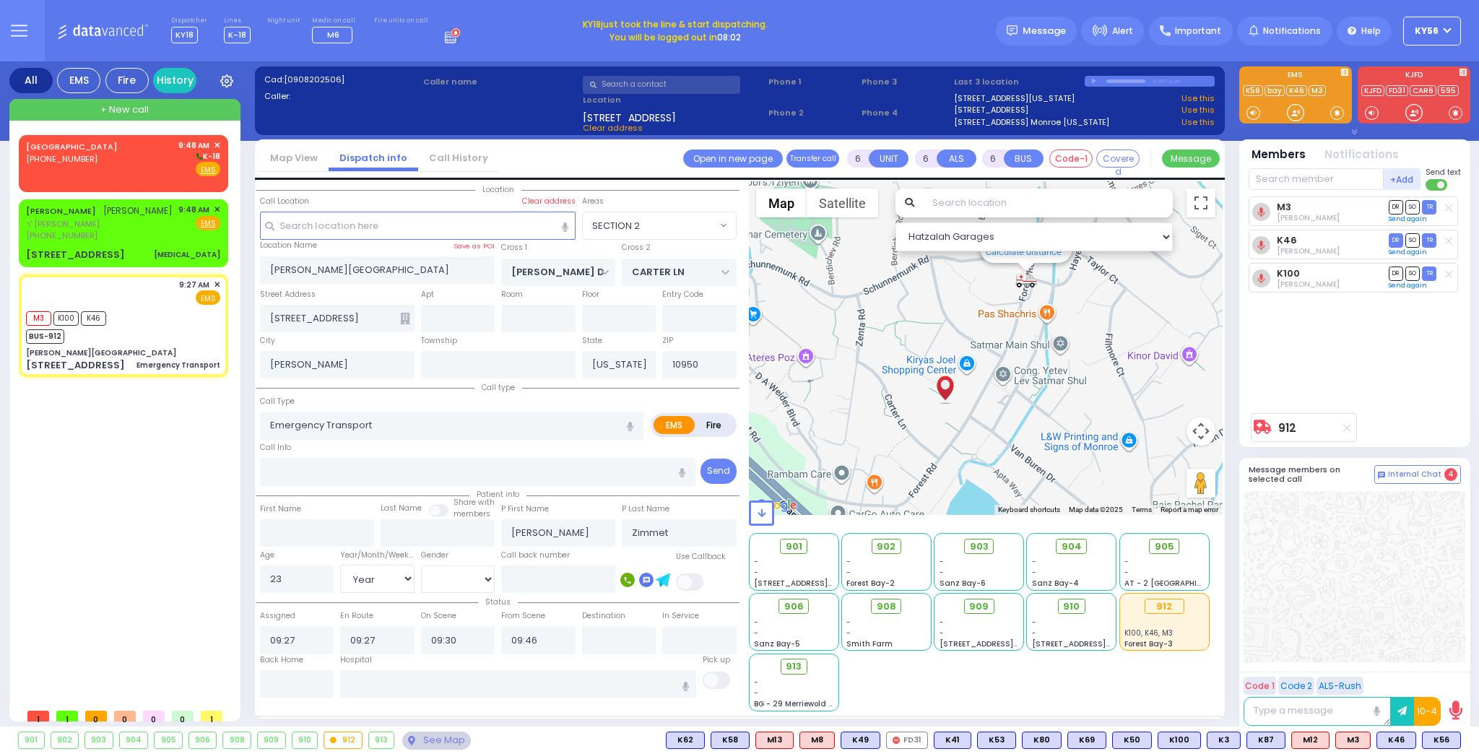
select select
radio input "true"
select select "Year"
select select "[DEMOGRAPHIC_DATA]"
select select "Hatzalah Garages"
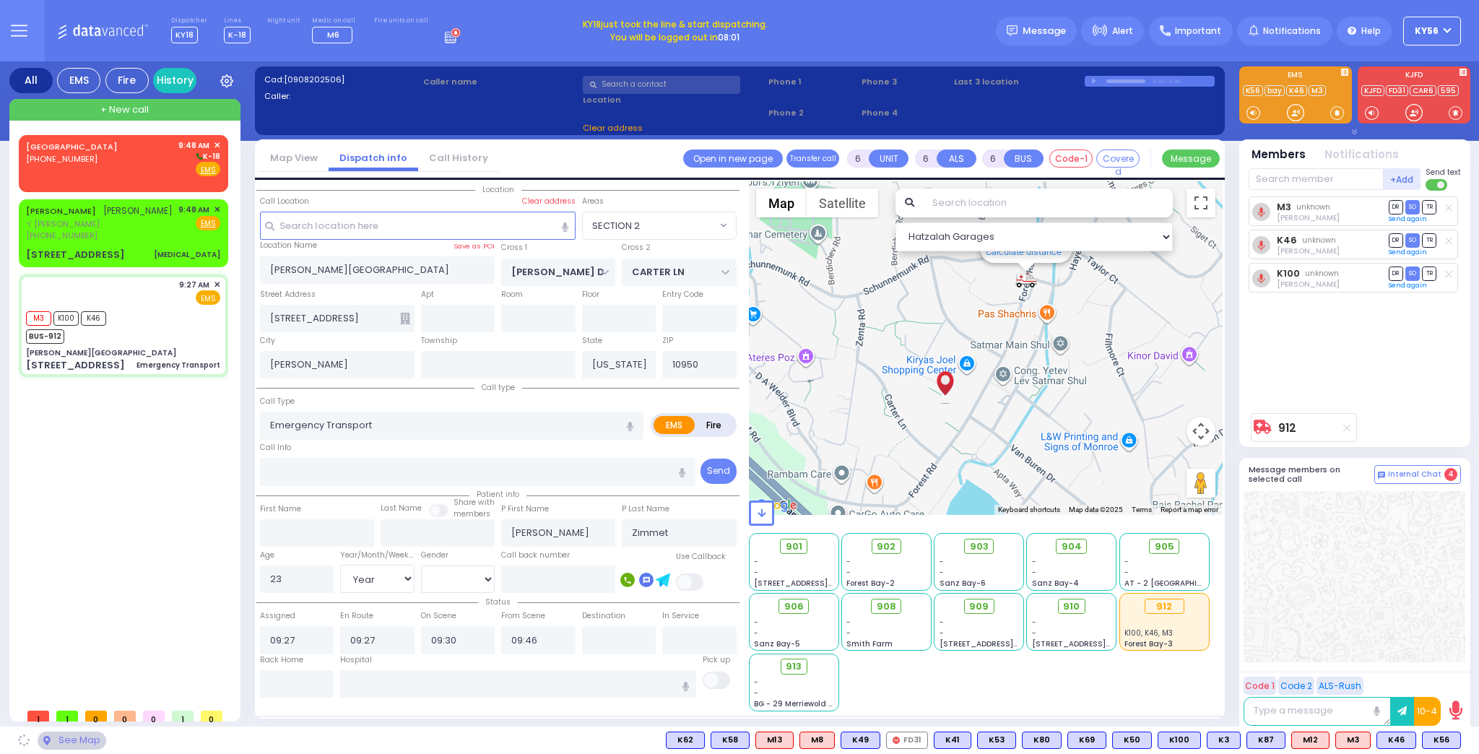
select select
radio input "true"
select select "Year"
select select "[DEMOGRAPHIC_DATA]"
select select "Hatzalah Garages"
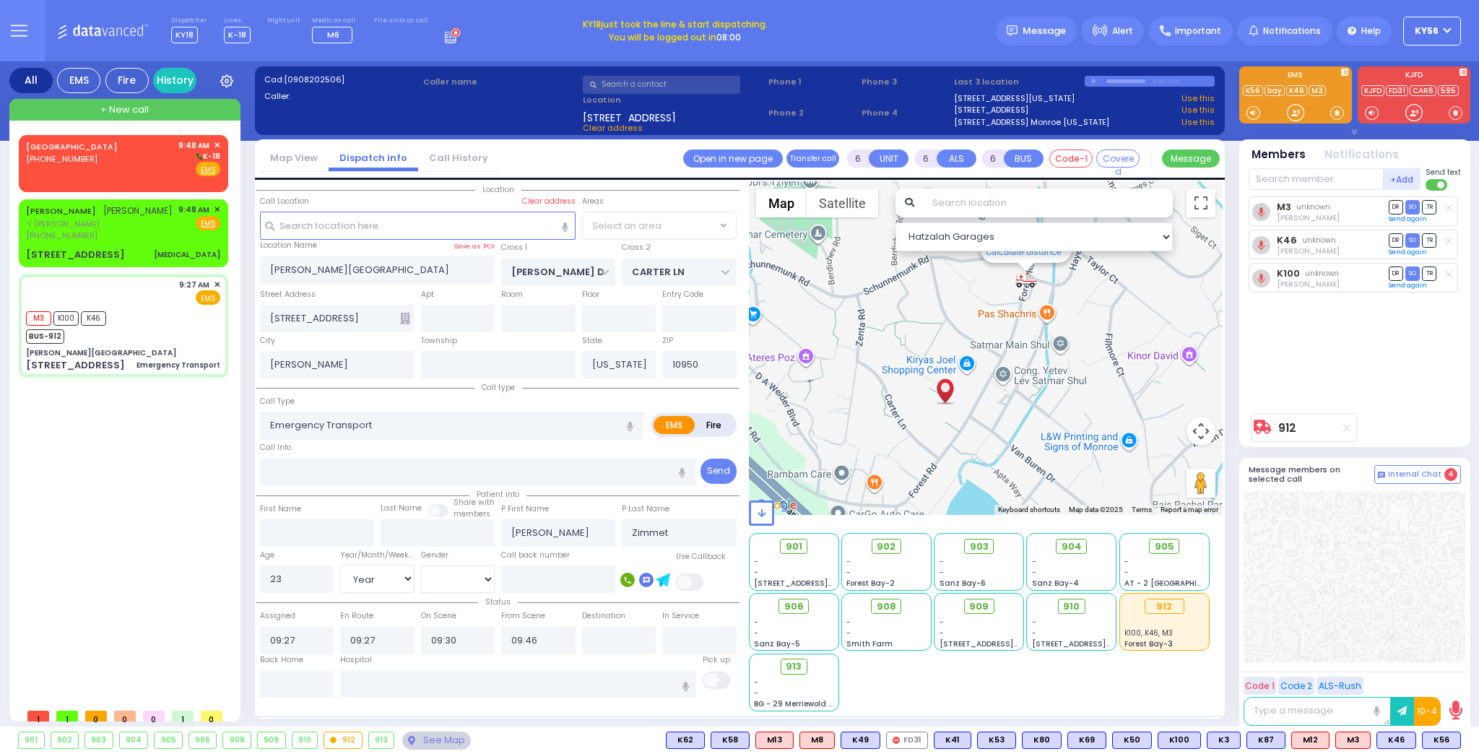
select select "SECTION 2"
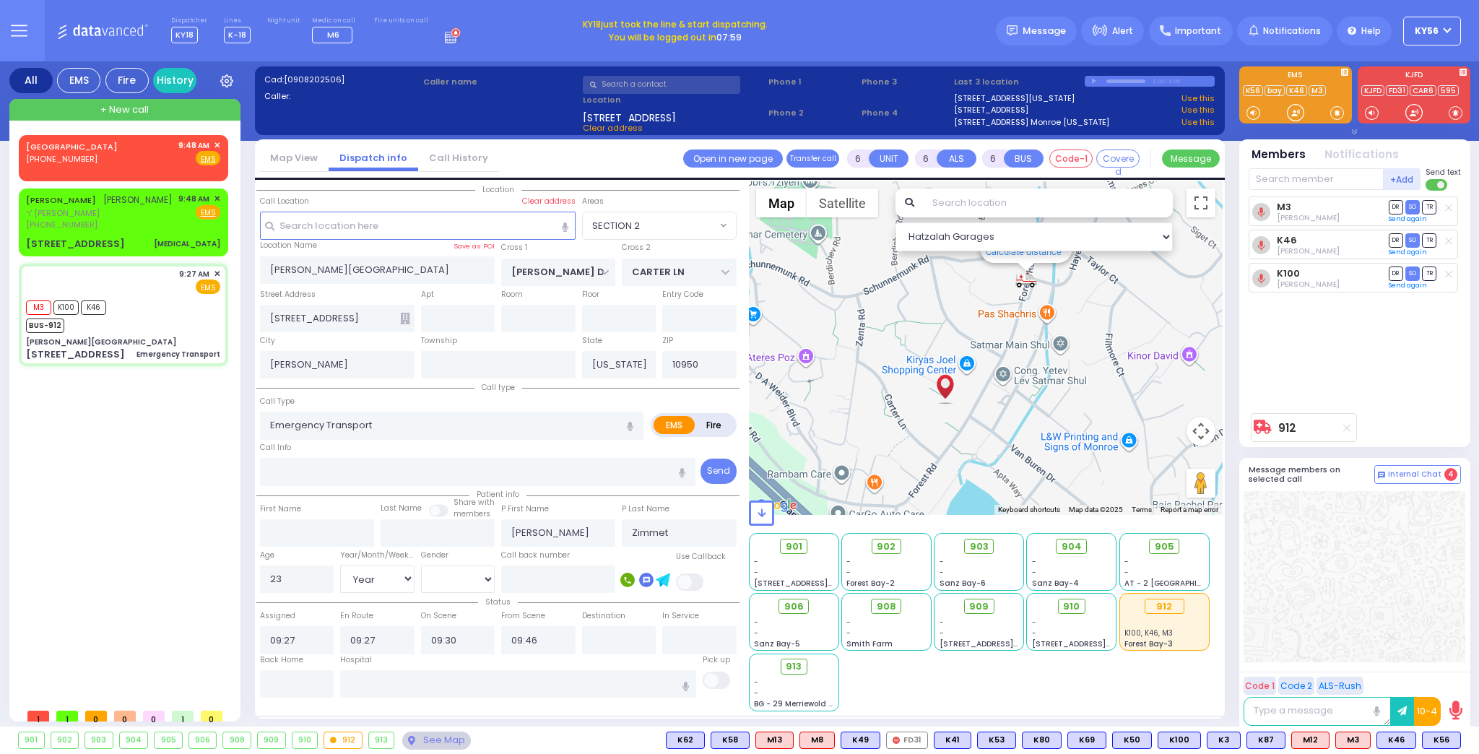
select select "SECTION 2"
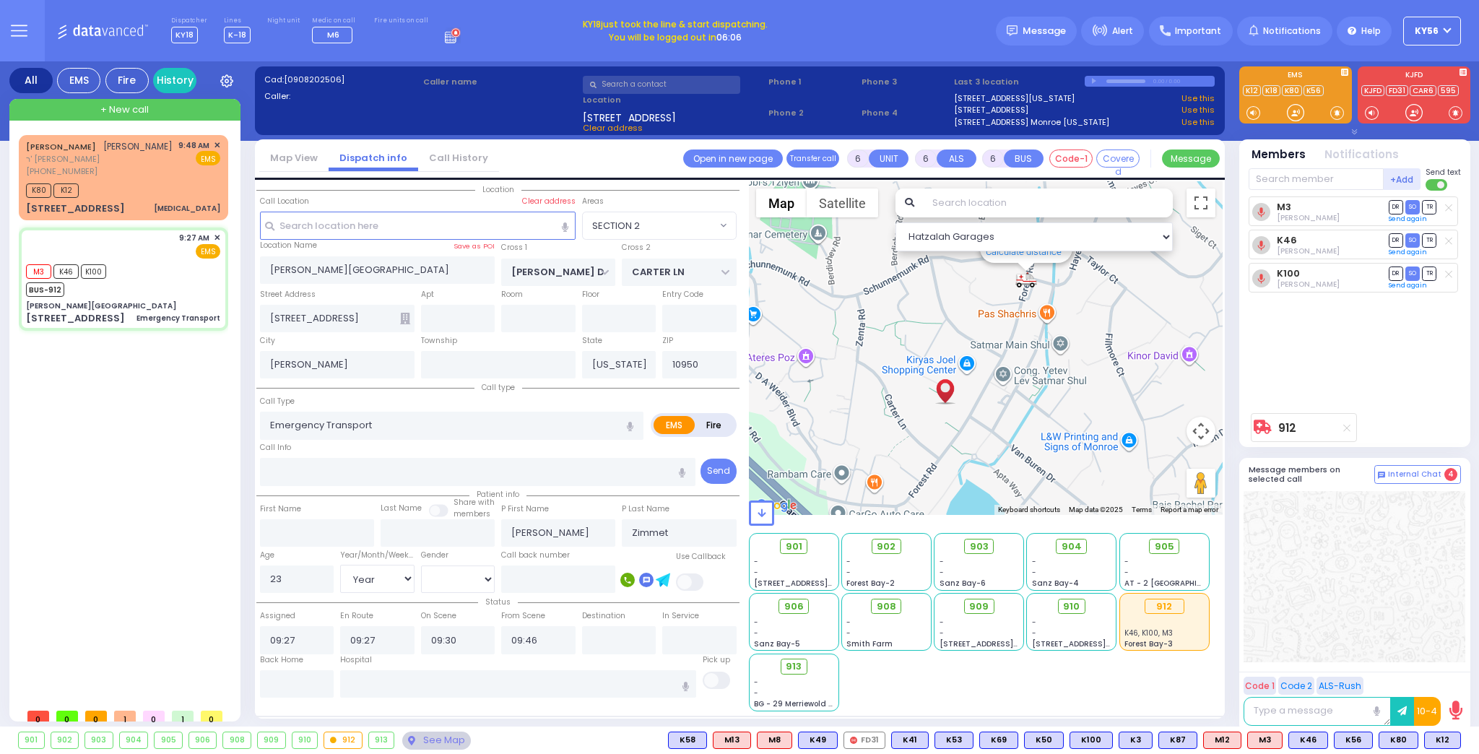
select select
radio input "true"
select select "Year"
select select "[DEMOGRAPHIC_DATA]"
select select "Hatzalah Garages"
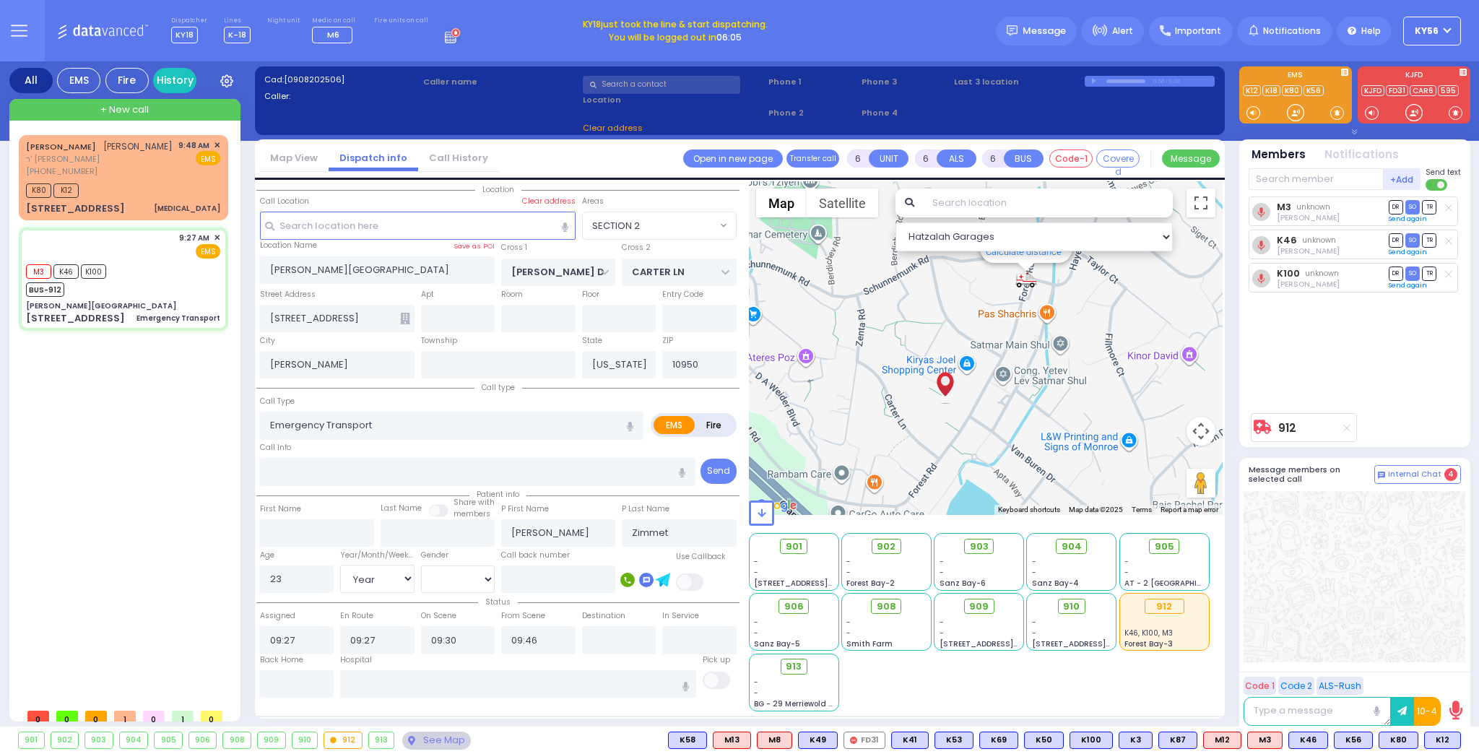
select select "SECTION 2"
select select
radio input "true"
select select "Year"
select select "[DEMOGRAPHIC_DATA]"
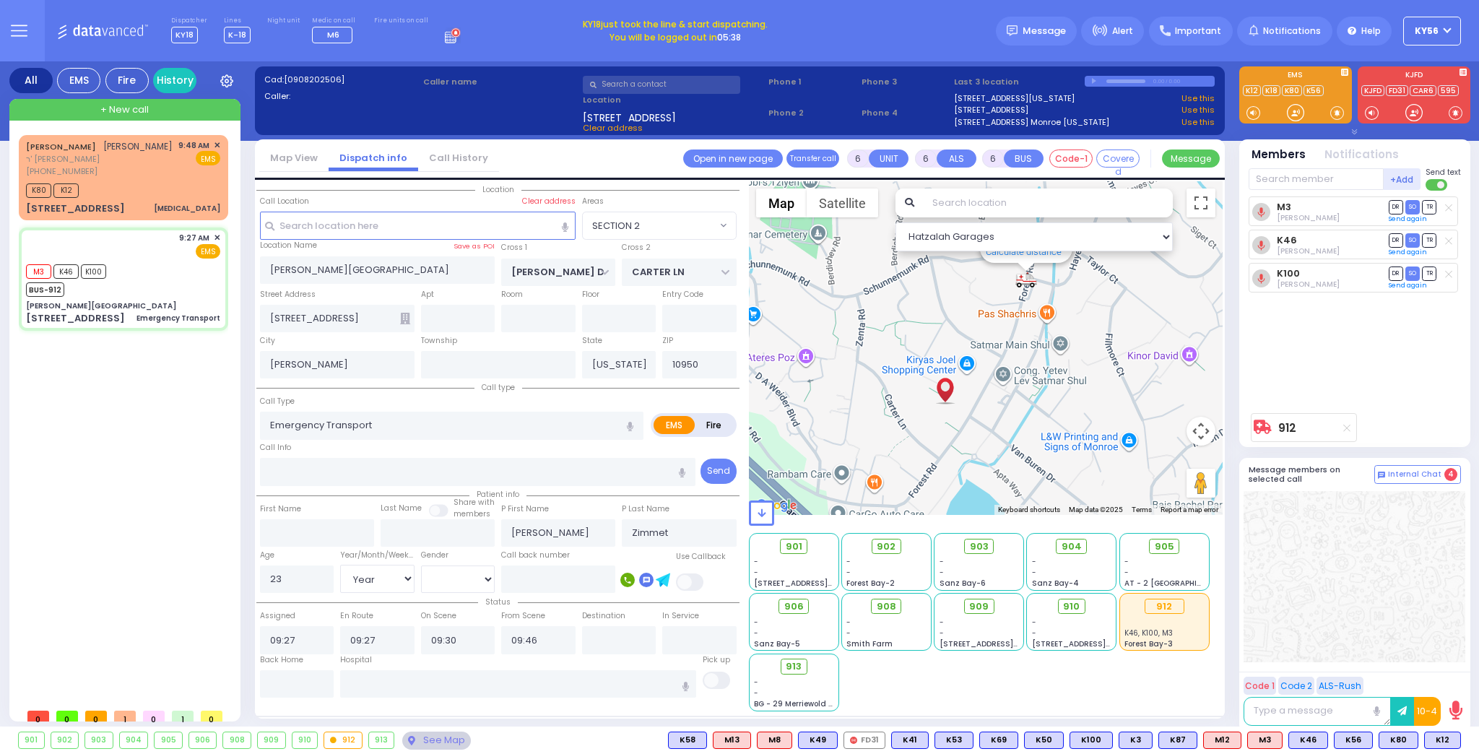
type input "[GEOGRAPHIC_DATA] [STREET_ADDRESS][GEOGRAPHIC_DATA] Suffern"
select select "Hatzalah Garages"
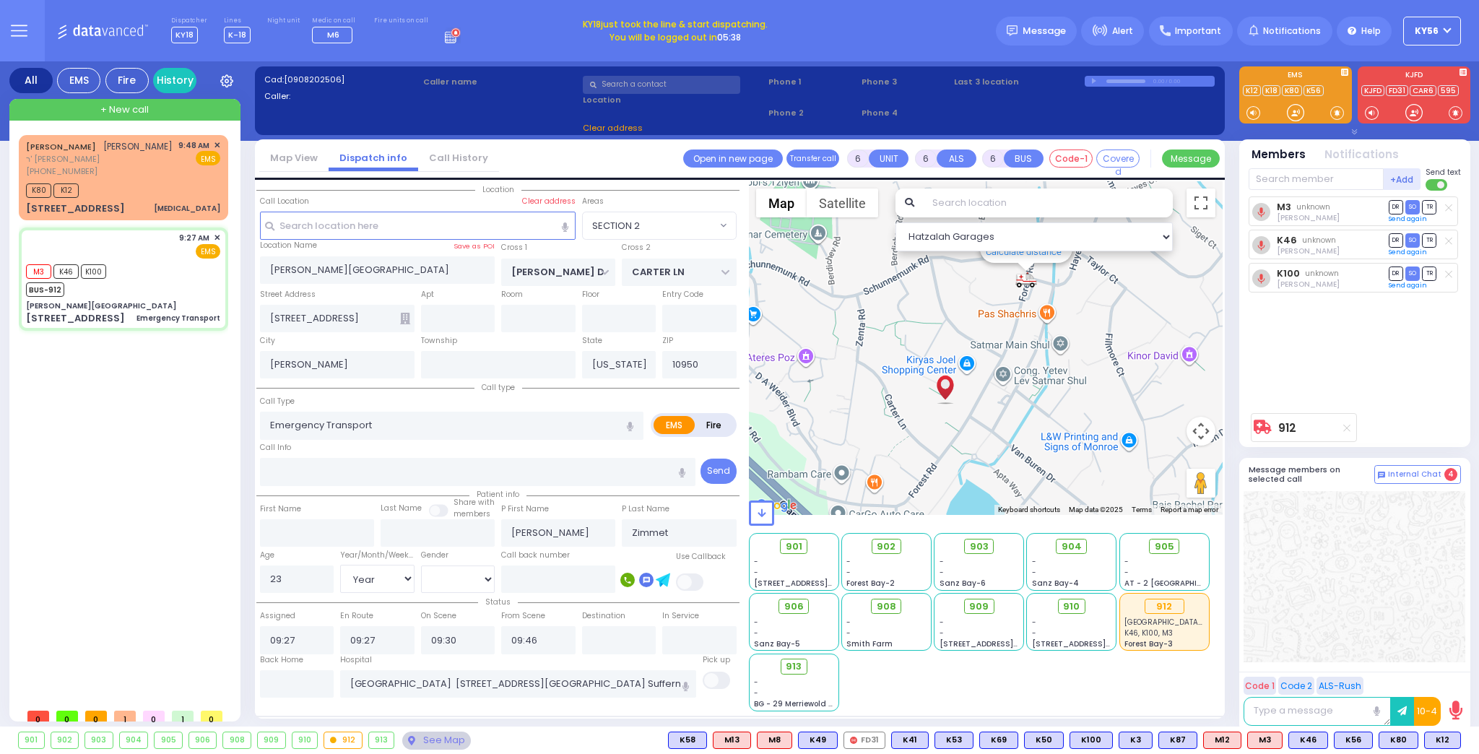
select select "SECTION 2"
select select
radio input "true"
select select "Year"
select select "[DEMOGRAPHIC_DATA]"
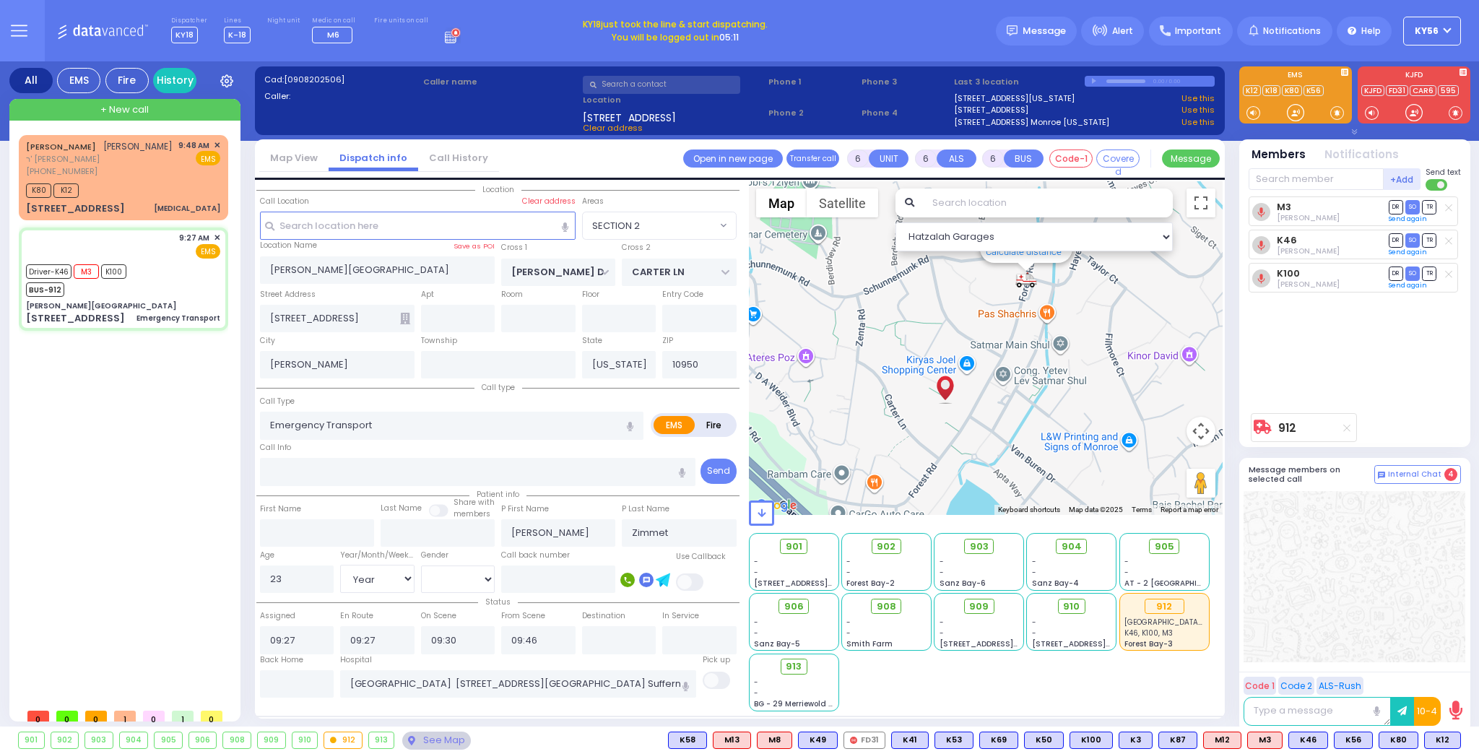
select select "Hatzalah Garages"
select select "SECTION 2"
select select
radio input "true"
select select "Year"
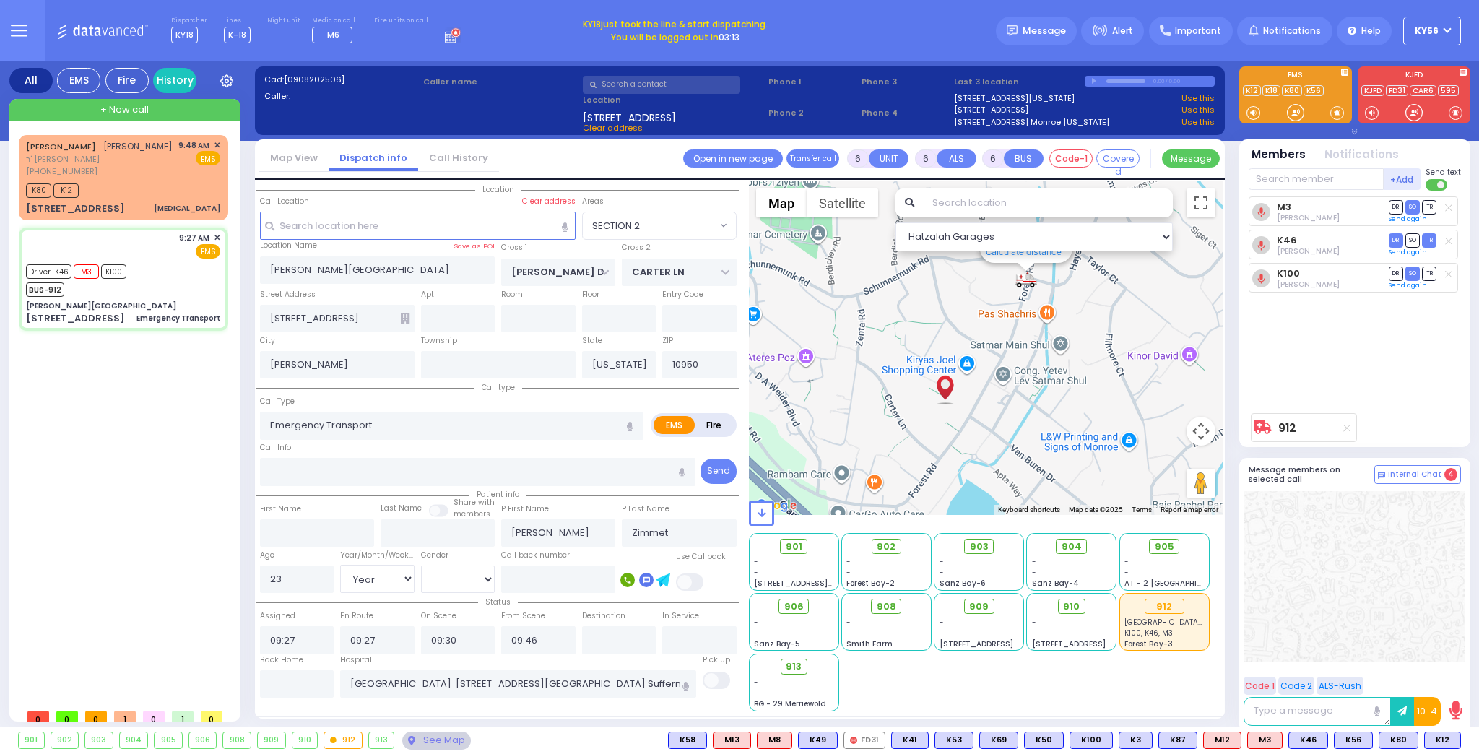
select select "[DEMOGRAPHIC_DATA]"
select select "Hatzalah Garages"
select select "SECTION 2"
